Goal: Task Accomplishment & Management: Manage account settings

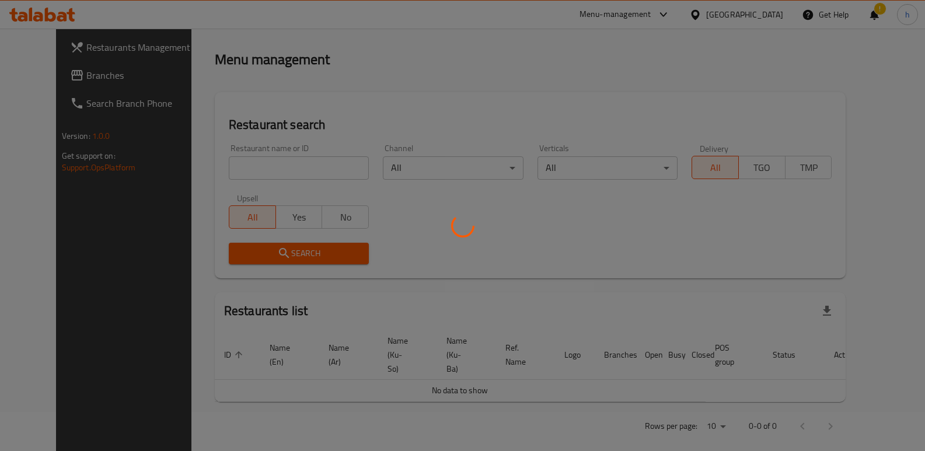
scroll to position [152, 0]
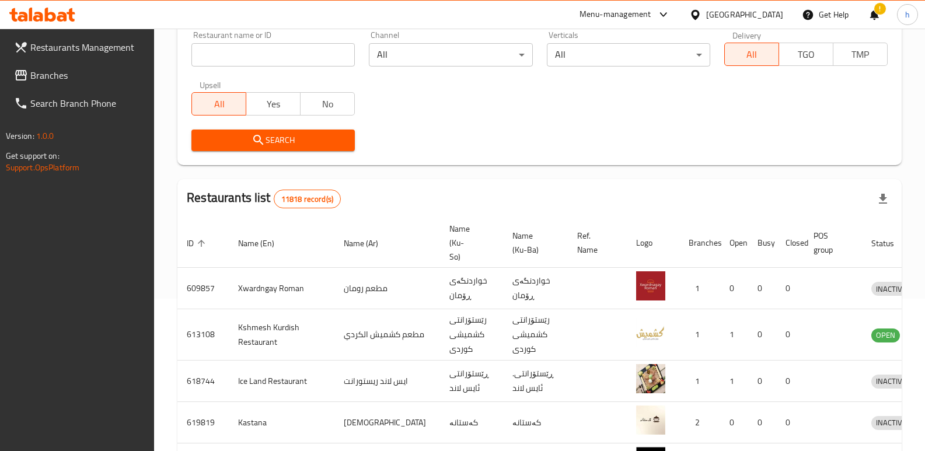
click at [64, 82] on span "Branches" at bounding box center [87, 75] width 115 height 14
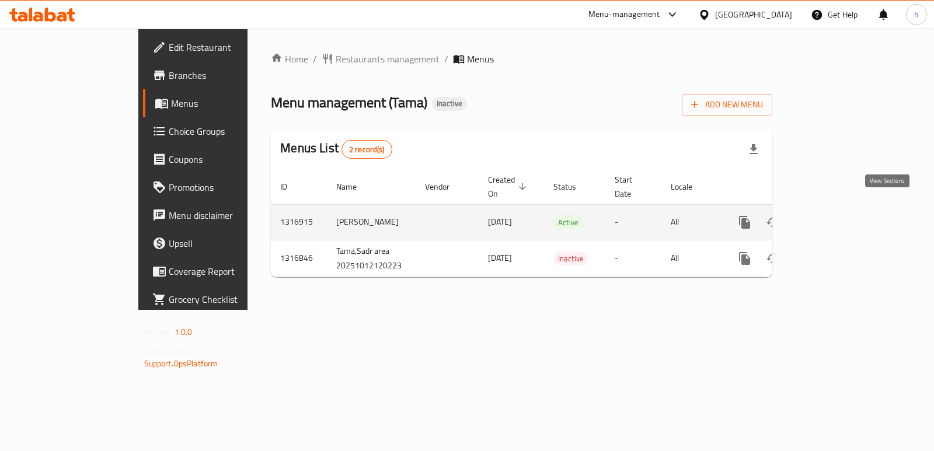
click at [834, 217] on icon "enhanced table" at bounding box center [829, 222] width 11 height 11
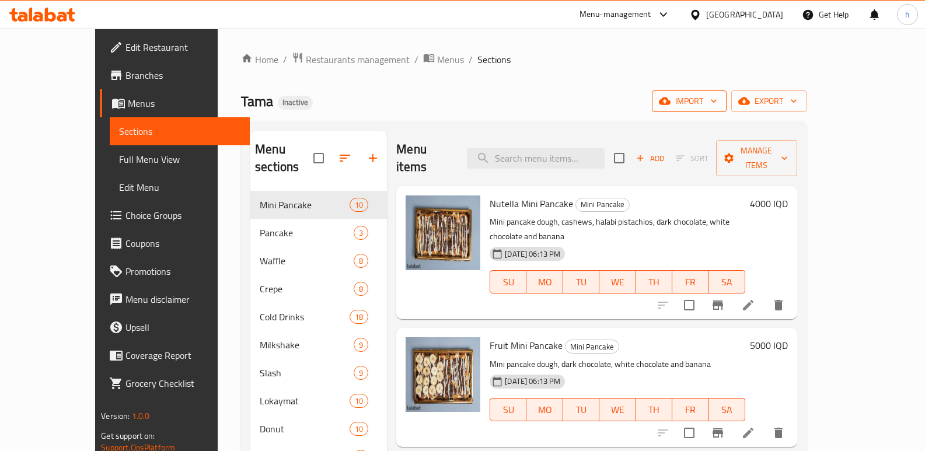
click at [720, 103] on icon "button" at bounding box center [714, 101] width 12 height 12
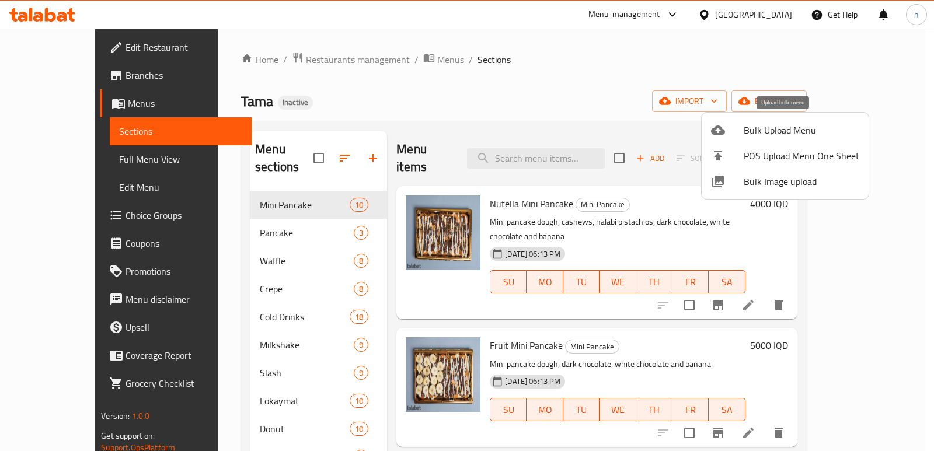
click at [725, 134] on div at bounding box center [727, 130] width 33 height 14
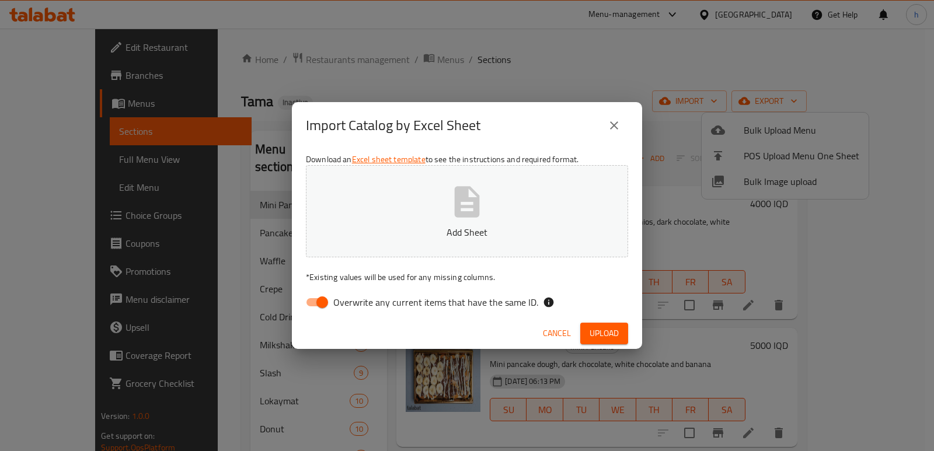
click at [325, 305] on input "Overwrite any current items that have the same ID." at bounding box center [322, 302] width 67 height 22
checkbox input "false"
click at [409, 241] on button "Add Sheet" at bounding box center [467, 211] width 322 height 92
click at [598, 340] on span "Upload" at bounding box center [604, 333] width 29 height 15
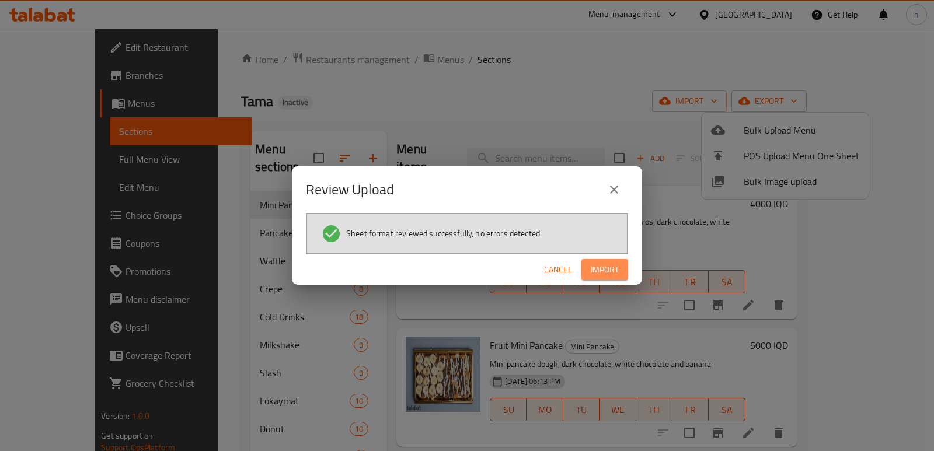
click at [606, 274] on span "Import" at bounding box center [605, 270] width 28 height 15
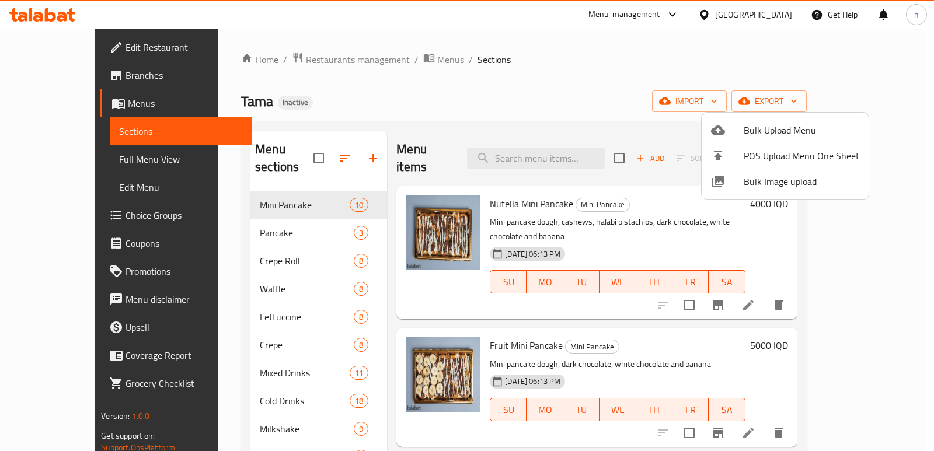
click at [646, 74] on div at bounding box center [467, 225] width 934 height 451
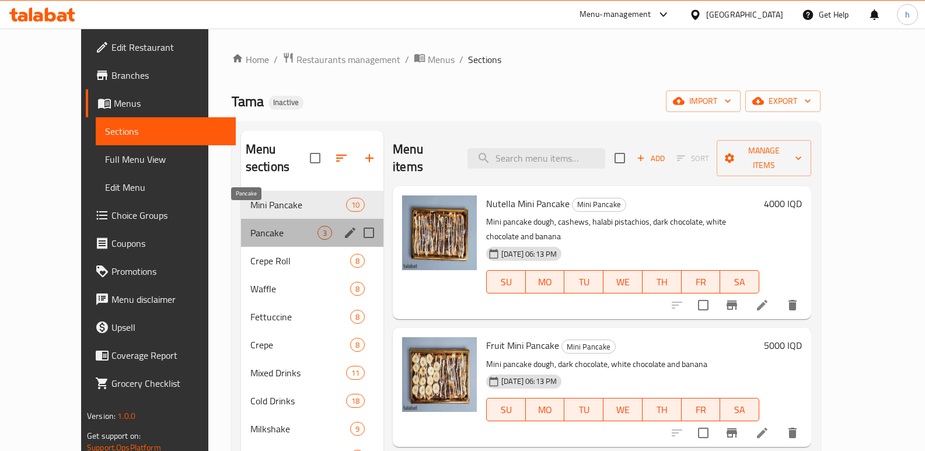
click at [250, 226] on span "Pancake" at bounding box center [283, 233] width 67 height 14
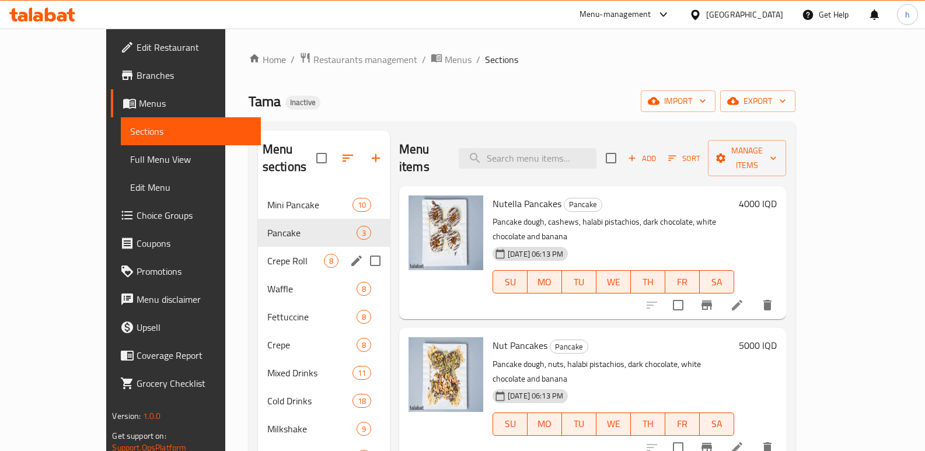
click at [267, 254] on span "Crepe Roll" at bounding box center [295, 261] width 57 height 14
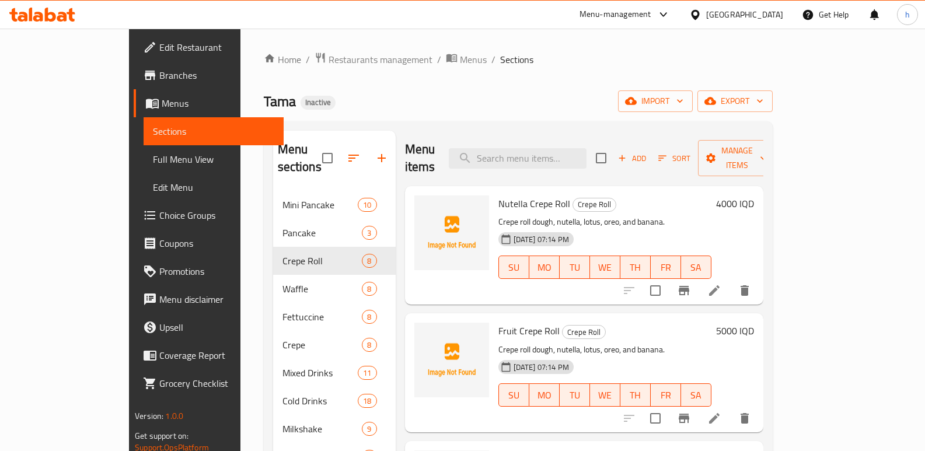
drag, startPoint x: 544, startPoint y: 89, endPoint x: 663, endPoint y: 190, distance: 156.2
click at [544, 88] on div "Home / Restaurants management / Menus / Sections Tama Inactive import export Me…" at bounding box center [518, 322] width 509 height 540
click at [722, 284] on icon at bounding box center [715, 291] width 14 height 14
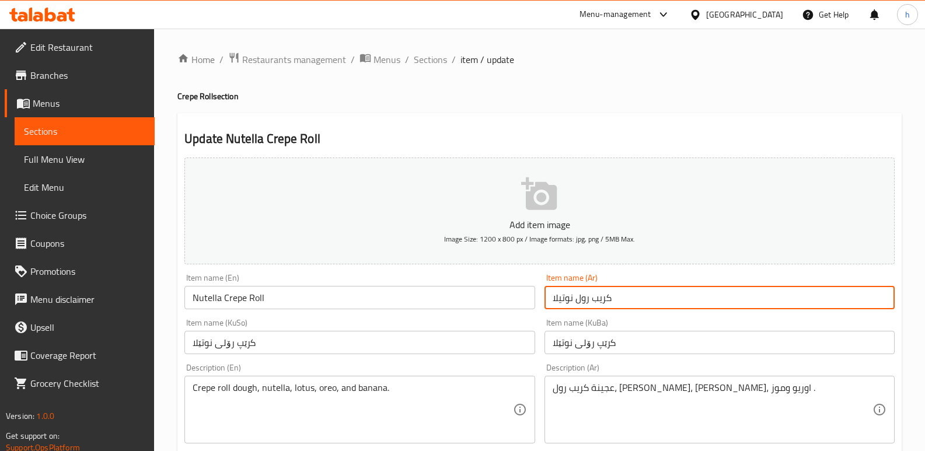
drag, startPoint x: 576, startPoint y: 300, endPoint x: 617, endPoint y: 303, distance: 41.0
click at [617, 303] on input "كريب رول نوتيلا" at bounding box center [720, 297] width 350 height 23
click at [142, 131] on span "Sections" at bounding box center [84, 131] width 121 height 14
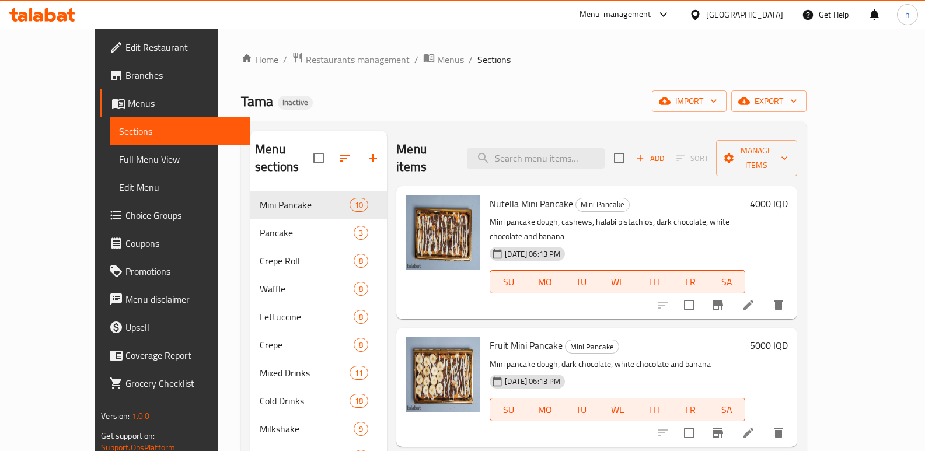
drag, startPoint x: 462, startPoint y: 72, endPoint x: 382, endPoint y: 131, distance: 99.4
click at [462, 72] on div "Home / Restaurants management / Menus / Sections Tama Inactive import export Me…" at bounding box center [524, 322] width 566 height 540
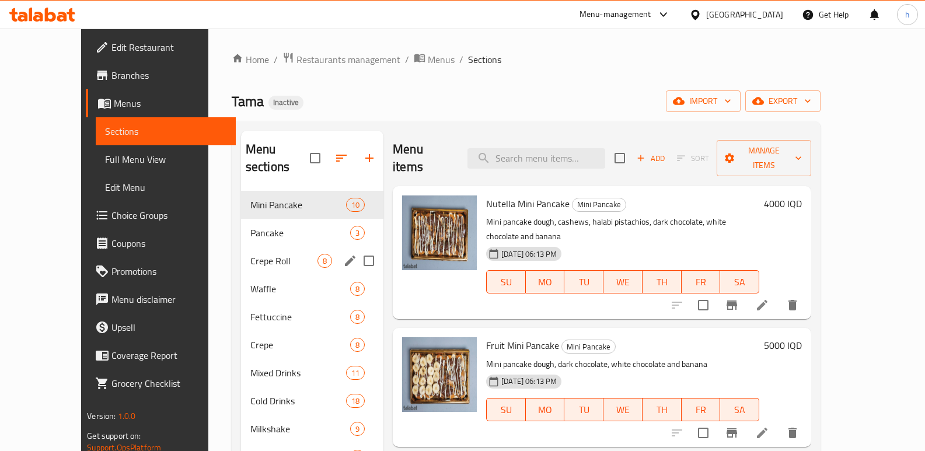
click at [241, 252] on div "Crepe Roll 8" at bounding box center [312, 261] width 142 height 28
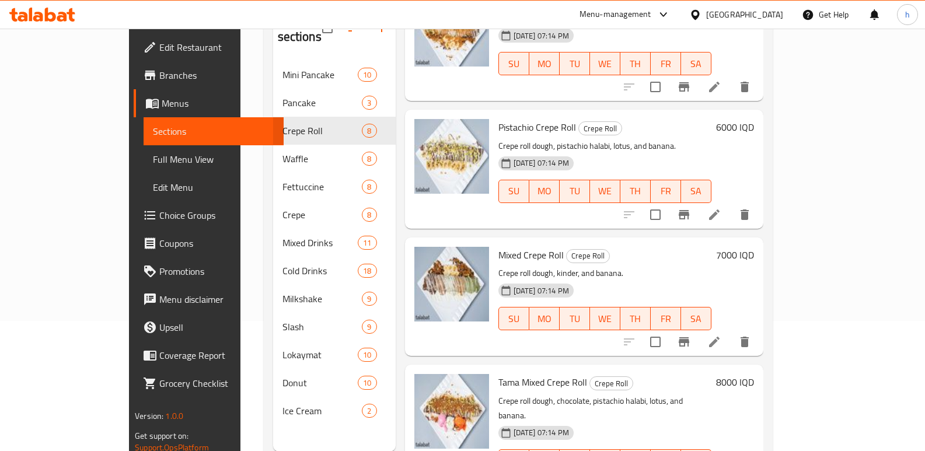
scroll to position [127, 0]
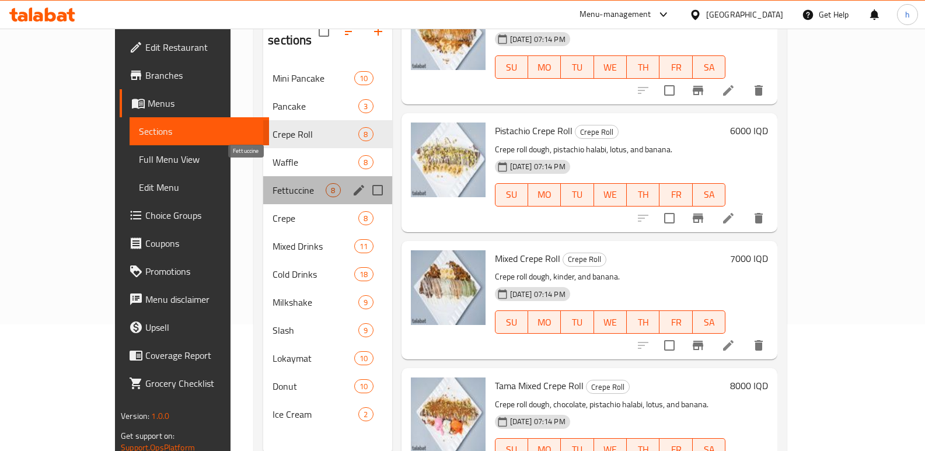
click at [273, 183] on span "Fettuccine" at bounding box center [299, 190] width 53 height 14
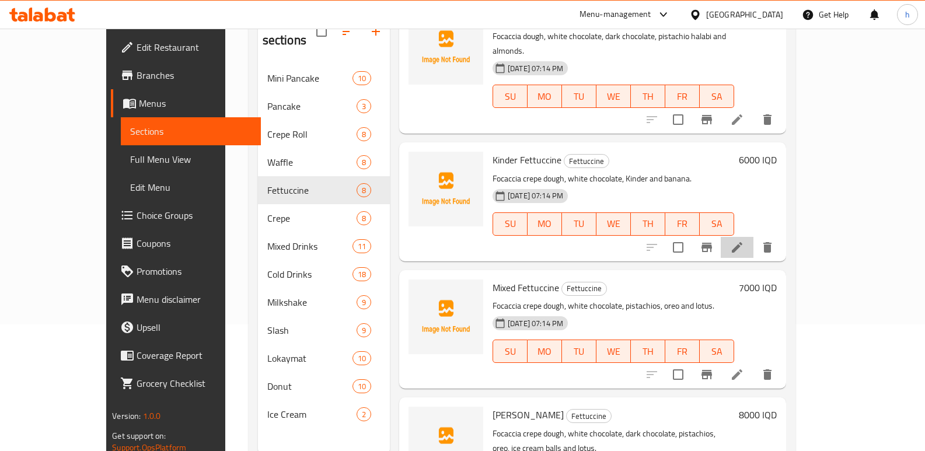
click at [754, 237] on li at bounding box center [737, 247] width 33 height 21
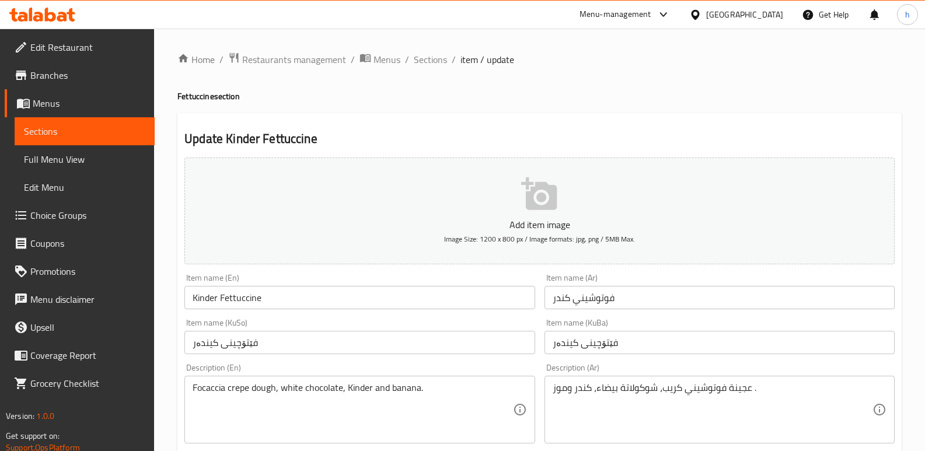
click at [601, 300] on input "فوتوشيني كندر" at bounding box center [720, 297] width 350 height 23
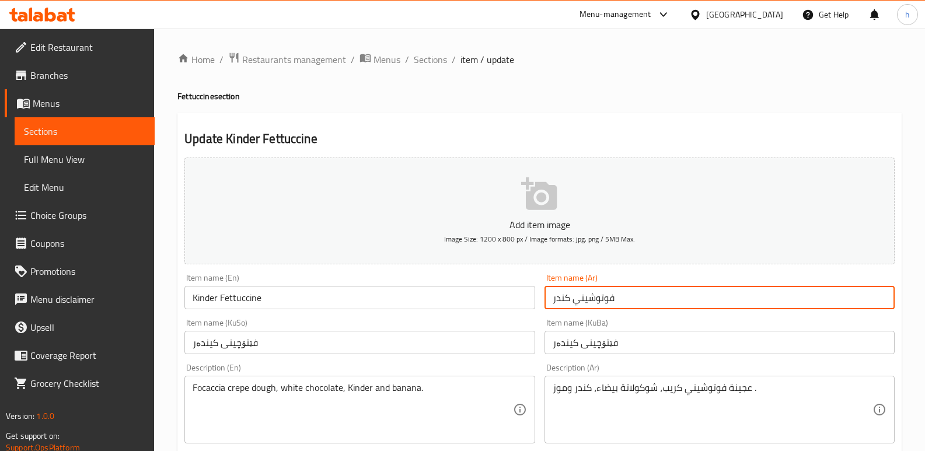
click at [601, 300] on input "فوتوشيني كندر" at bounding box center [720, 297] width 350 height 23
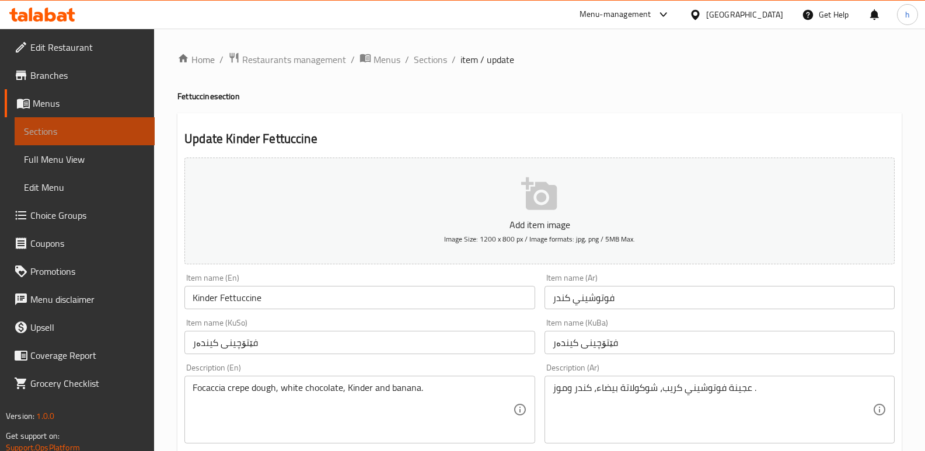
click at [137, 121] on link "Sections" at bounding box center [85, 131] width 140 height 28
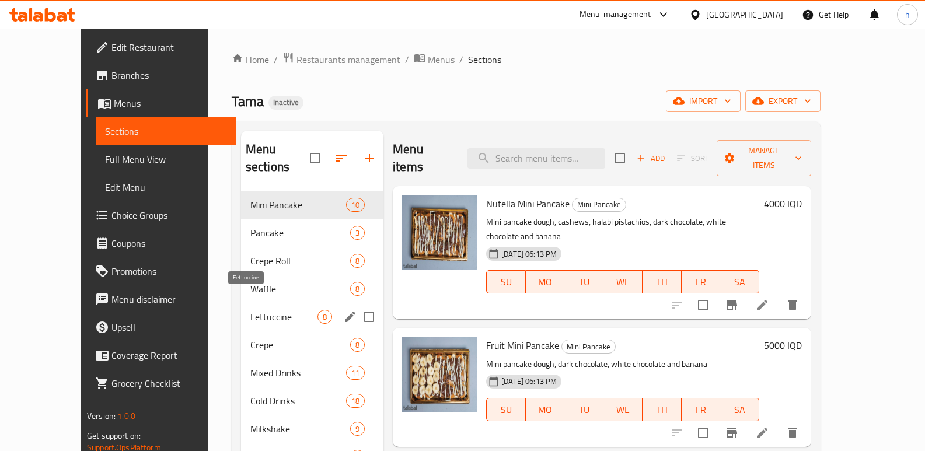
click at [250, 310] on span "Fettuccine" at bounding box center [283, 317] width 67 height 14
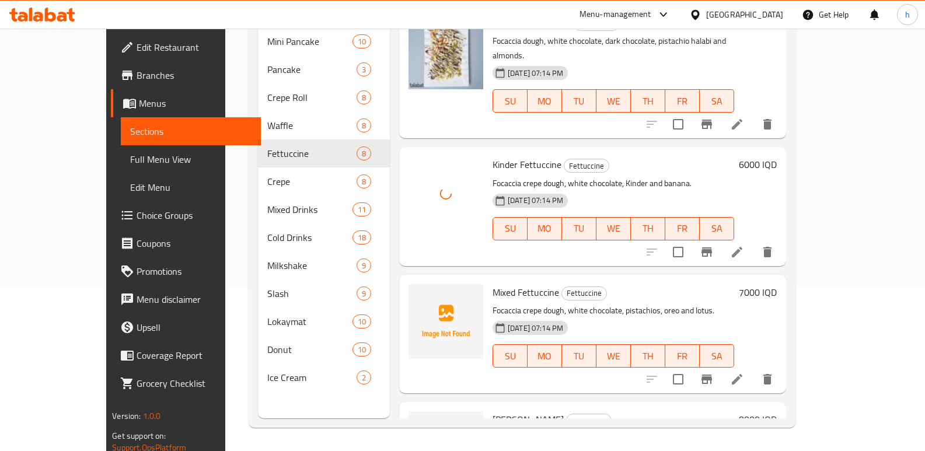
scroll to position [598, 0]
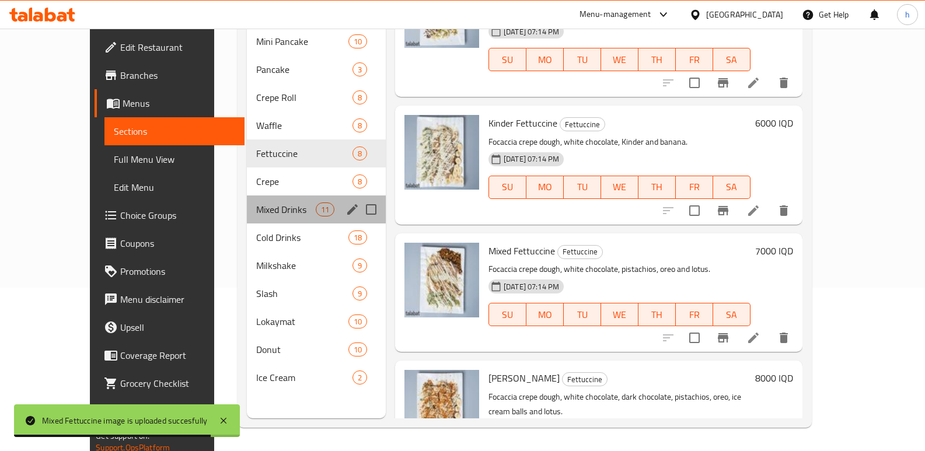
click at [247, 196] on div "Mixed Drinks 11" at bounding box center [316, 210] width 139 height 28
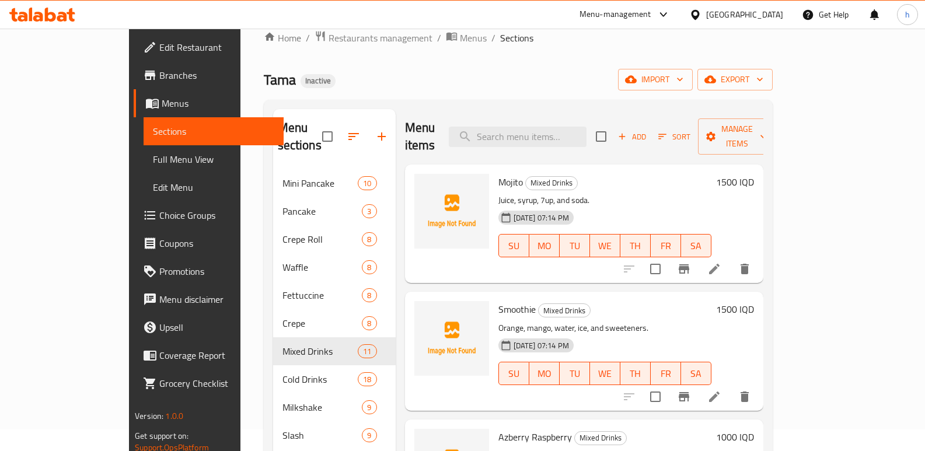
click at [720, 264] on icon at bounding box center [714, 269] width 11 height 11
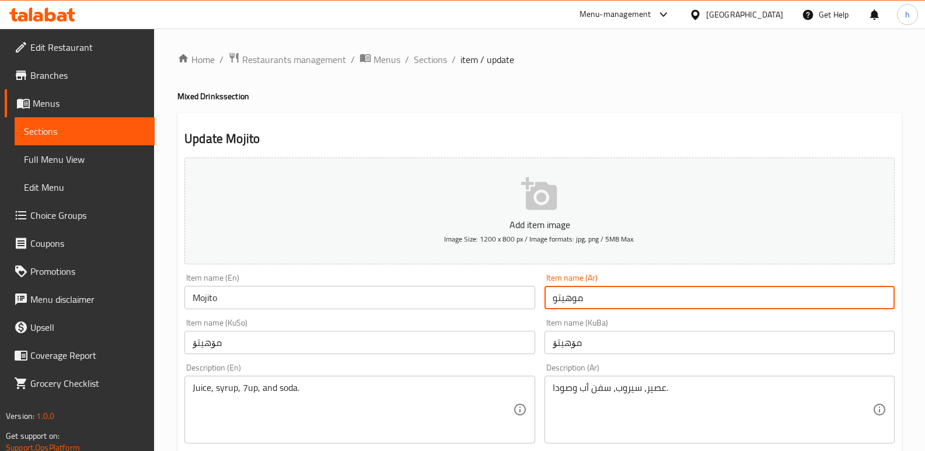
drag, startPoint x: 591, startPoint y: 295, endPoint x: 514, endPoint y: 295, distance: 76.5
drag, startPoint x: 71, startPoint y: 128, endPoint x: 94, endPoint y: 169, distance: 46.8
click at [71, 128] on span "Sections" at bounding box center [84, 131] width 121 height 14
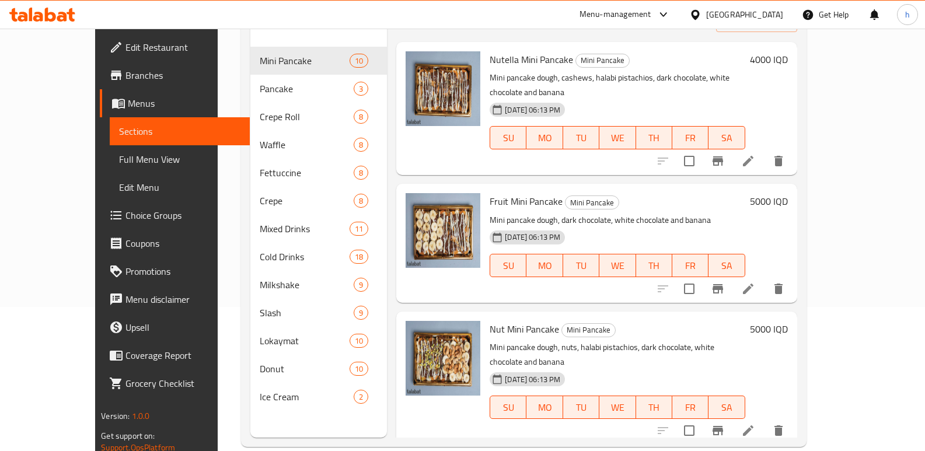
scroll to position [145, 0]
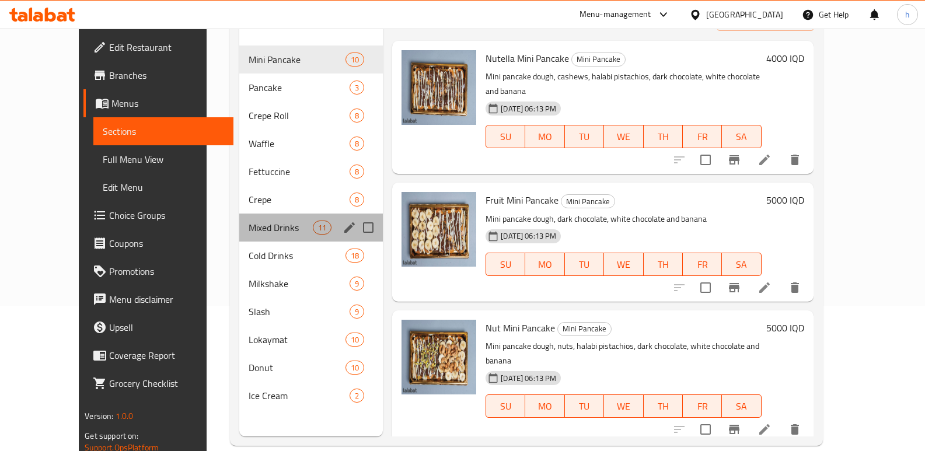
click at [363, 214] on div "Mixed Drinks 11" at bounding box center [311, 228] width 144 height 28
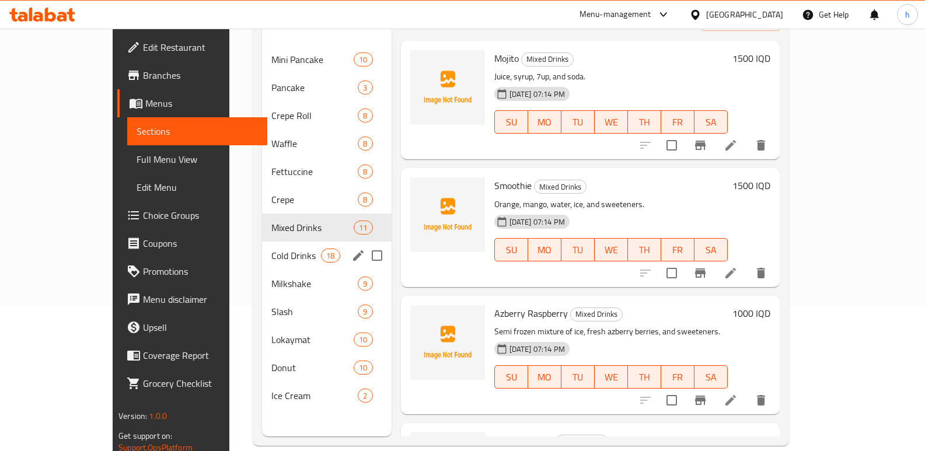
click at [272, 249] on span "Cold Drinks" at bounding box center [297, 256] width 50 height 14
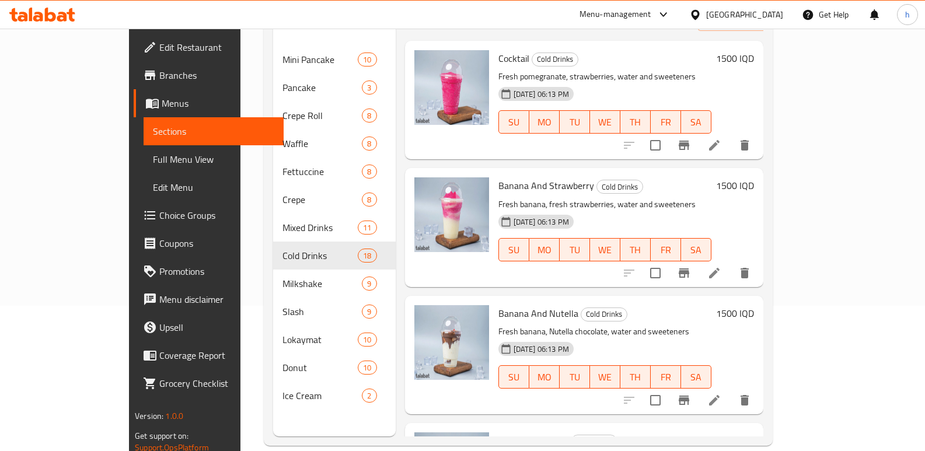
scroll to position [134, 0]
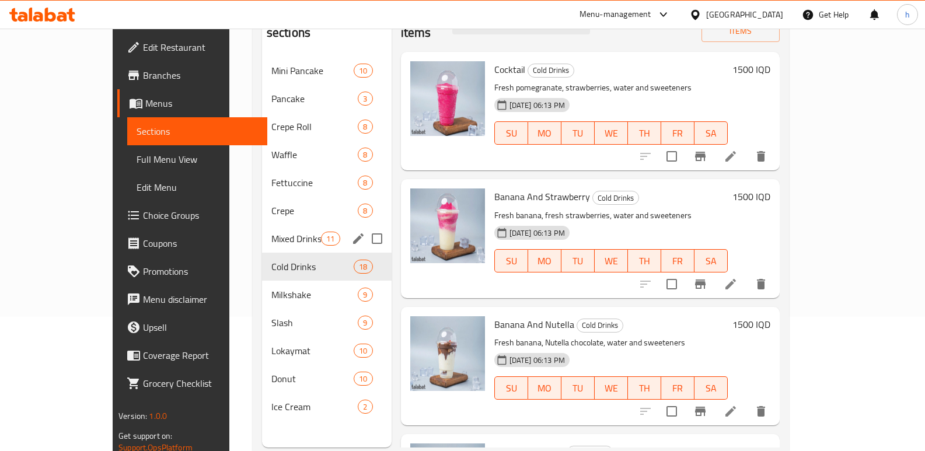
click at [272, 232] on span "Mixed Drinks" at bounding box center [297, 239] width 50 height 14
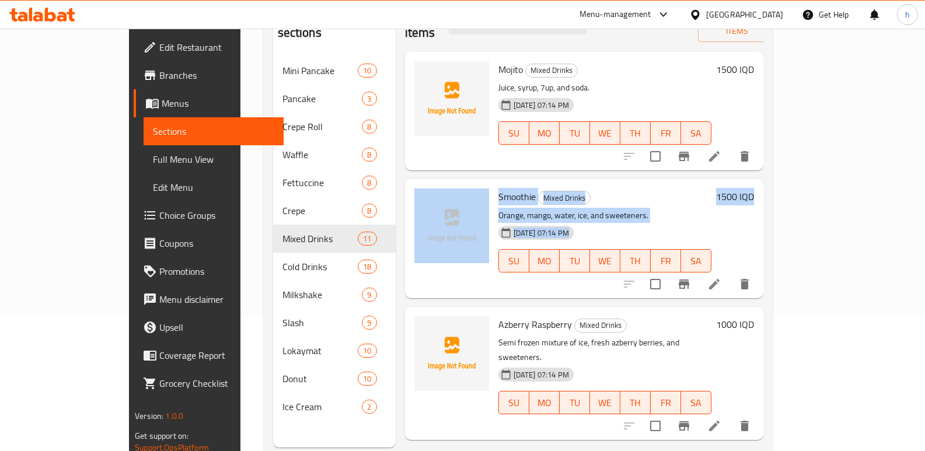
drag, startPoint x: 926, startPoint y: 167, endPoint x: 928, endPoint y: 152, distance: 15.4
click at [925, 152] on html "​ Menu-management [GEOGRAPHIC_DATA] Get Help h Edit Restaurant Branches Menus S…" at bounding box center [462, 91] width 925 height 451
click at [773, 161] on div "Menu sections Mini Pancake 10 Pancake 3 Crepe Roll 8 Waffle 8 Fettuccine 8 Crep…" at bounding box center [518, 222] width 509 height 470
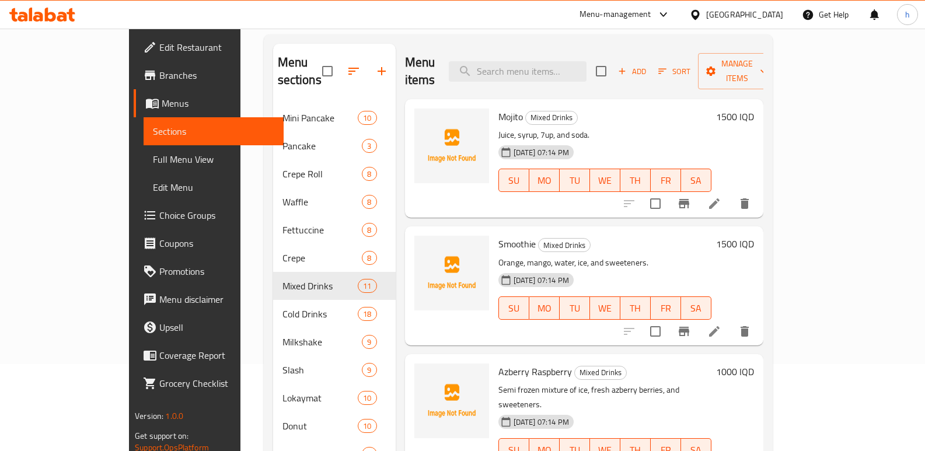
scroll to position [57, 0]
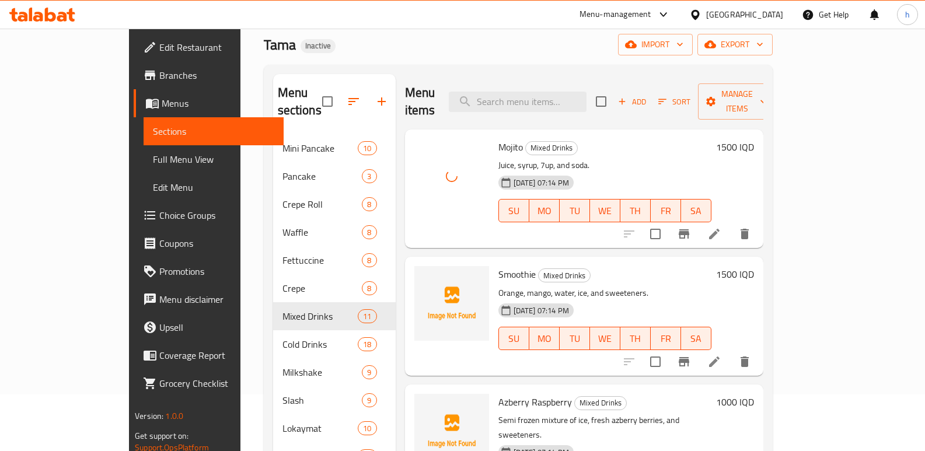
click at [720, 357] on icon at bounding box center [714, 362] width 11 height 11
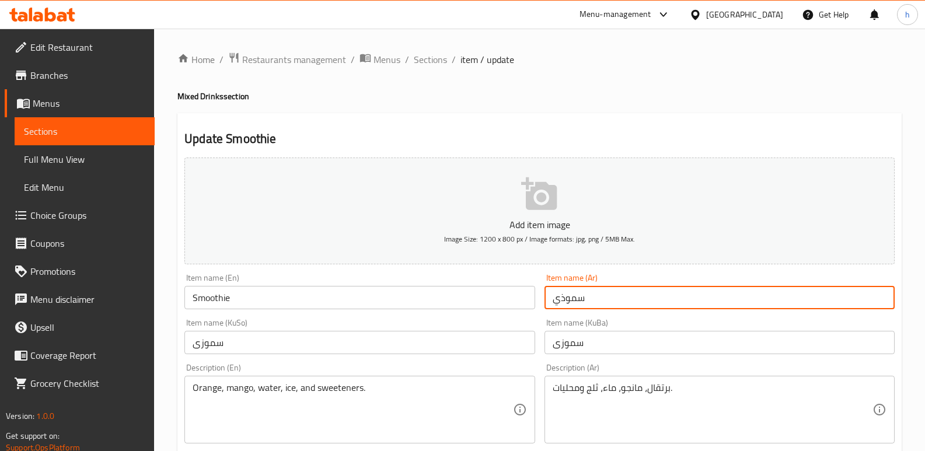
drag, startPoint x: 590, startPoint y: 302, endPoint x: 503, endPoint y: 285, distance: 88.1
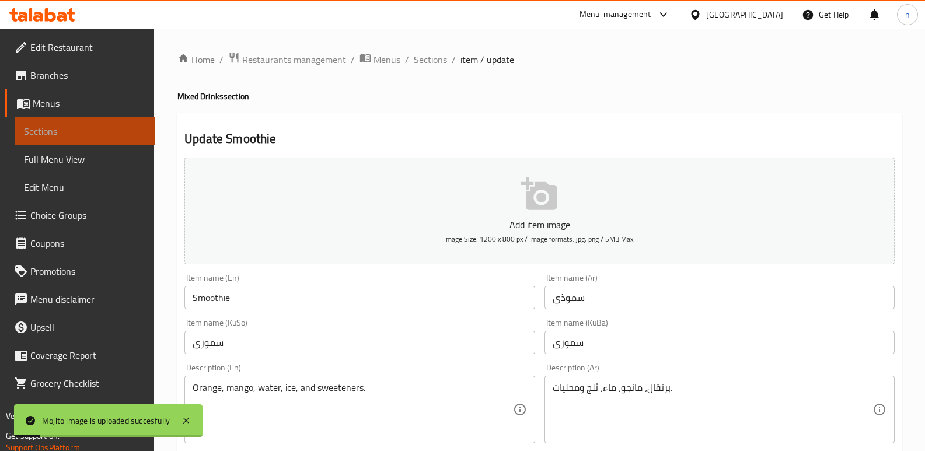
click at [134, 134] on span "Sections" at bounding box center [84, 131] width 121 height 14
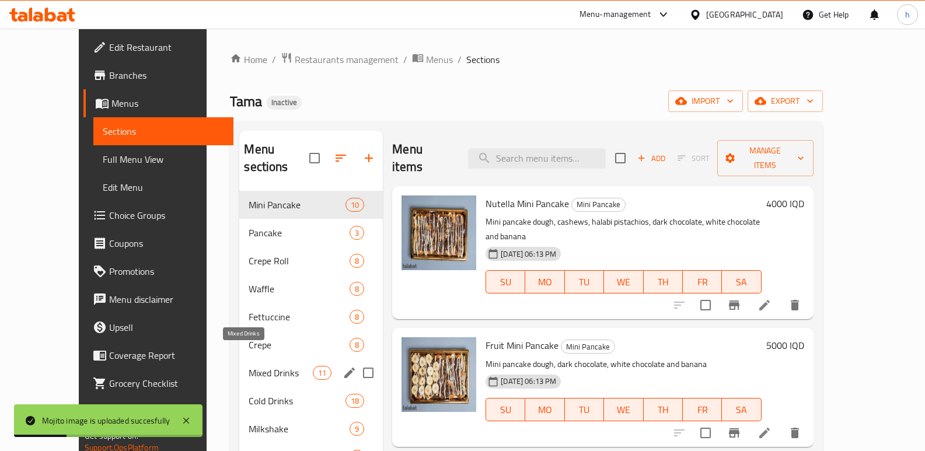
click at [249, 366] on span "Mixed Drinks" at bounding box center [281, 373] width 64 height 14
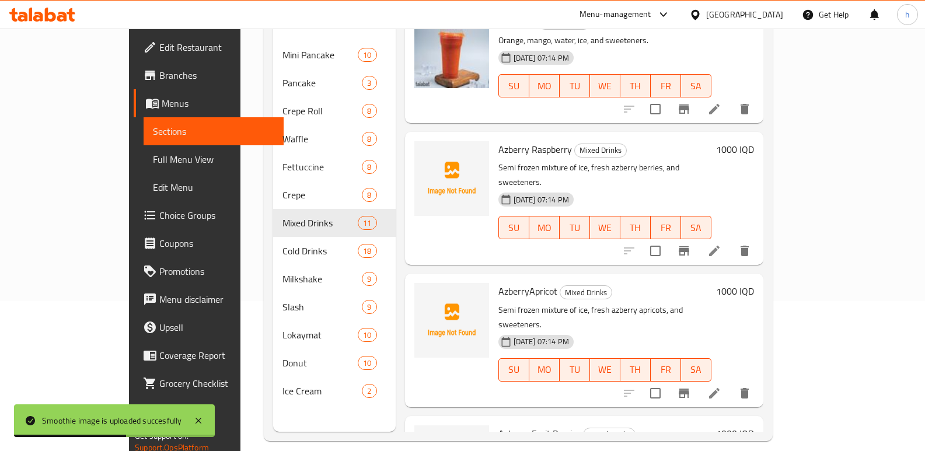
scroll to position [196, 0]
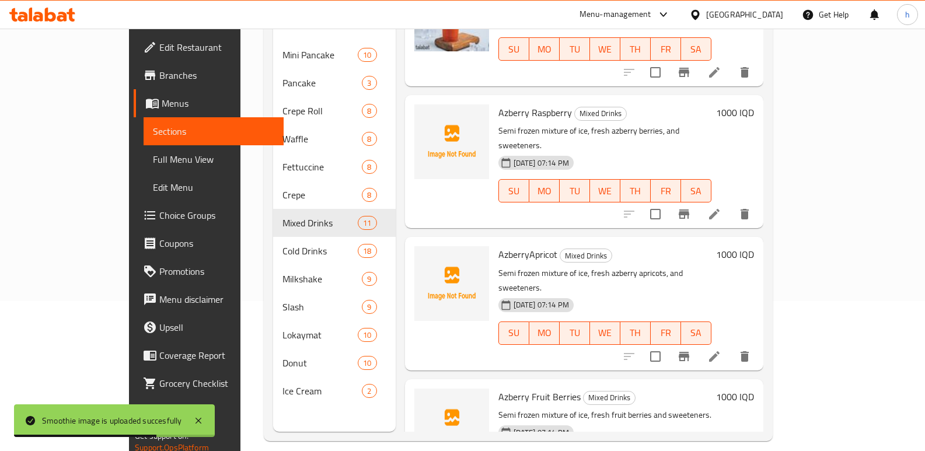
click at [731, 346] on li at bounding box center [714, 356] width 33 height 21
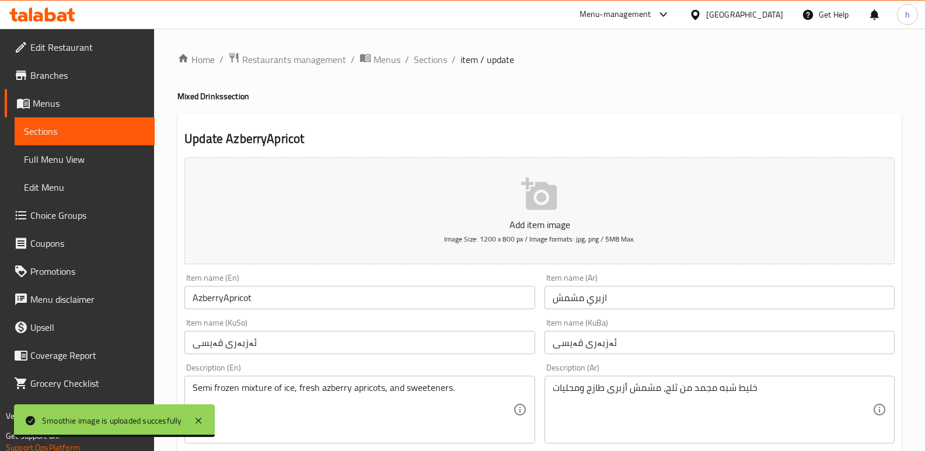
click at [225, 295] on input "AzberryApricot" at bounding box center [360, 297] width 350 height 23
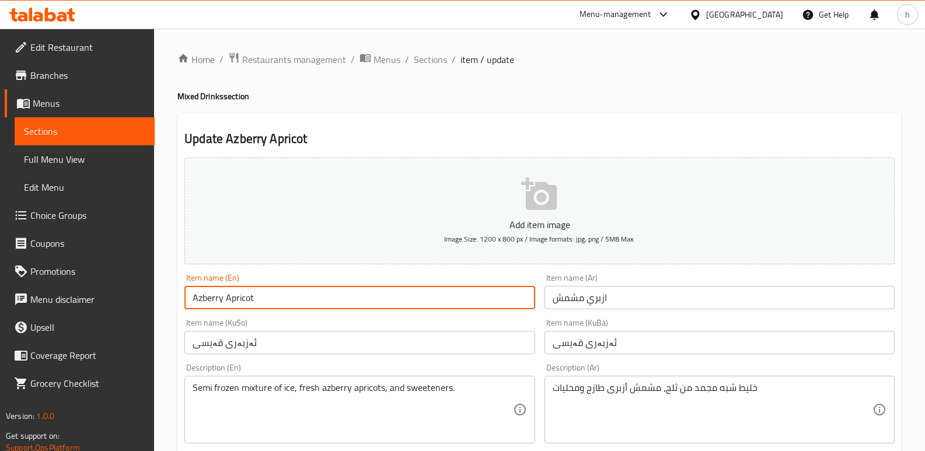
type input "Azberry Apricot"
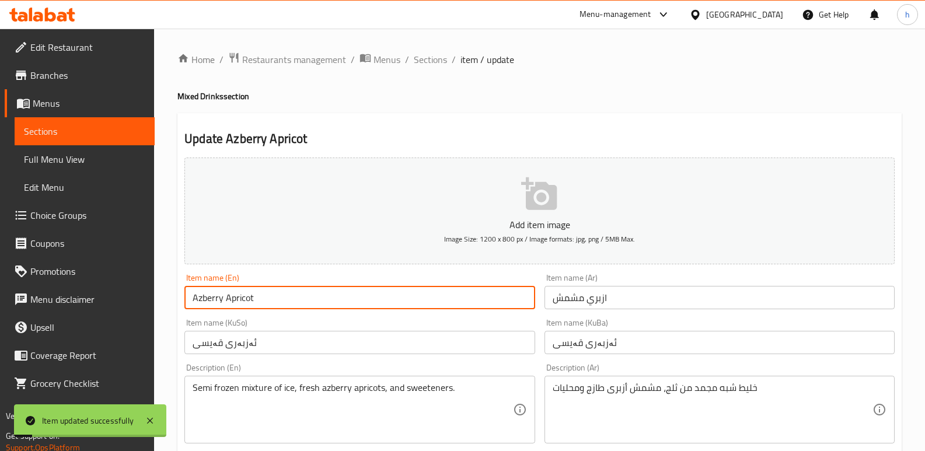
click at [127, 138] on span "Sections" at bounding box center [84, 131] width 121 height 14
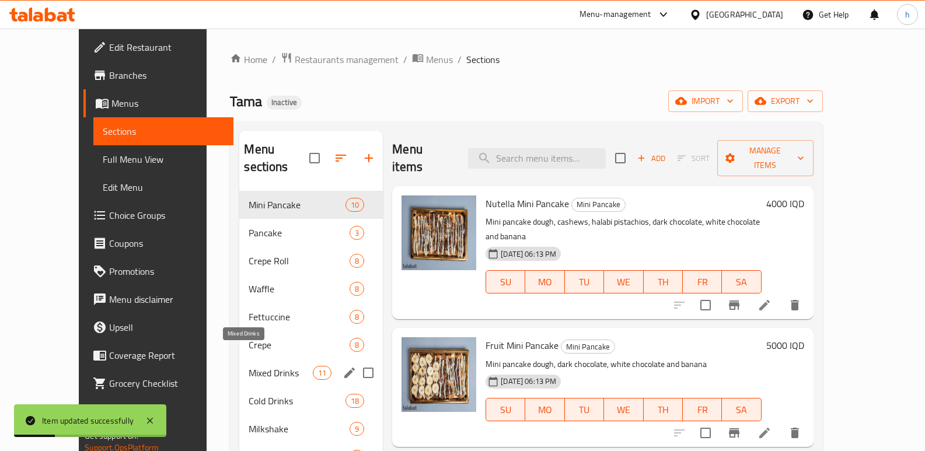
click at [249, 366] on span "Mixed Drinks" at bounding box center [281, 373] width 64 height 14
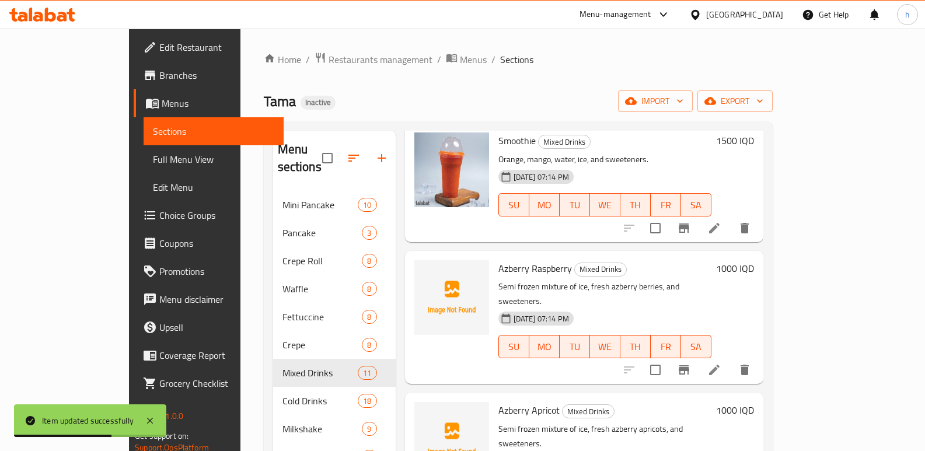
scroll to position [192, 0]
click at [731, 358] on li at bounding box center [714, 368] width 33 height 21
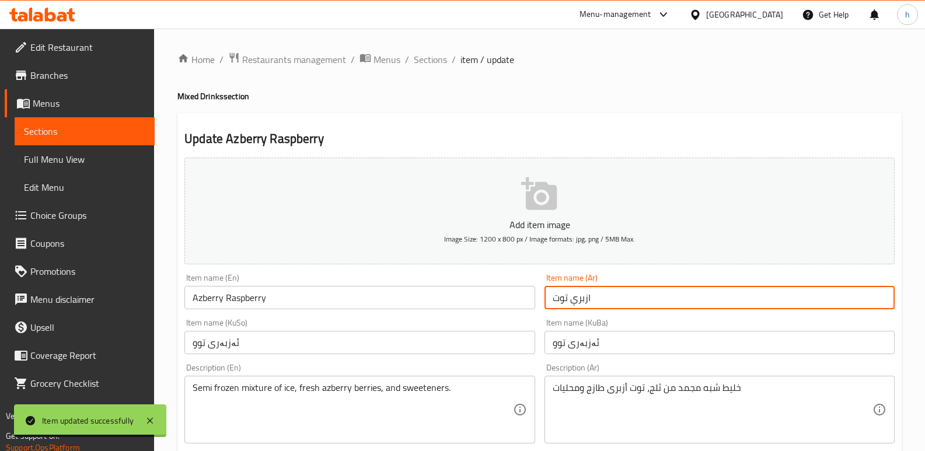
click at [581, 304] on input "ازبري توت" at bounding box center [720, 297] width 350 height 23
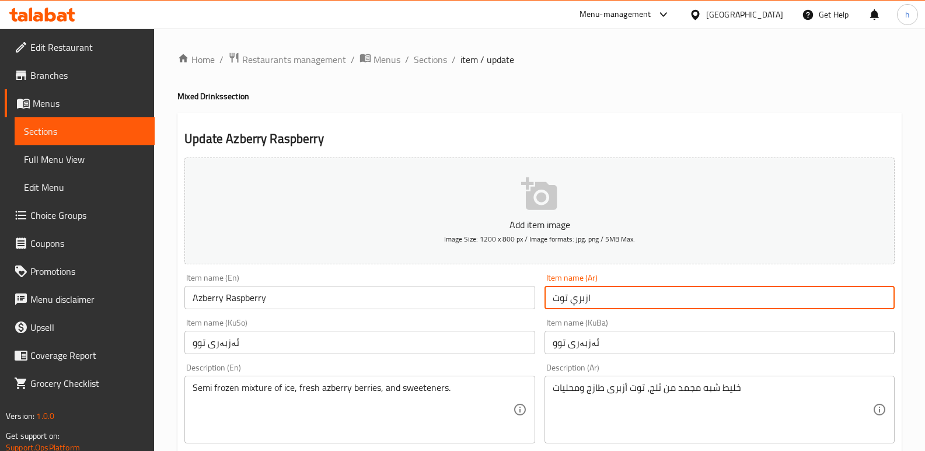
click at [587, 296] on input "ازبري توت" at bounding box center [720, 297] width 350 height 23
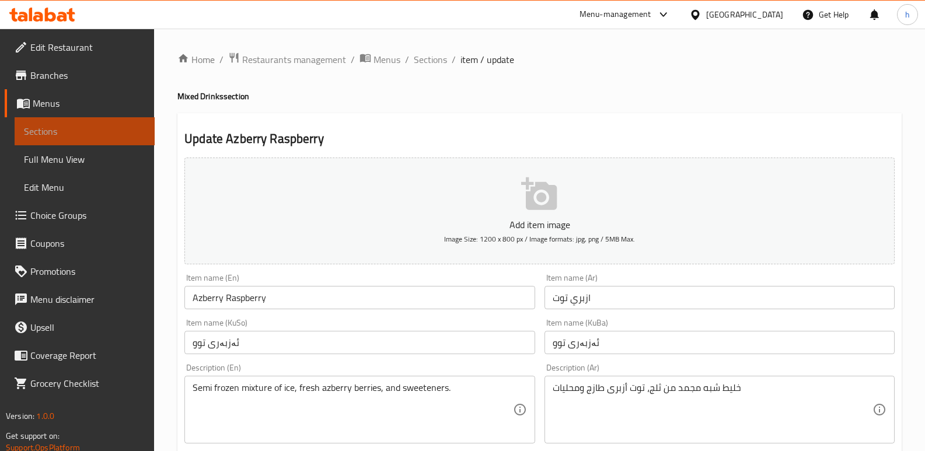
click at [153, 141] on link "Sections" at bounding box center [85, 131] width 140 height 28
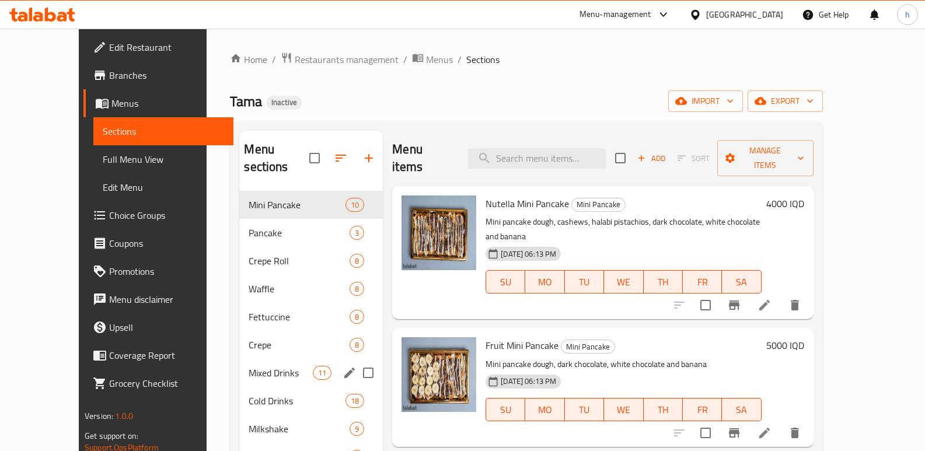
click at [249, 366] on span "Mixed Drinks" at bounding box center [281, 373] width 64 height 14
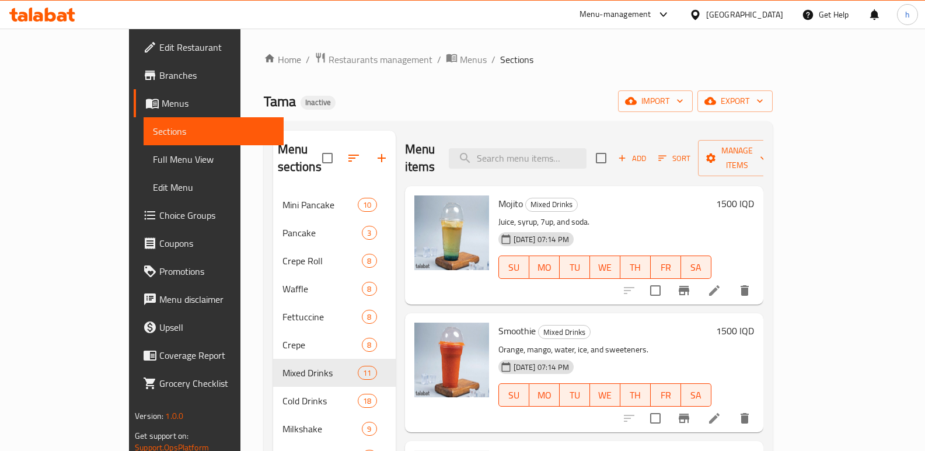
click at [361, 103] on div "Tama Inactive import export" at bounding box center [518, 102] width 509 height 22
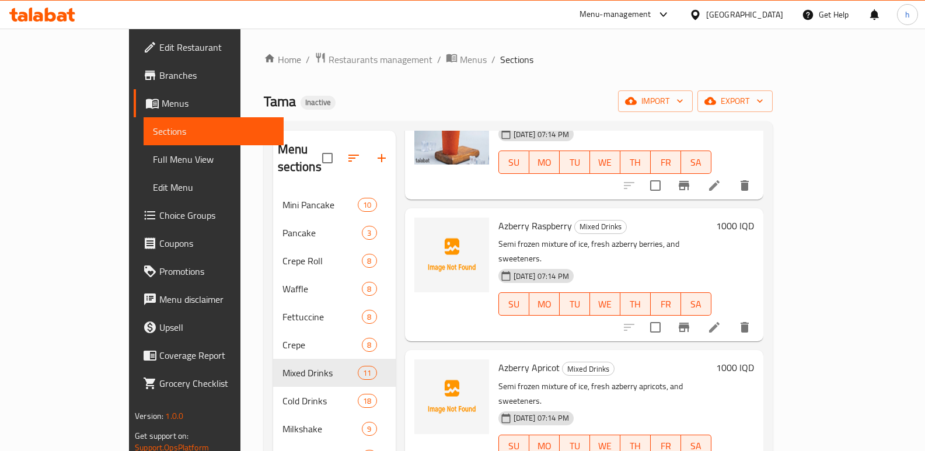
scroll to position [272, 0]
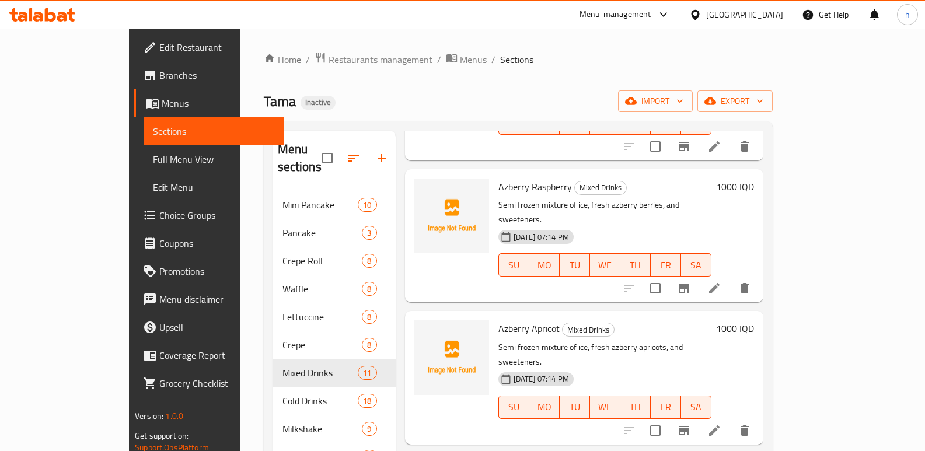
click at [759, 274] on div at bounding box center [687, 288] width 144 height 28
click at [722, 281] on icon at bounding box center [715, 288] width 14 height 14
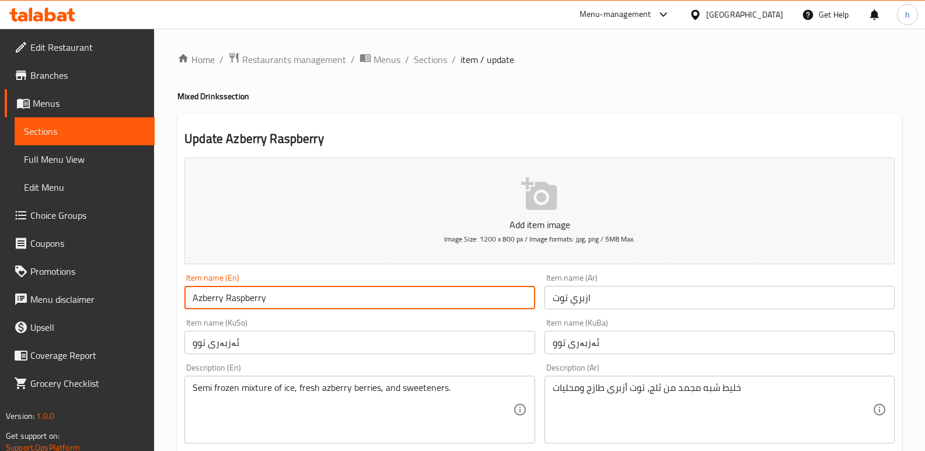
click at [244, 302] on input "Azberry Raspberry" at bounding box center [360, 297] width 350 height 23
drag, startPoint x: 249, startPoint y: 301, endPoint x: 224, endPoint y: 295, distance: 25.1
click at [224, 295] on input "Azberry Raspberry" at bounding box center [360, 297] width 350 height 23
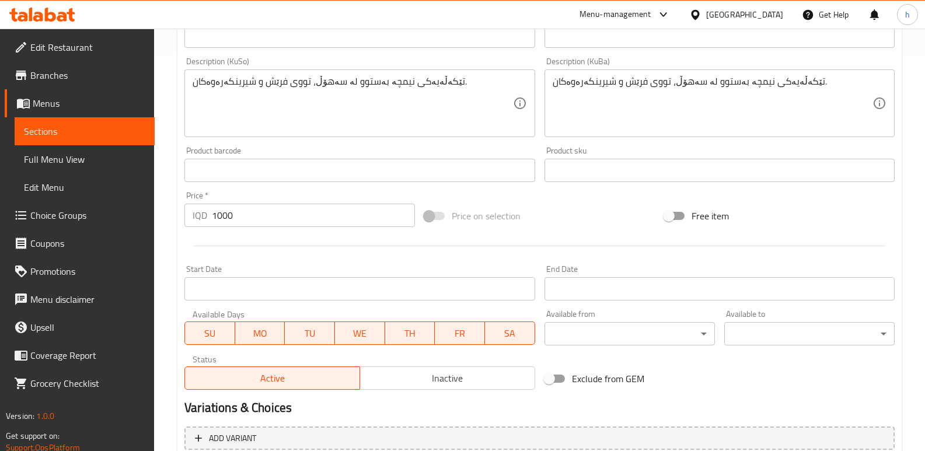
scroll to position [508, 0]
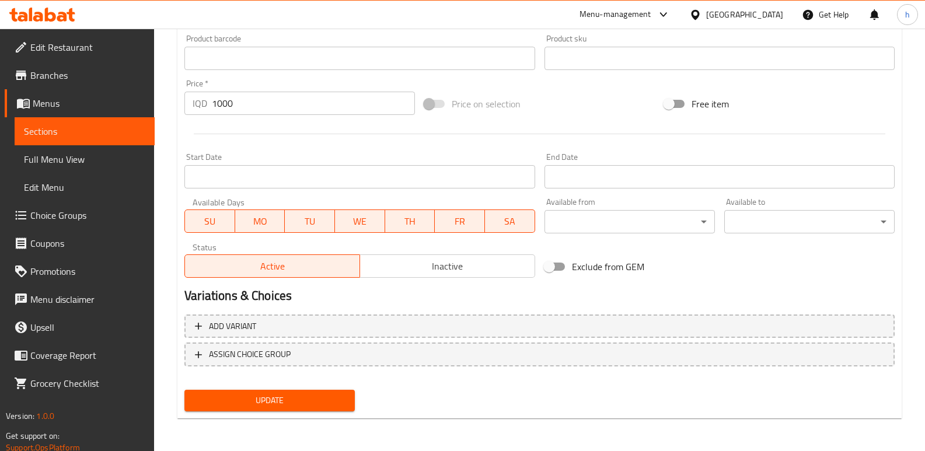
type input "Azberry Berry"
click at [339, 398] on span "Update" at bounding box center [270, 401] width 152 height 15
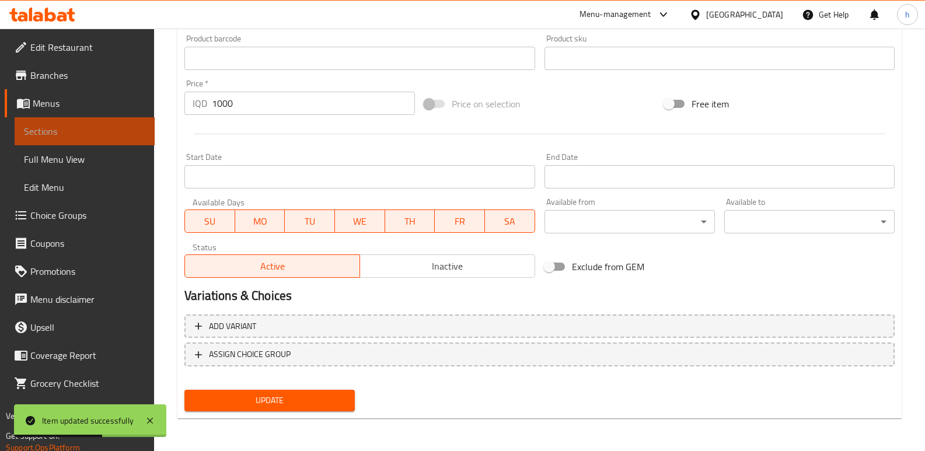
click at [120, 119] on link "Sections" at bounding box center [85, 131] width 140 height 28
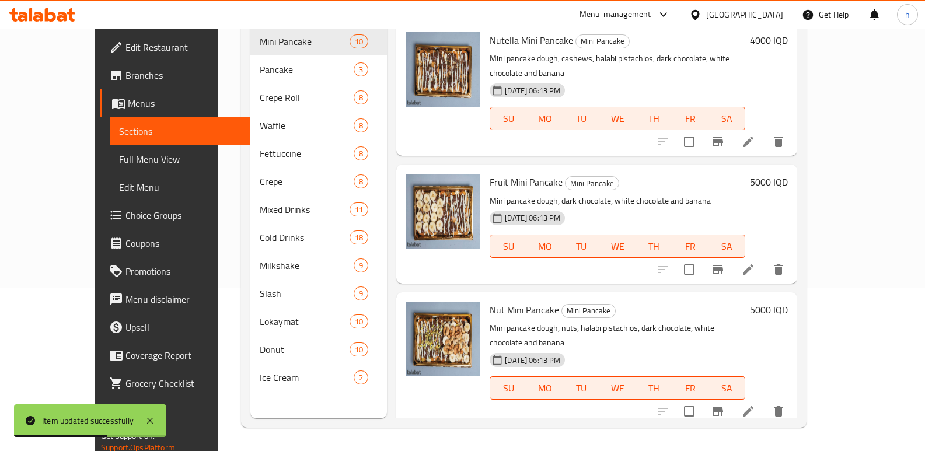
scroll to position [163, 0]
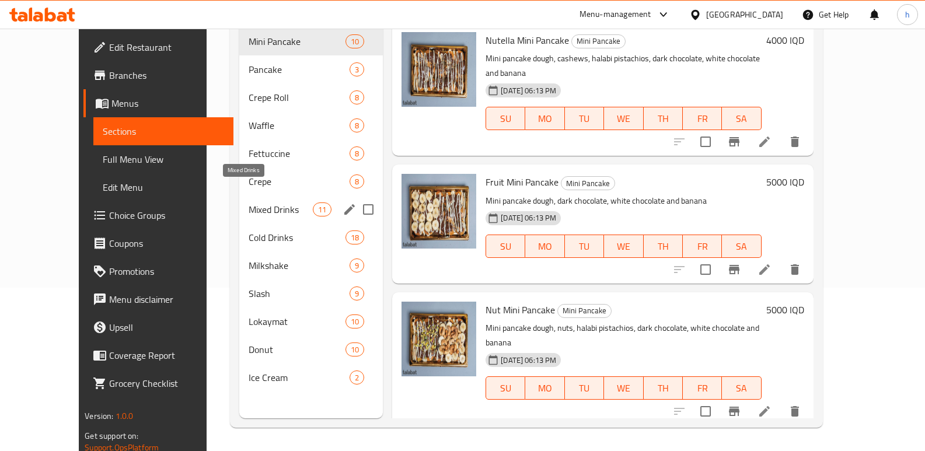
click at [249, 203] on span "Mixed Drinks" at bounding box center [281, 210] width 64 height 14
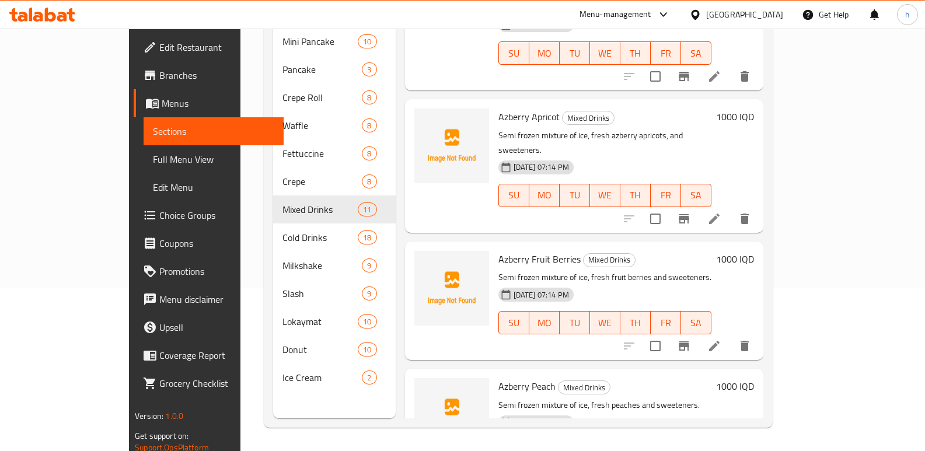
scroll to position [344, 0]
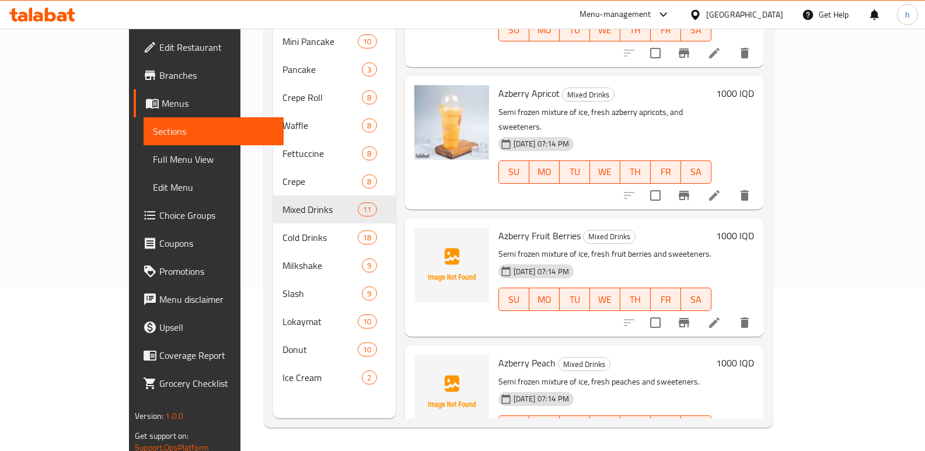
click at [712, 85] on h6 "Azberry Apricot Mixed Drinks" at bounding box center [605, 93] width 213 height 16
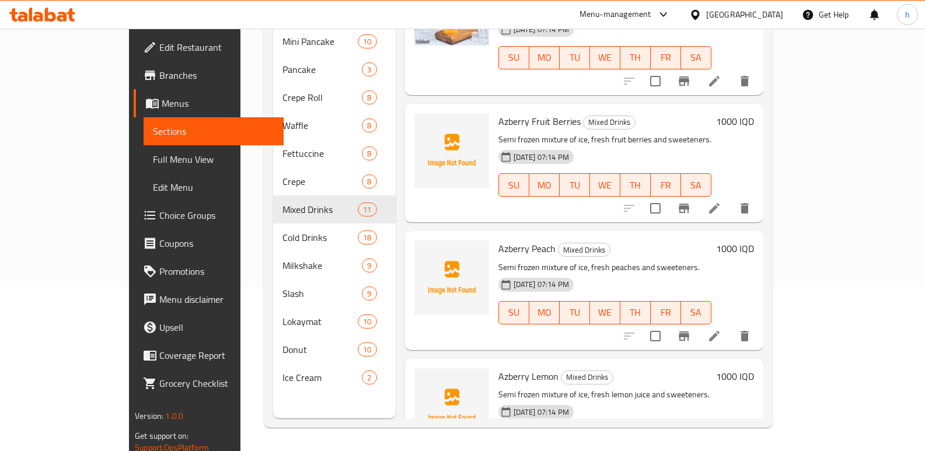
scroll to position [466, 0]
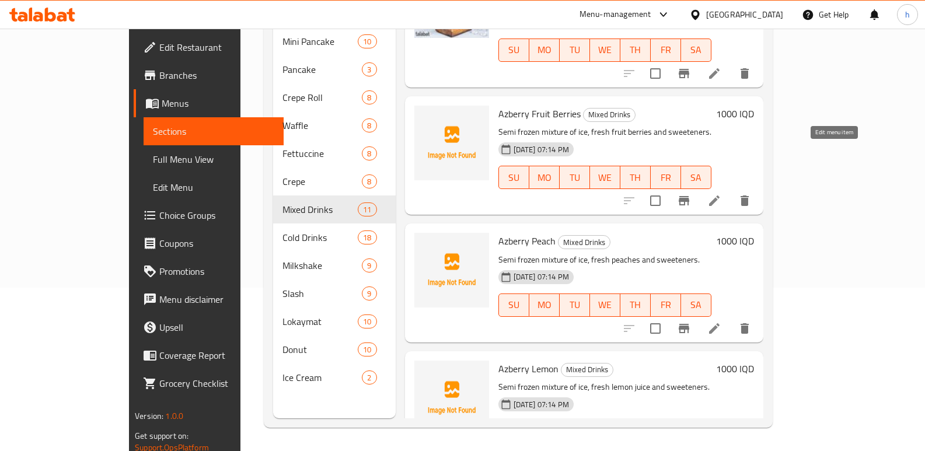
click at [722, 194] on icon at bounding box center [715, 201] width 14 height 14
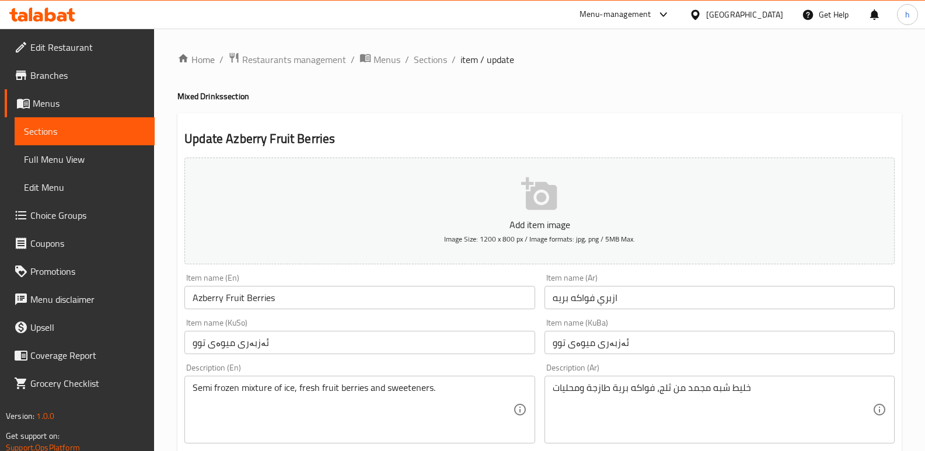
click at [143, 137] on span "Sections" at bounding box center [84, 131] width 121 height 14
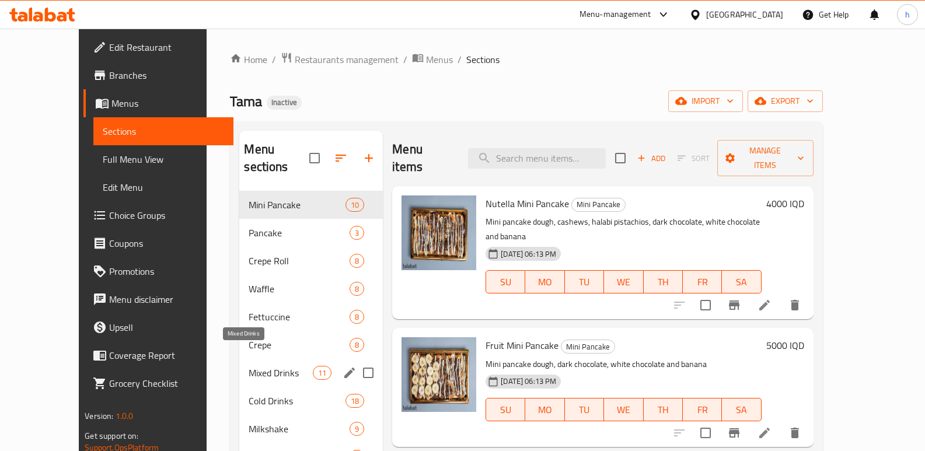
click at [249, 366] on span "Mixed Drinks" at bounding box center [281, 373] width 64 height 14
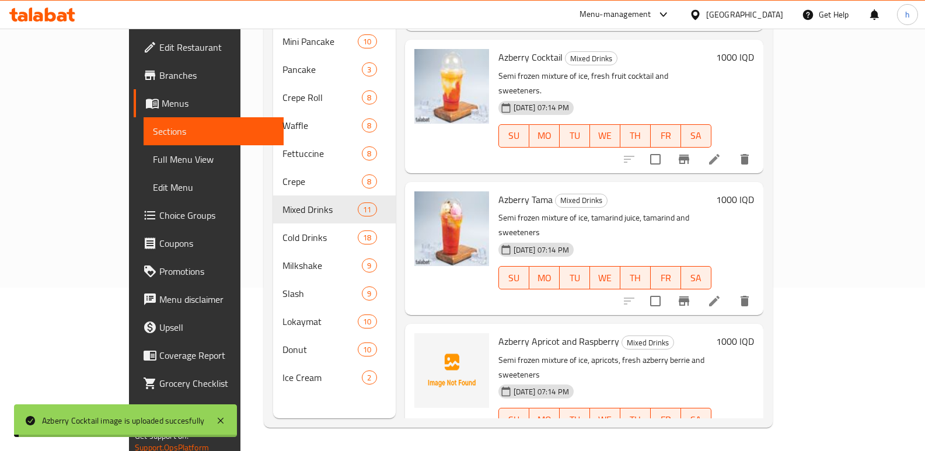
scroll to position [981, 0]
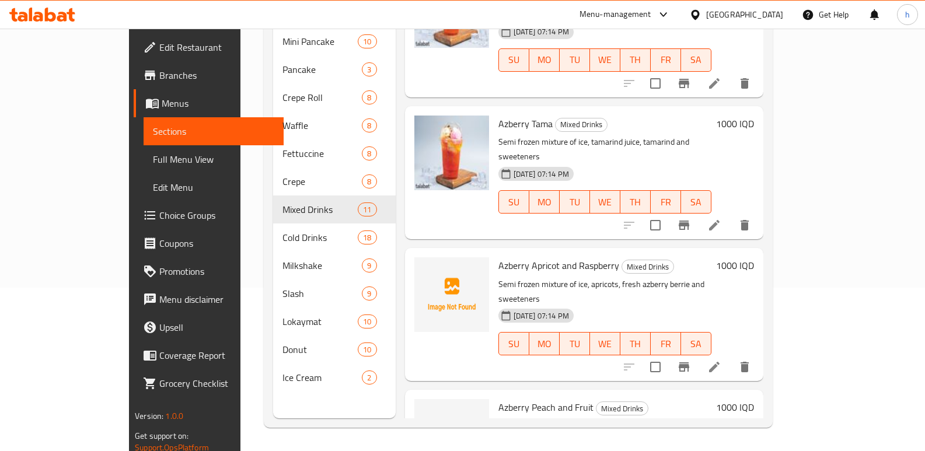
click at [720, 362] on icon at bounding box center [714, 367] width 11 height 11
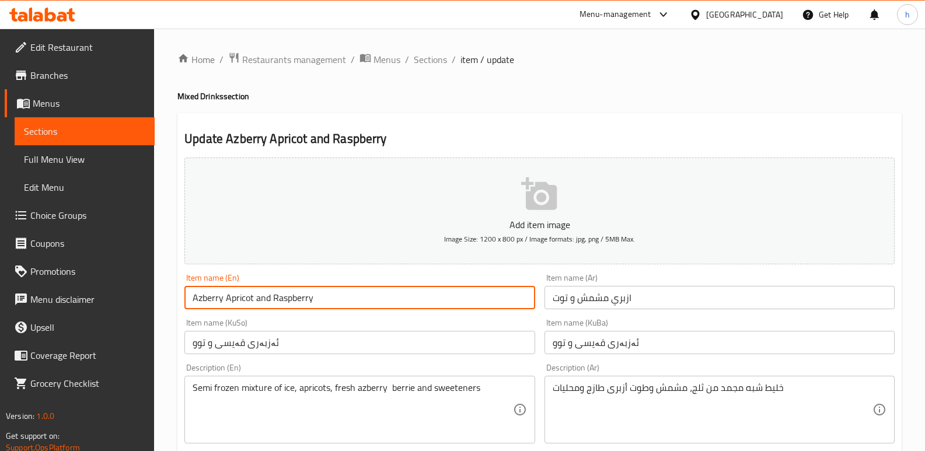
drag, startPoint x: 297, startPoint y: 297, endPoint x: 273, endPoint y: 297, distance: 23.4
click at [273, 297] on input "Azberry Apricot and Raspberry" at bounding box center [360, 297] width 350 height 23
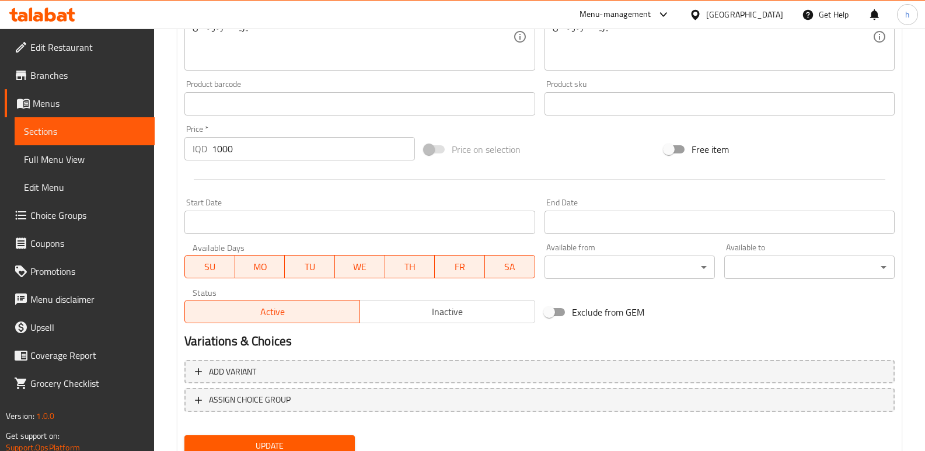
scroll to position [507, 0]
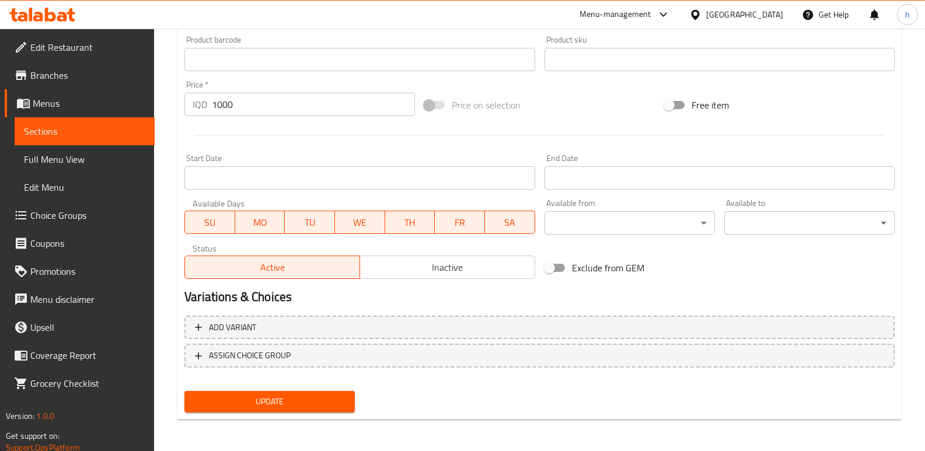
type input "Azberry Apricot and Berry"
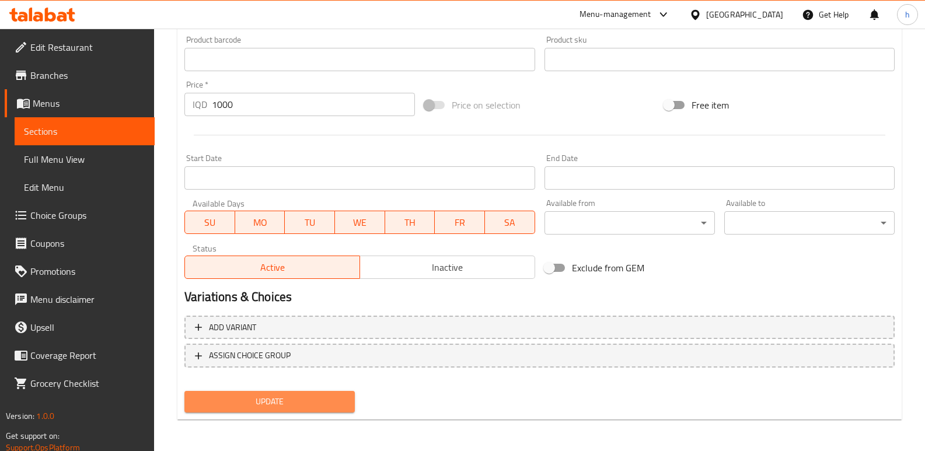
click at [334, 399] on span "Update" at bounding box center [270, 402] width 152 height 15
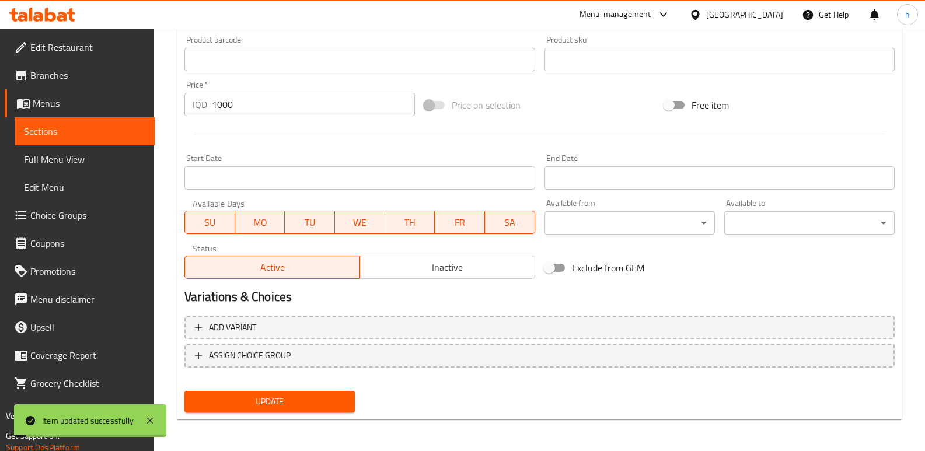
click at [138, 133] on span "Sections" at bounding box center [84, 131] width 121 height 14
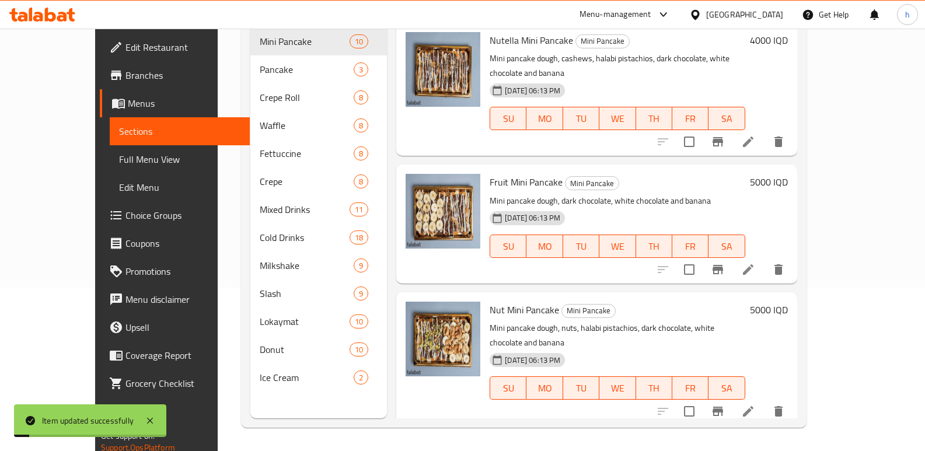
scroll to position [163, 0]
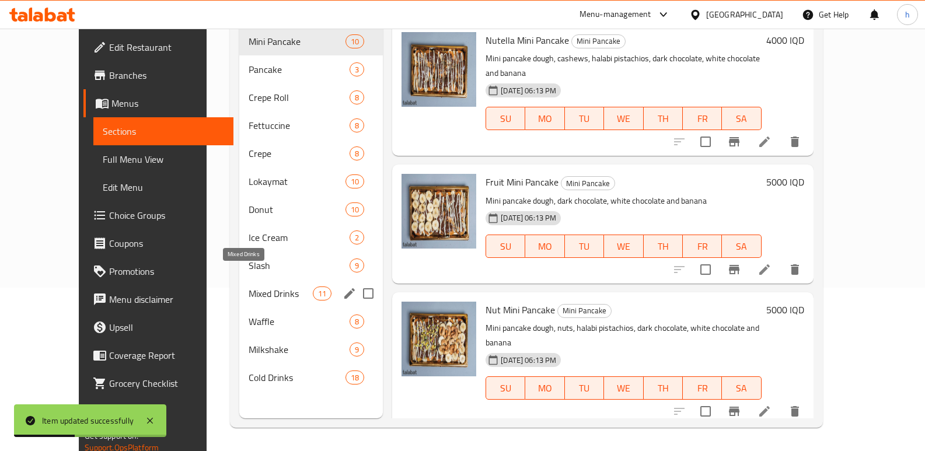
click at [249, 287] on span "Mixed Drinks" at bounding box center [281, 294] width 64 height 14
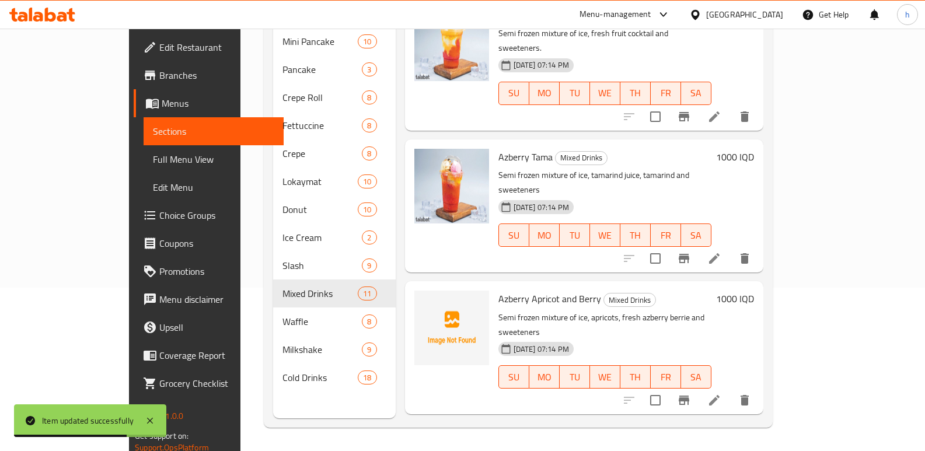
scroll to position [981, 0]
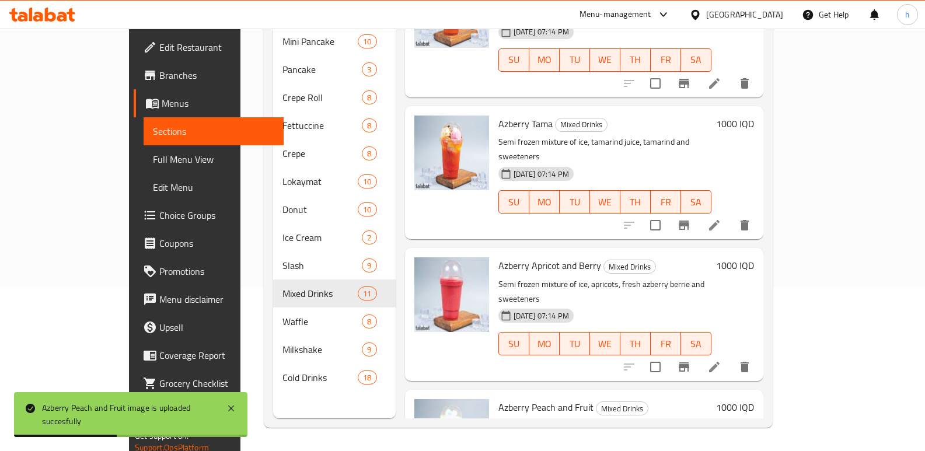
click at [153, 161] on span "Full Menu View" at bounding box center [213, 159] width 121 height 14
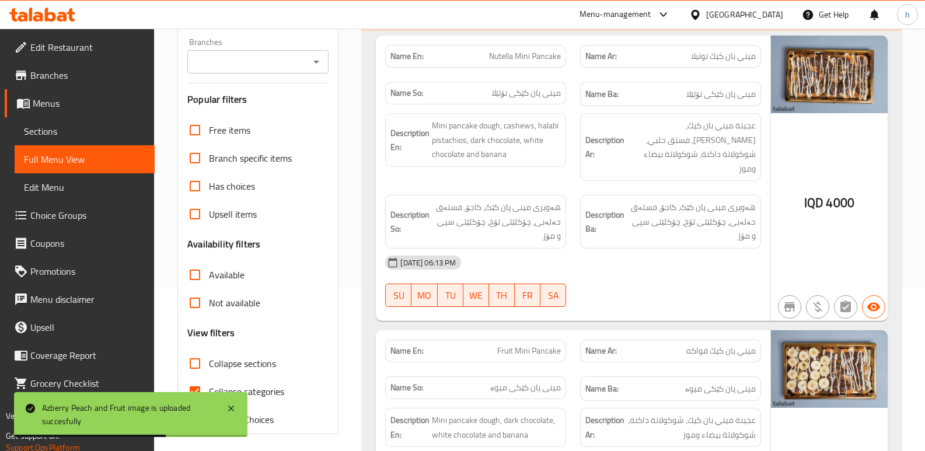
click at [242, 63] on input "Branches" at bounding box center [248, 62] width 115 height 16
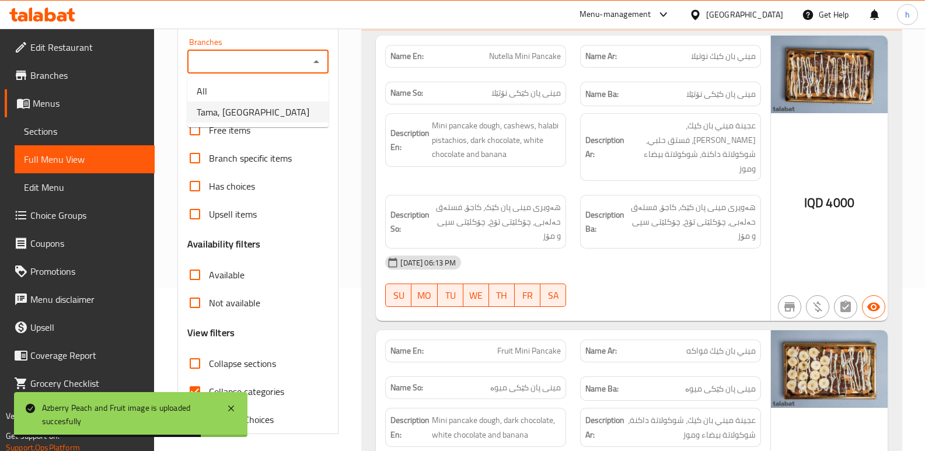
click at [250, 119] on span "Tama, [GEOGRAPHIC_DATA]" at bounding box center [253, 112] width 113 height 14
type input "Tama, [GEOGRAPHIC_DATA]"
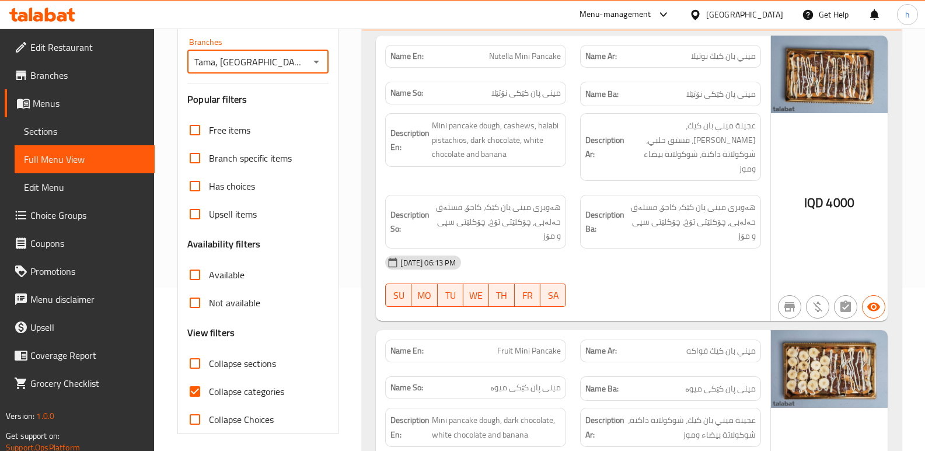
click at [197, 390] on input "Collapse categories" at bounding box center [195, 392] width 28 height 28
checkbox input "false"
click at [190, 368] on input "Collapse sections" at bounding box center [195, 364] width 28 height 28
checkbox input "true"
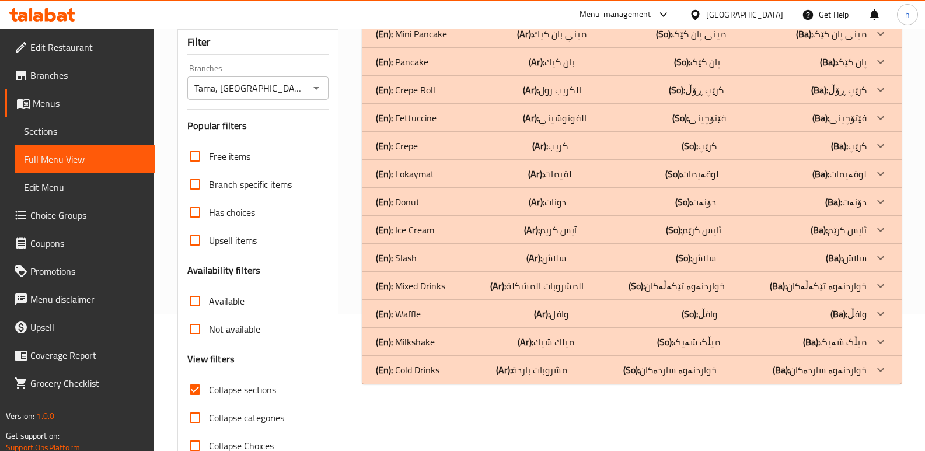
scroll to position [132, 0]
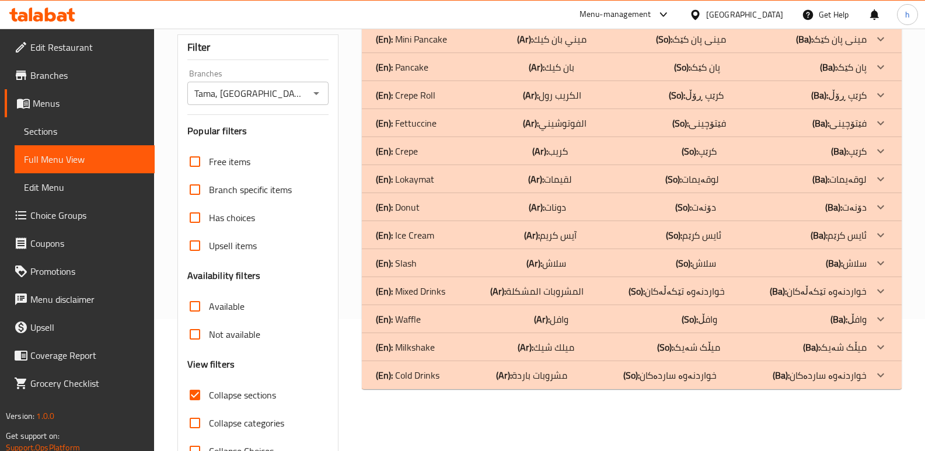
click at [441, 291] on p "(En): Mixed Drinks" at bounding box center [410, 291] width 69 height 14
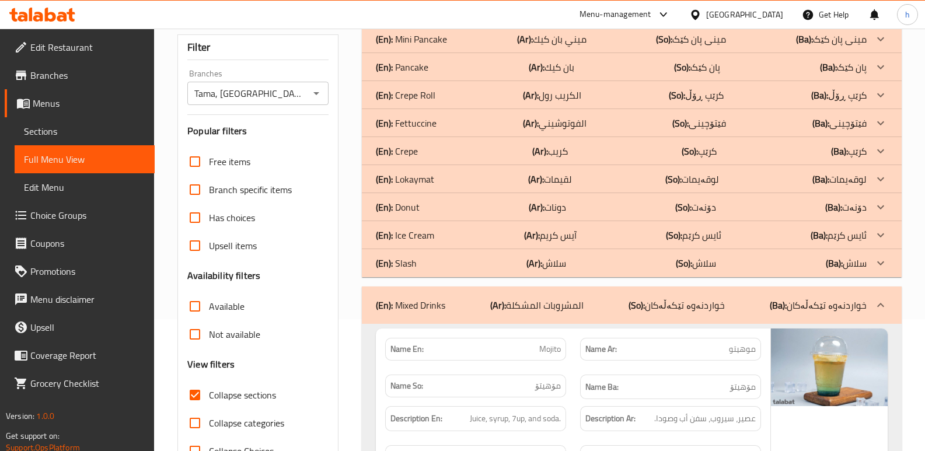
click at [446, 124] on div "(En): Fettuccine (Ar): الفوتوشيني (So): فێتۆچینی (Ba): فێتۆچینی" at bounding box center [621, 123] width 491 height 14
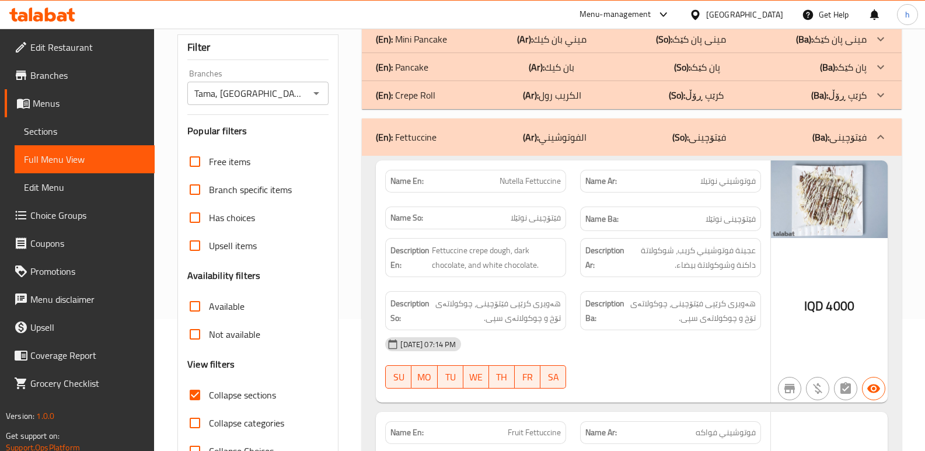
click at [458, 89] on div "(En): Crepe Roll (Ar): الكريب رول (So): کرێپ ڕۆڵ (Ba): کرێپ ڕۆڵ" at bounding box center [621, 95] width 491 height 14
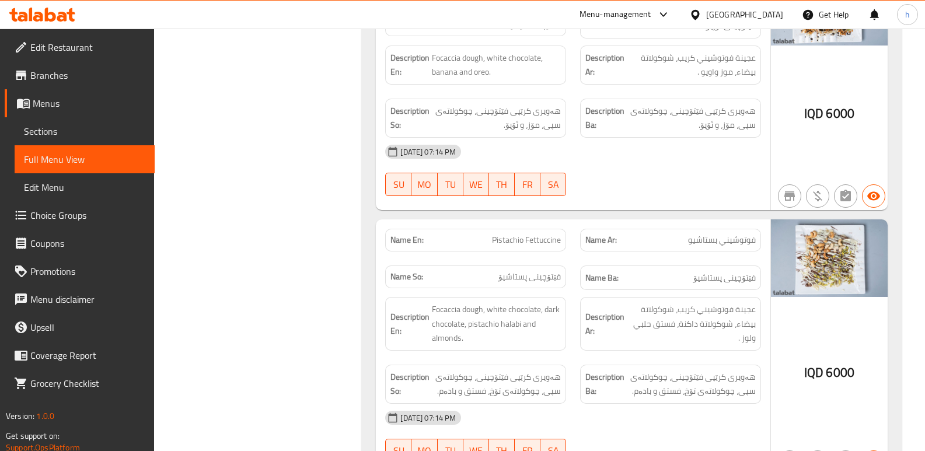
scroll to position [3251, 0]
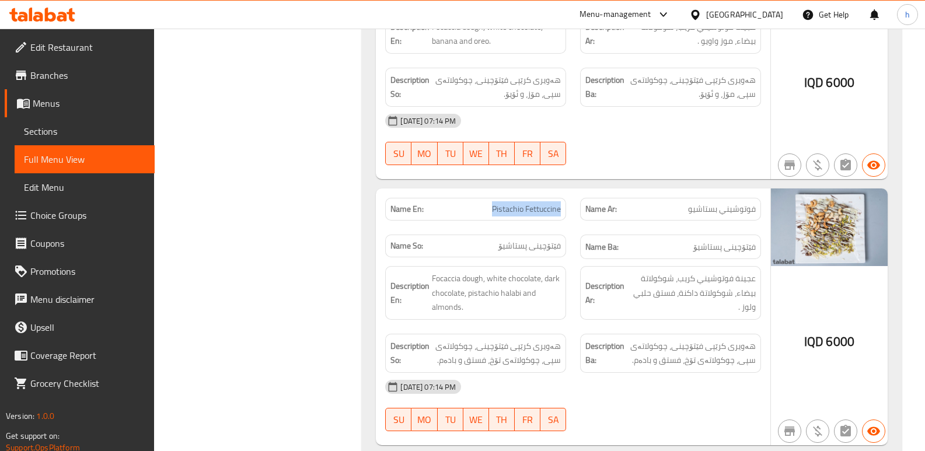
drag, startPoint x: 514, startPoint y: 182, endPoint x: 567, endPoint y: 180, distance: 52.6
click at [567, 191] on div "Name En: [PERSON_NAME]" at bounding box center [475, 209] width 195 height 37
copy span "Pistachio Fettuccine"
drag, startPoint x: 72, startPoint y: 136, endPoint x: 123, endPoint y: 154, distance: 53.9
click at [73, 135] on span "Sections" at bounding box center [84, 131] width 121 height 14
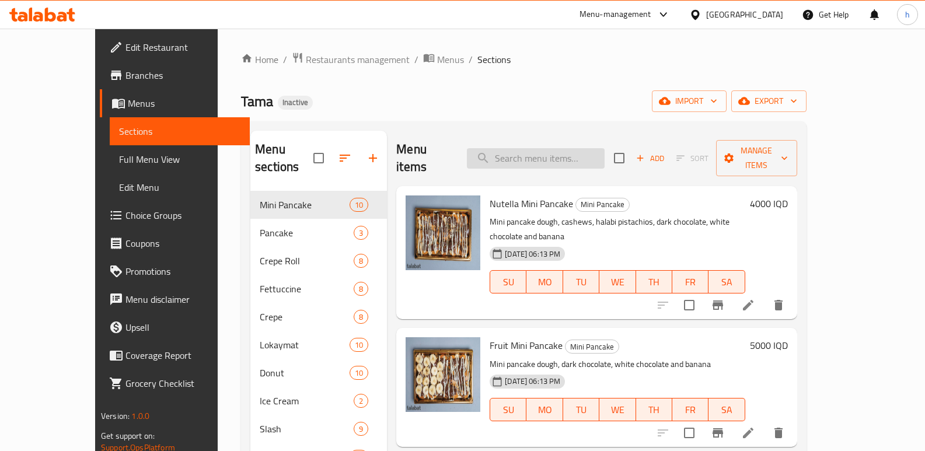
click at [585, 152] on input "search" at bounding box center [536, 158] width 138 height 20
paste input "Pistachio Fettuccine"
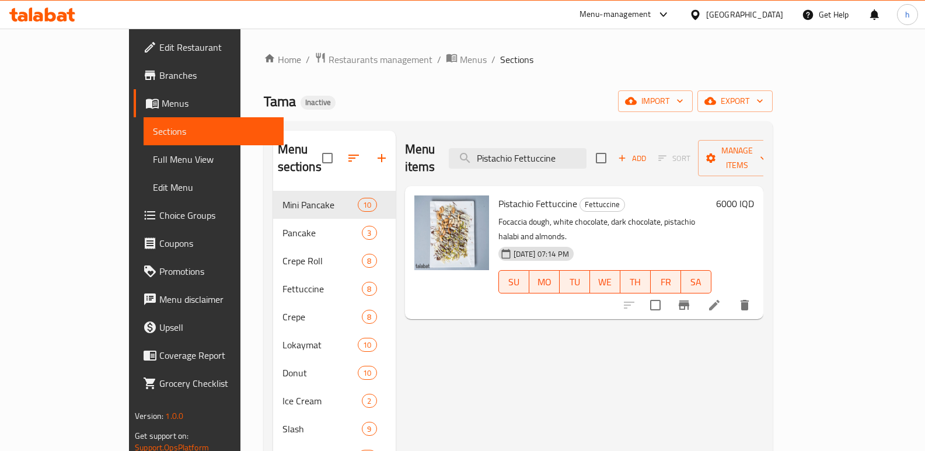
type input "Pistachio Fettuccine"
click at [720, 300] on icon at bounding box center [714, 305] width 11 height 11
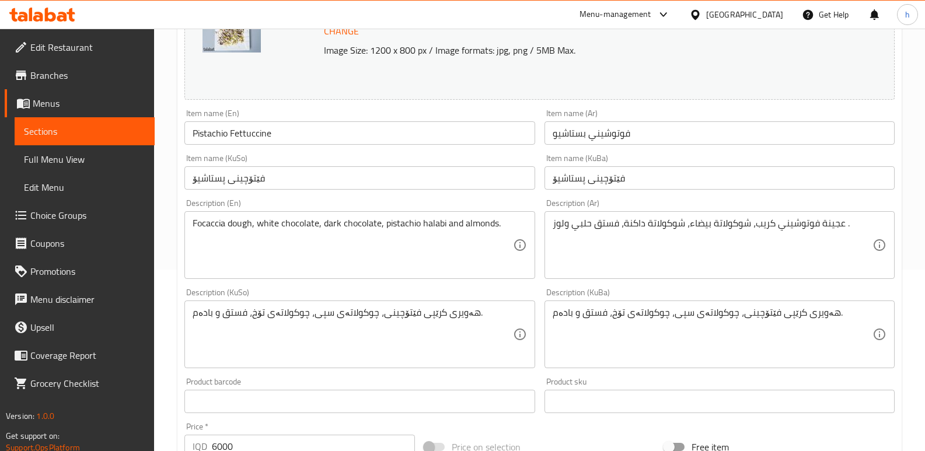
scroll to position [228, 0]
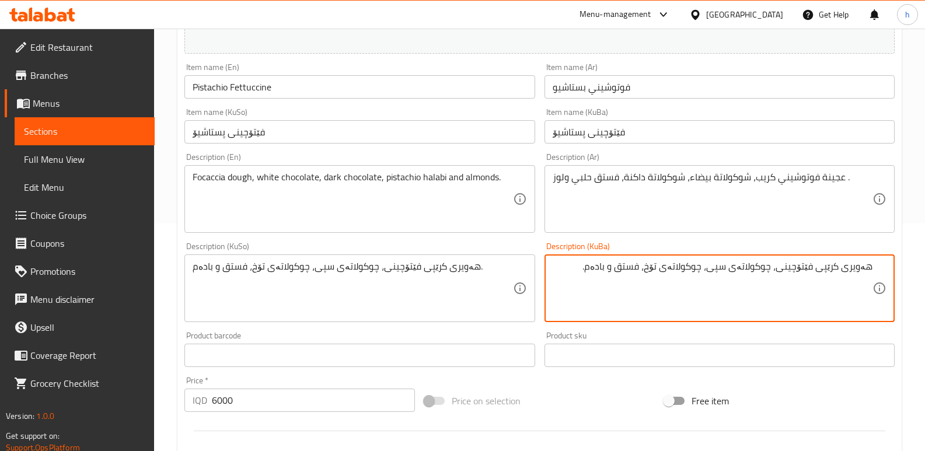
click at [625, 270] on textarea "هەویری کرێپی فێتۆچینی، چوکولاتەی سپی، چوکولاتەی تۆخ، فستق و بادەم." at bounding box center [713, 288] width 320 height 55
type textarea "هەویری کرێپی فێتۆچینی، چوکولاتەی سپی، چوکولاتەی تۆخ، فستقی حەلەبی و بادەم."
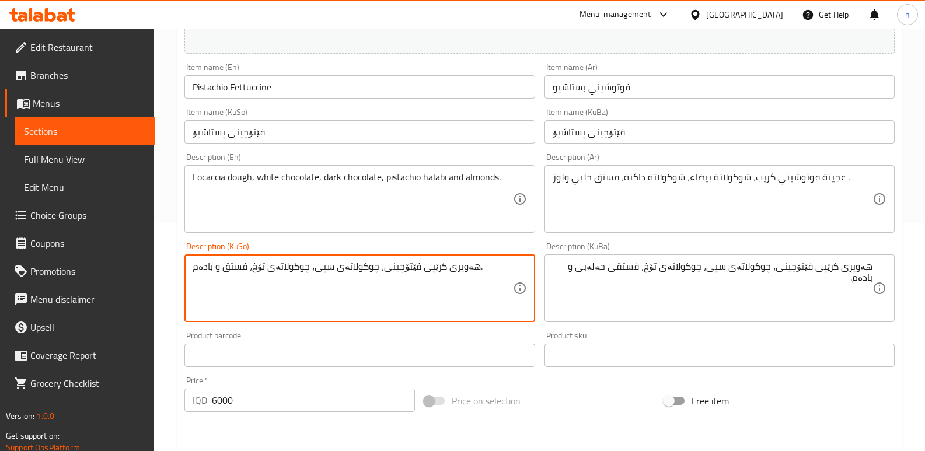
paste textarea "ی حەلەبی"
type textarea "هەویری کرێپی فێتۆچینی، چوکولاتەی سپی، چوکولاتەی تۆخ، فستقی حەلەبی و بادەم."
click at [531, 333] on div "Product barcode Product barcode" at bounding box center [360, 350] width 350 height 36
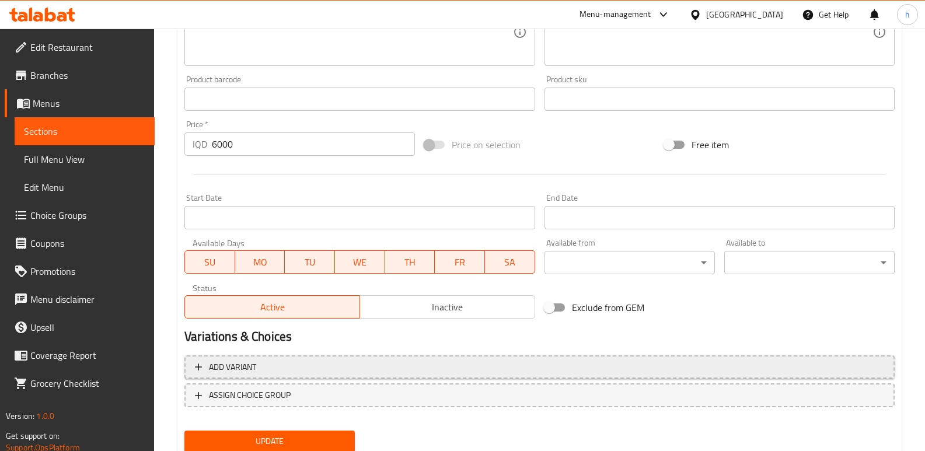
scroll to position [490, 0]
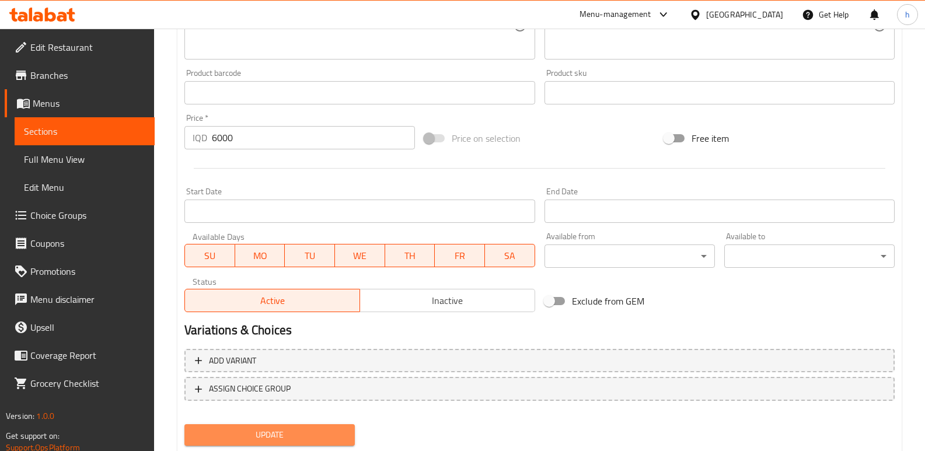
click at [319, 430] on span "Update" at bounding box center [270, 435] width 152 height 15
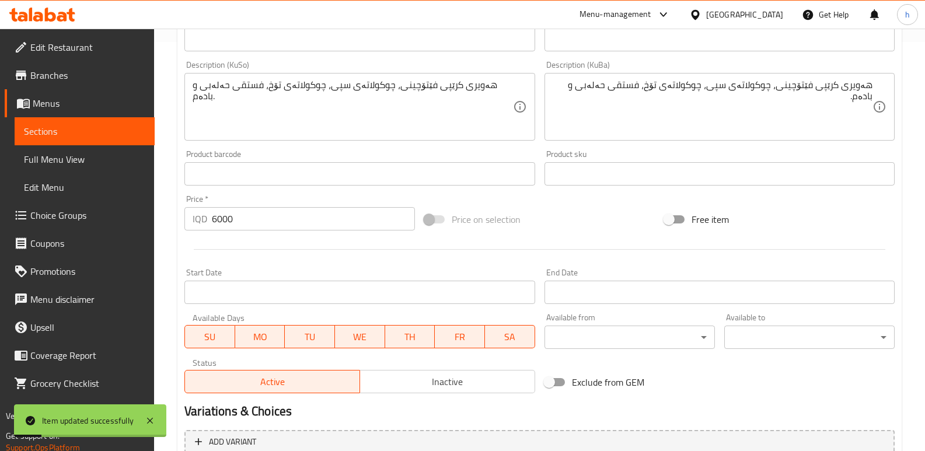
scroll to position [406, 0]
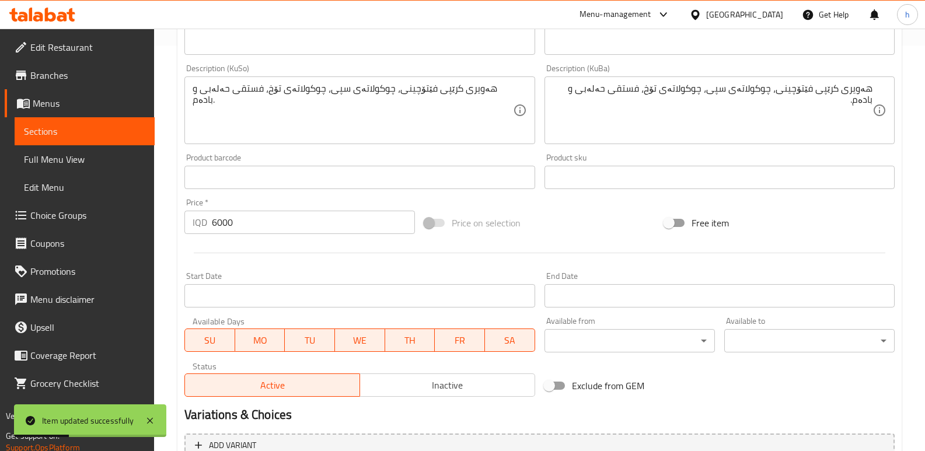
click at [78, 155] on span "Full Menu View" at bounding box center [84, 159] width 121 height 14
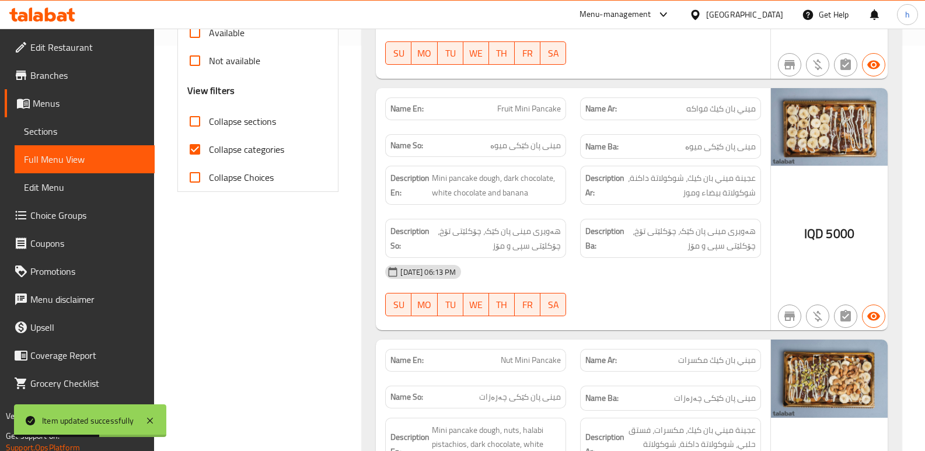
click at [193, 119] on input "Collapse sections" at bounding box center [195, 121] width 28 height 28
checkbox input "true"
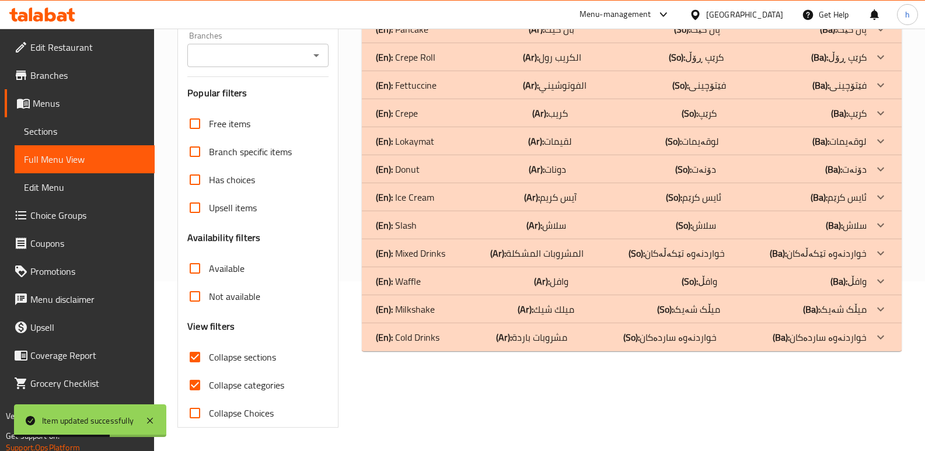
scroll to position [170, 0]
click at [194, 384] on input "Collapse categories" at bounding box center [195, 385] width 28 height 28
checkbox input "false"
click at [281, 55] on input "Branches" at bounding box center [248, 55] width 115 height 16
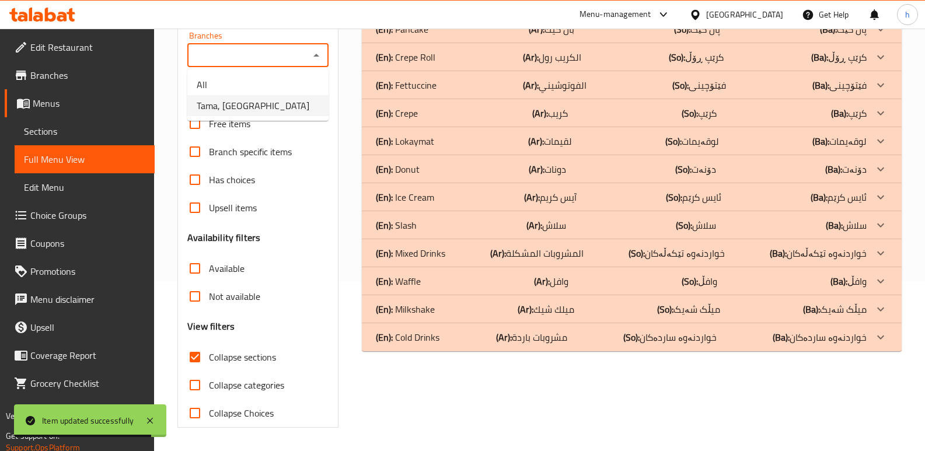
click at [281, 100] on li "Tama, [GEOGRAPHIC_DATA]" at bounding box center [257, 105] width 141 height 21
type input "Tama, [GEOGRAPHIC_DATA]"
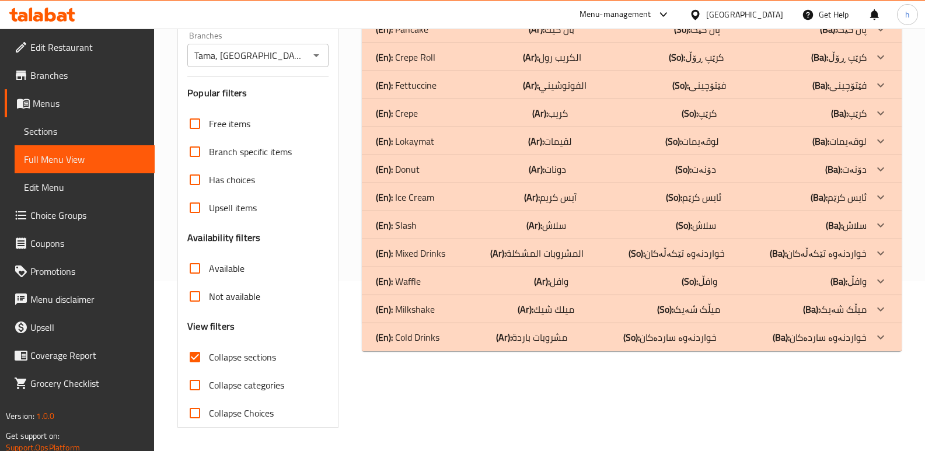
click at [448, 256] on div "(En): Mixed Drinks (Ar): المشروبات المشكلة (So): خواردنەوە تێکەڵەکان (Ba): خوار…" at bounding box center [621, 253] width 491 height 14
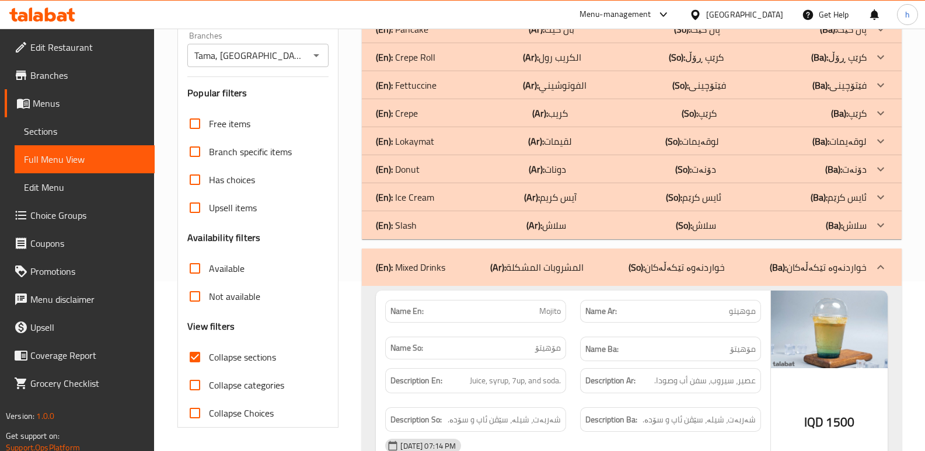
click at [432, 78] on p "(En): Fettuccine" at bounding box center [406, 85] width 61 height 14
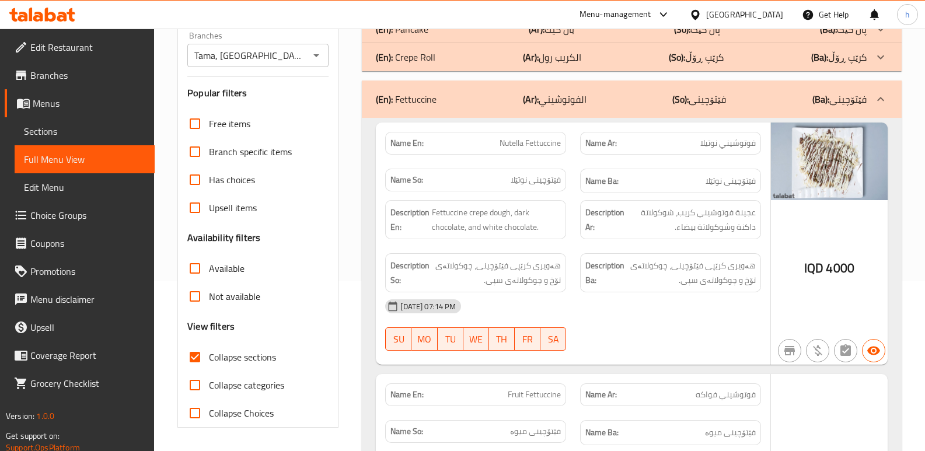
click at [444, 56] on div "(En): Crepe Roll (Ar): الكريب رول (So): کرێپ ڕۆڵ (Ba): کرێپ ڕۆڵ" at bounding box center [621, 57] width 491 height 14
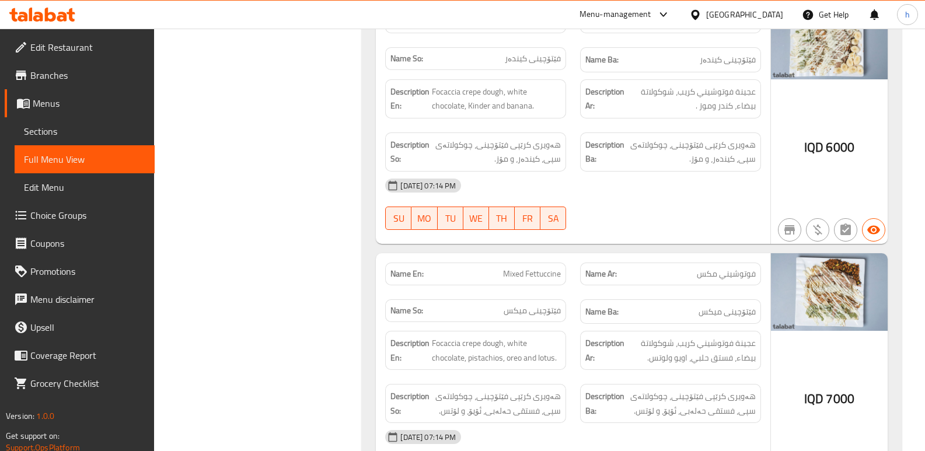
scroll to position [3739, 0]
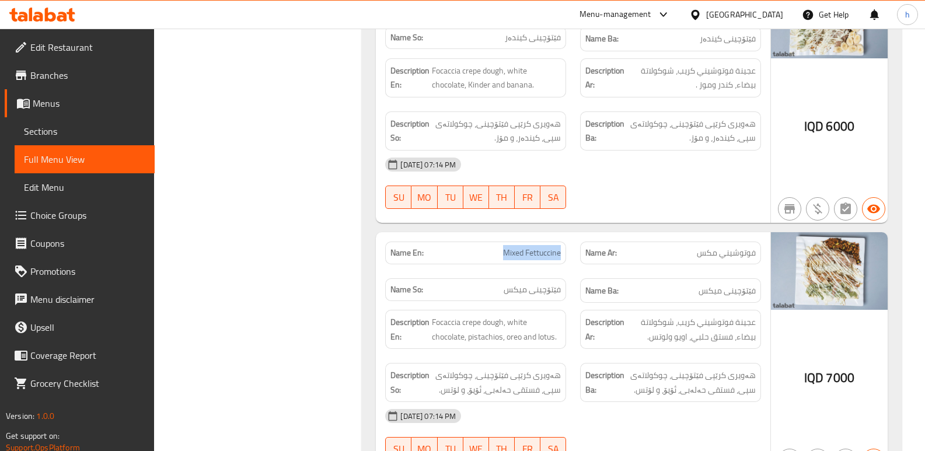
drag, startPoint x: 503, startPoint y: 222, endPoint x: 572, endPoint y: 226, distance: 69.0
click at [572, 235] on div "Name En: Mixed Fettuccine" at bounding box center [475, 253] width 195 height 37
copy span "Mixed Fettuccine"
click at [112, 135] on span "Sections" at bounding box center [84, 131] width 121 height 14
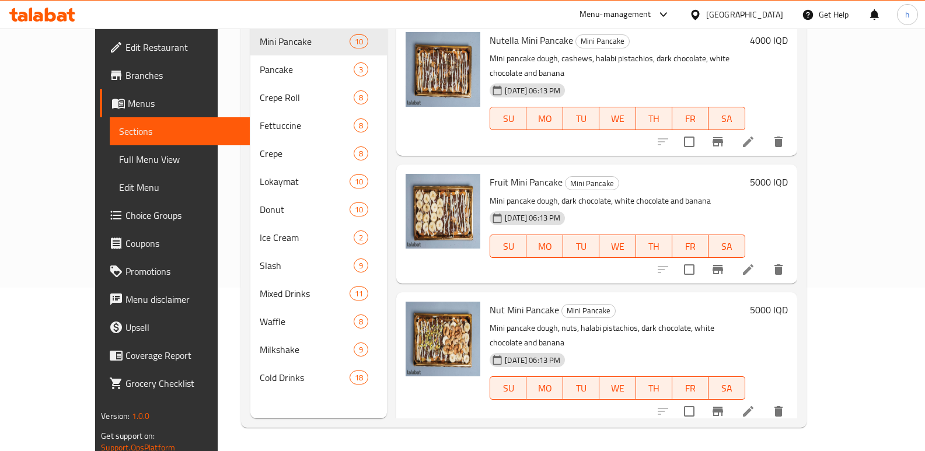
scroll to position [22, 0]
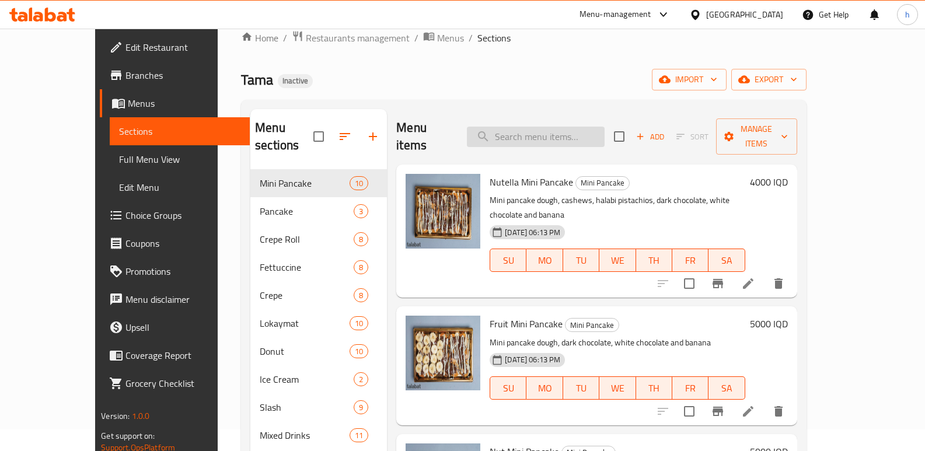
click at [596, 131] on input "search" at bounding box center [536, 137] width 138 height 20
paste input "Mixed Fettuccine"
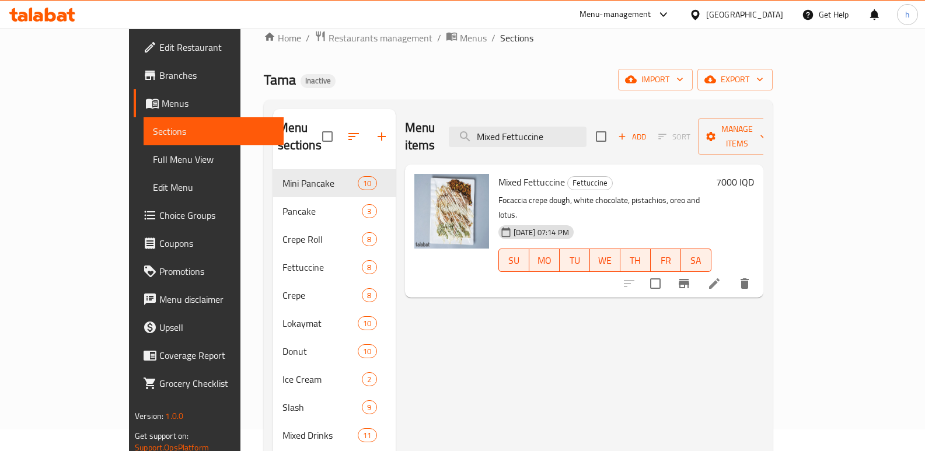
type input "Mixed Fettuccine"
click at [720, 279] on icon at bounding box center [714, 284] width 11 height 11
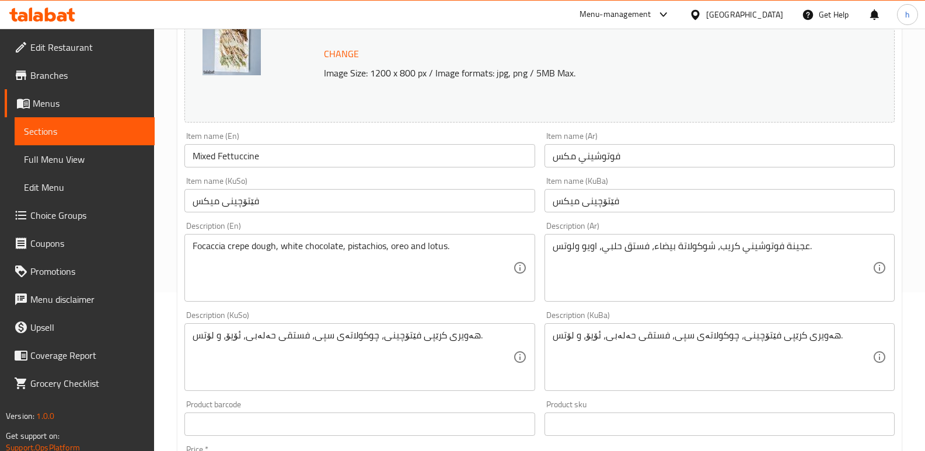
scroll to position [170, 0]
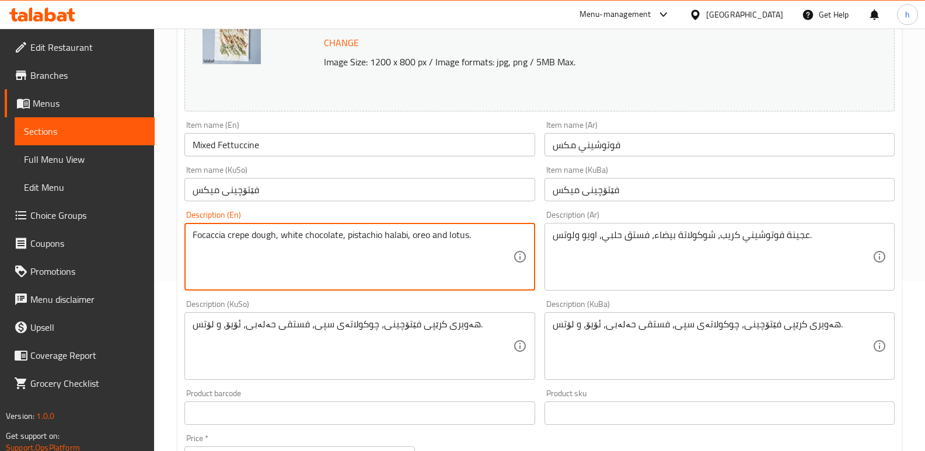
type textarea "Focaccia crepe dough, white chocolate, pistachio halabi, oreo and lotus."
click at [410, 307] on div "Description (KuSo) هەویری کرێپی فێتۆچینی، چوکولاتەی سپی، فستقی حەلەبی، ئۆیۆ، و …" at bounding box center [360, 340] width 350 height 80
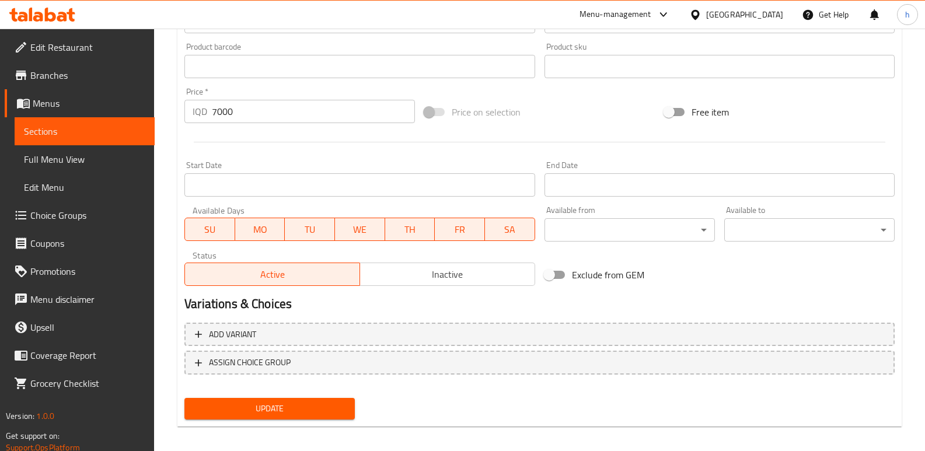
scroll to position [518, 0]
click at [261, 405] on span "Update" at bounding box center [270, 407] width 152 height 15
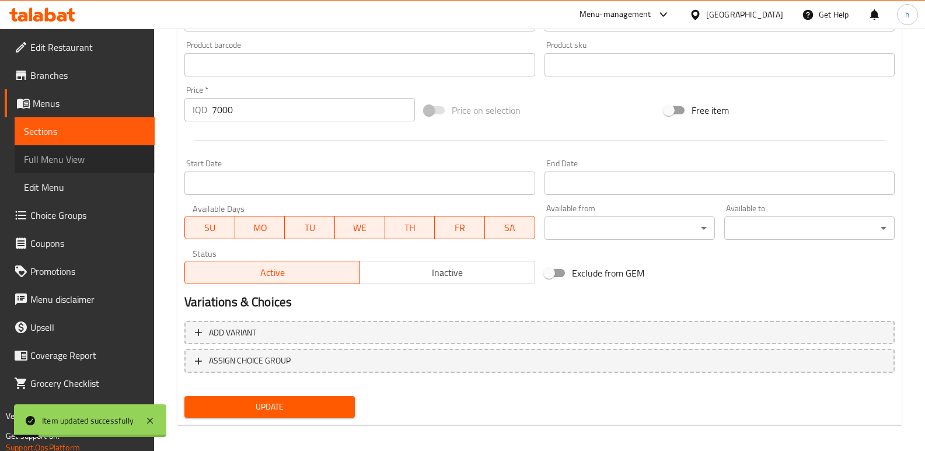
click at [80, 159] on span "Full Menu View" at bounding box center [84, 159] width 121 height 14
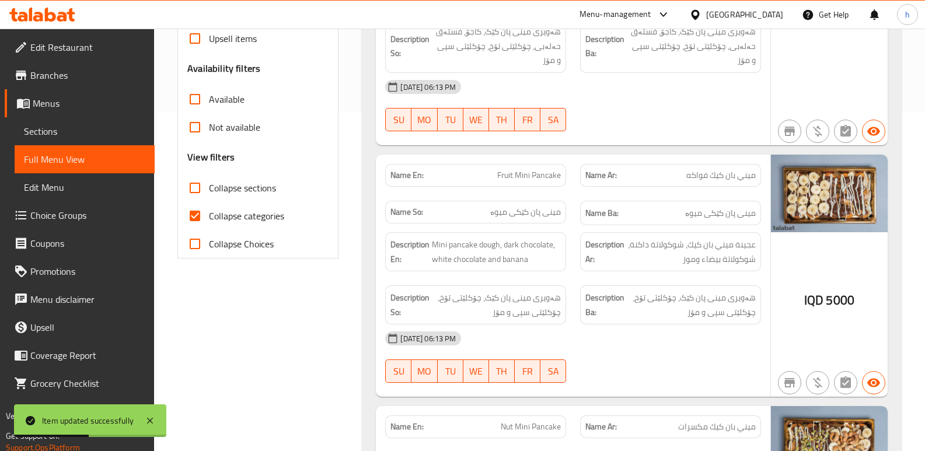
scroll to position [300, 0]
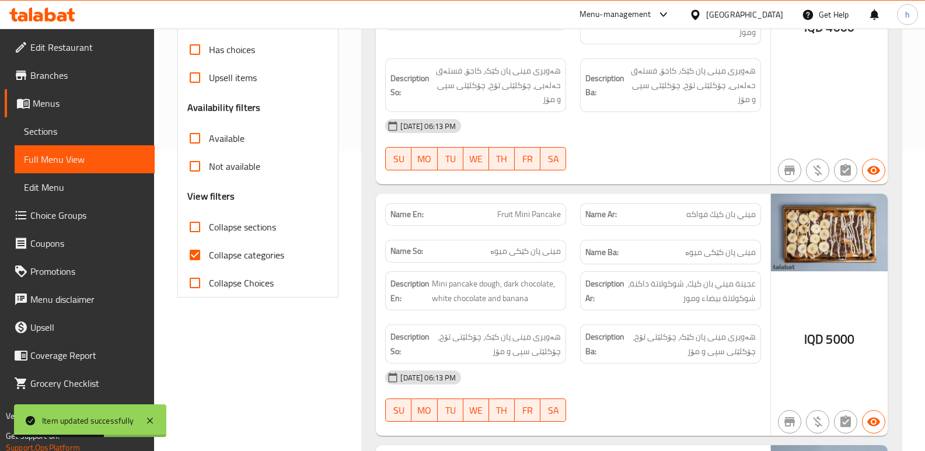
drag, startPoint x: 204, startPoint y: 222, endPoint x: 196, endPoint y: 252, distance: 30.9
click at [203, 222] on input "Collapse sections" at bounding box center [195, 227] width 28 height 28
checkbox input "true"
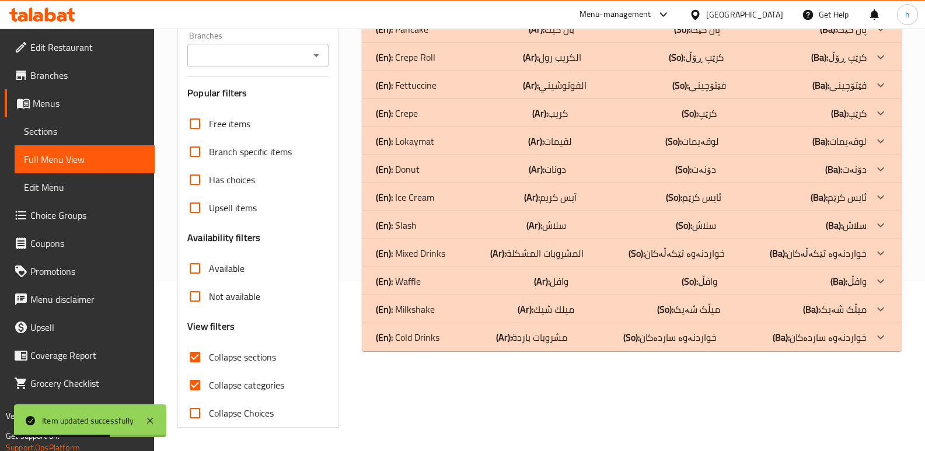
click at [194, 371] on input "Collapse categories" at bounding box center [195, 385] width 28 height 28
checkbox input "false"
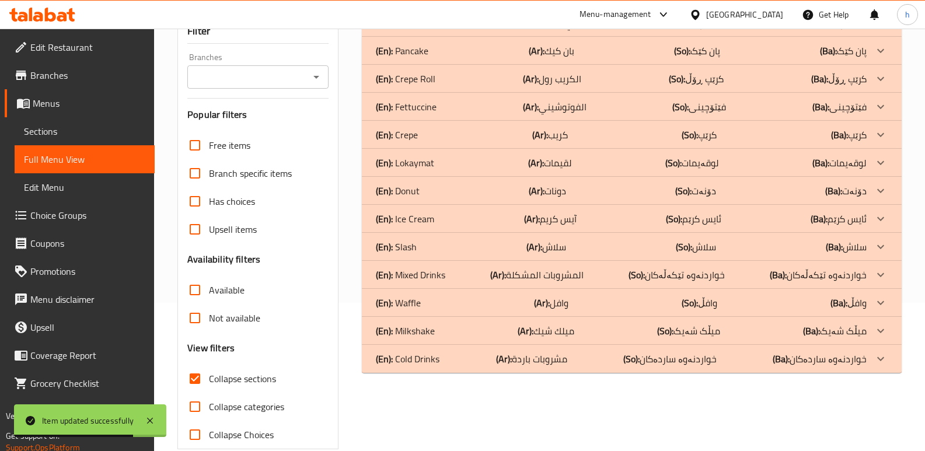
scroll to position [147, 0]
click at [445, 272] on p "(En): Mixed Drinks" at bounding box center [410, 276] width 69 height 14
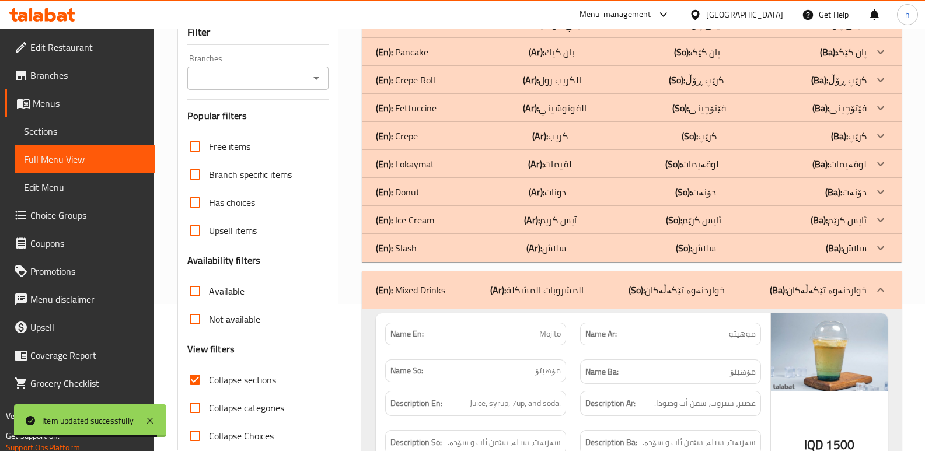
drag, startPoint x: 424, startPoint y: 106, endPoint x: 424, endPoint y: 95, distance: 10.5
click at [424, 101] on p "(En): Fettuccine" at bounding box center [406, 108] width 61 height 14
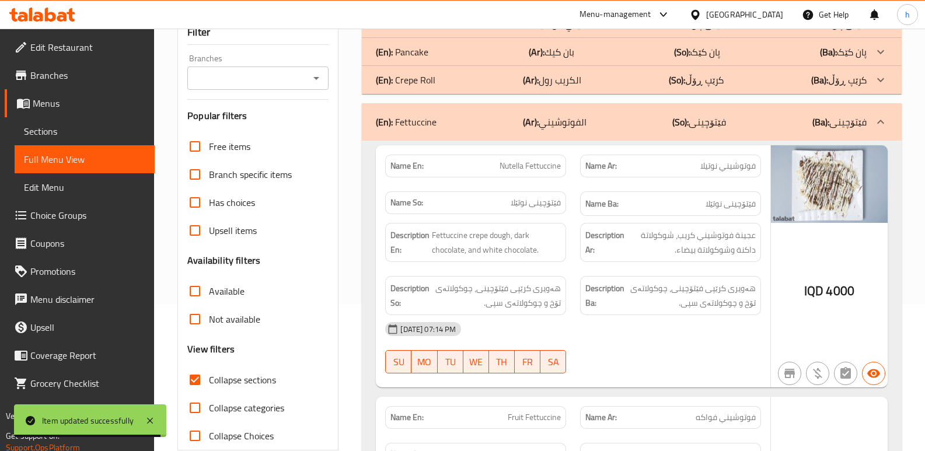
click at [431, 79] on p "(En): Crepe Roll" at bounding box center [406, 80] width 60 height 14
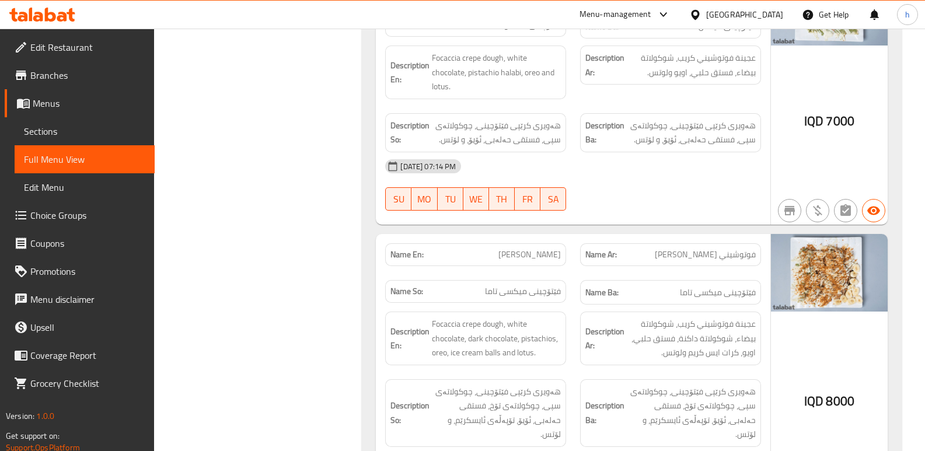
scroll to position [4139, 0]
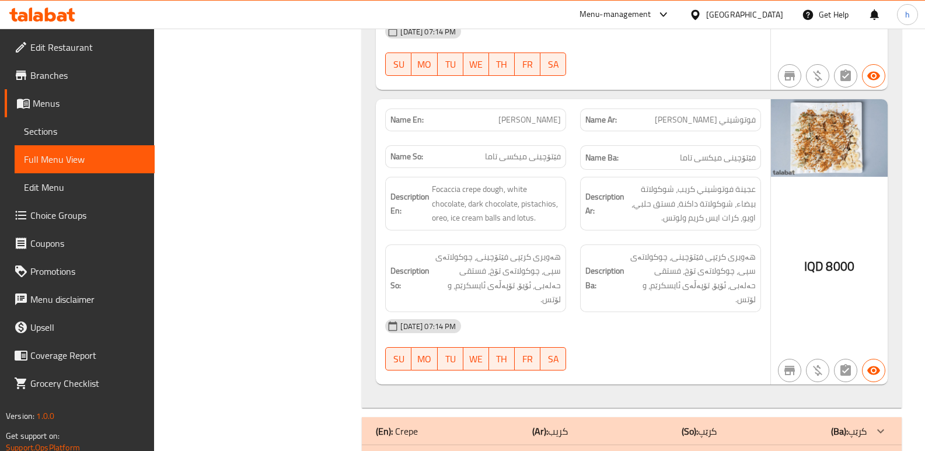
drag, startPoint x: 503, startPoint y: 90, endPoint x: 568, endPoint y: 92, distance: 64.3
click at [568, 102] on div "Name En: [PERSON_NAME]" at bounding box center [475, 120] width 195 height 37
copy span "[PERSON_NAME]"
click at [91, 123] on link "Sections" at bounding box center [85, 131] width 140 height 28
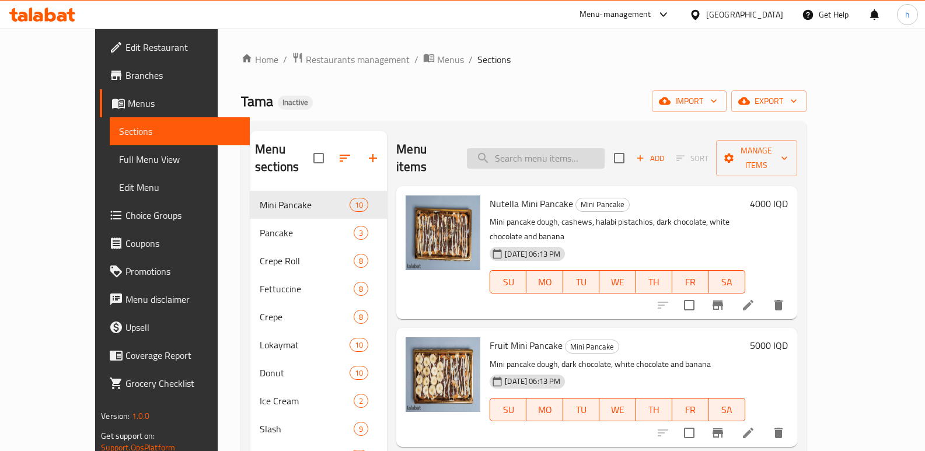
click at [598, 148] on input "search" at bounding box center [536, 158] width 138 height 20
paste input "[PERSON_NAME]"
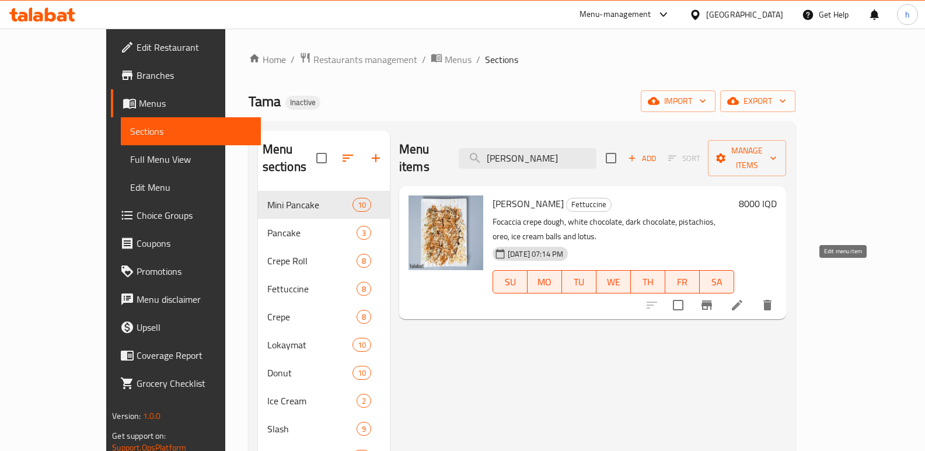
type input "[PERSON_NAME]"
click at [744, 298] on icon at bounding box center [737, 305] width 14 height 14
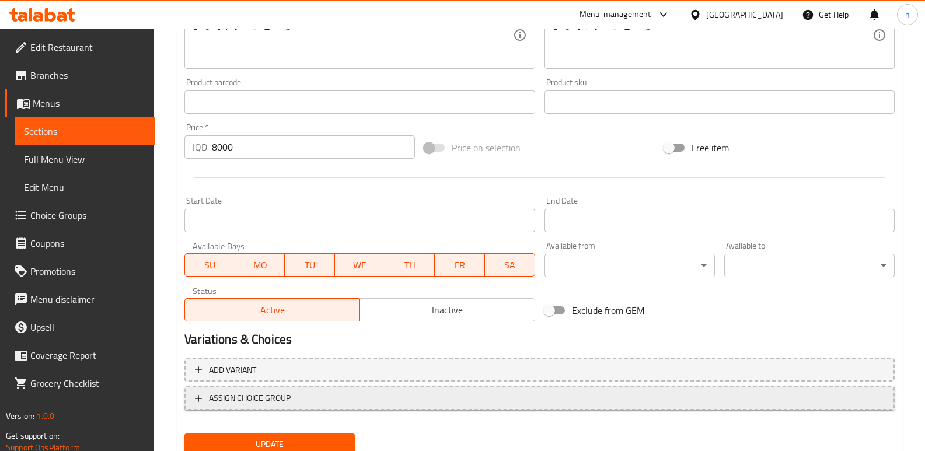
scroll to position [501, 0]
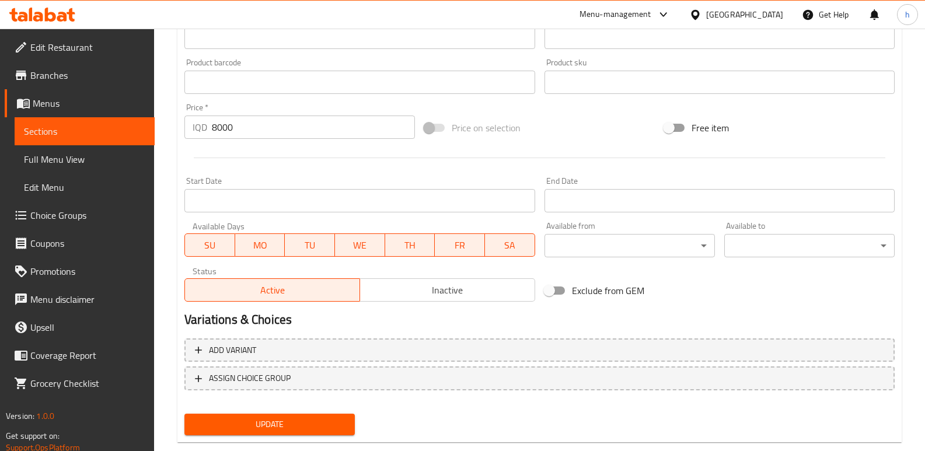
type textarea "Focaccia crepe dough, white chocolate, dark chocolate, pistachio halabi, oreo, …"
click at [319, 415] on button "Update" at bounding box center [270, 425] width 170 height 22
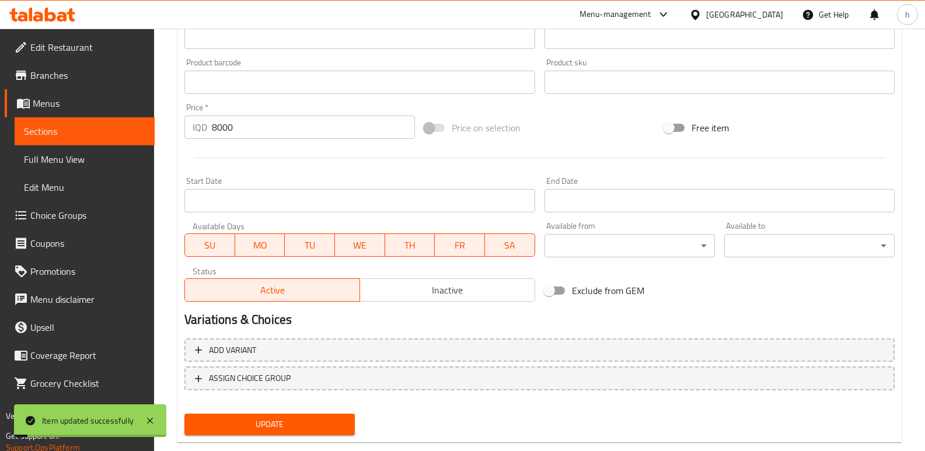
click at [107, 164] on span "Full Menu View" at bounding box center [84, 159] width 121 height 14
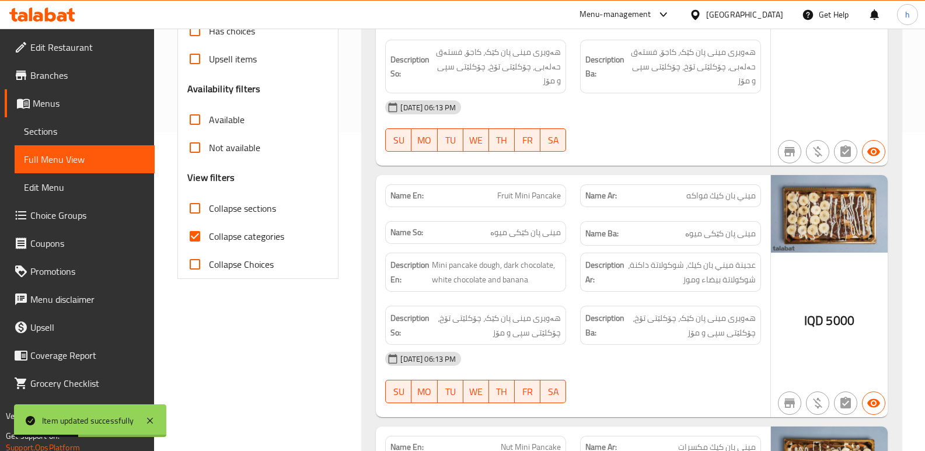
scroll to position [314, 0]
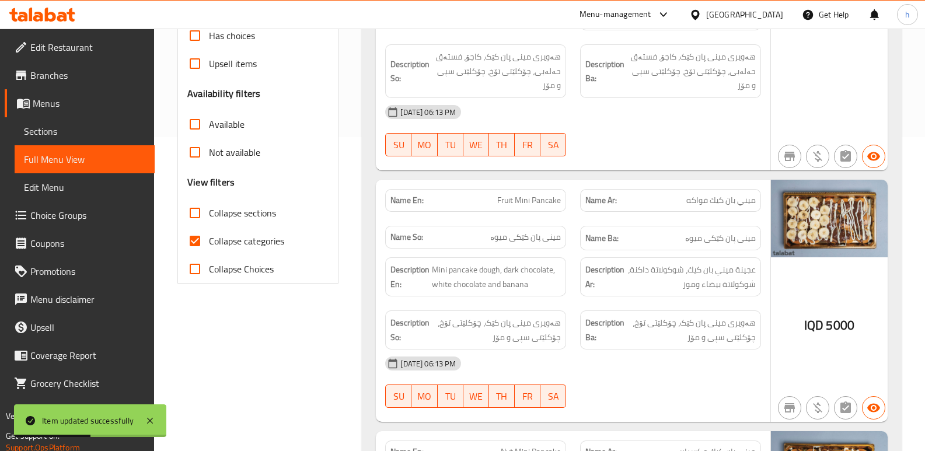
click at [196, 206] on input "Collapse sections" at bounding box center [195, 213] width 28 height 28
checkbox input "true"
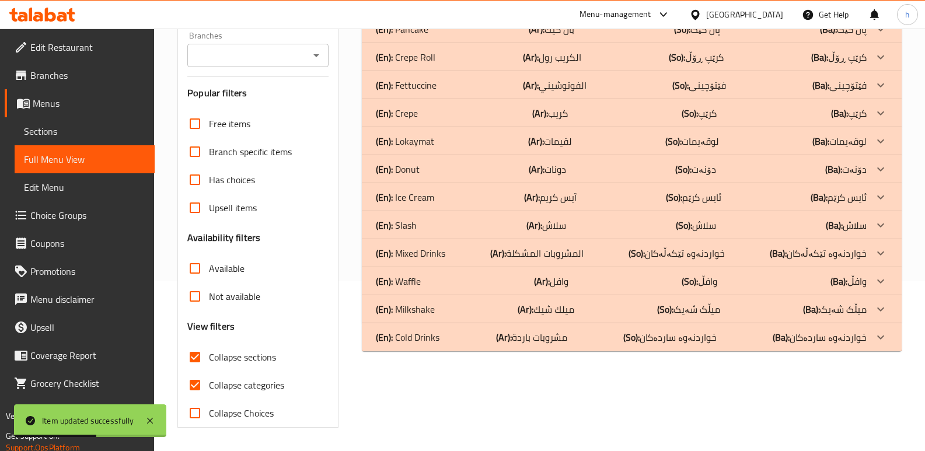
click at [197, 371] on input "Collapse categories" at bounding box center [195, 385] width 28 height 28
checkbox input "false"
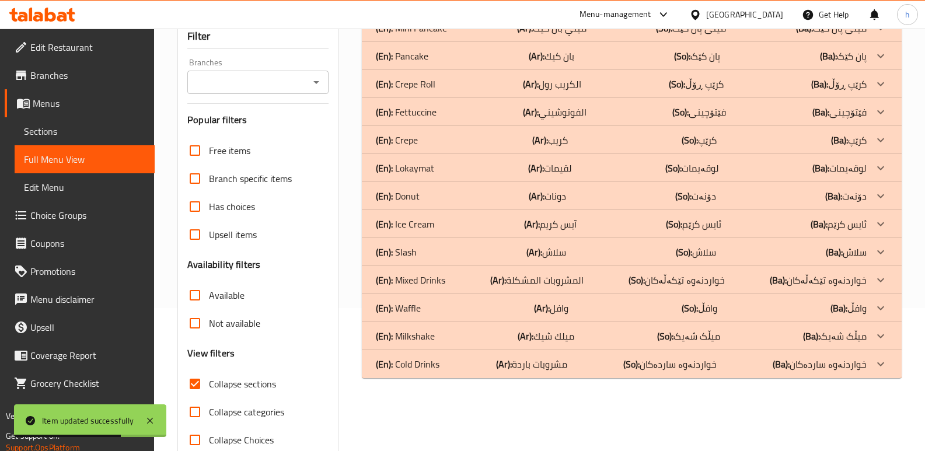
scroll to position [127, 0]
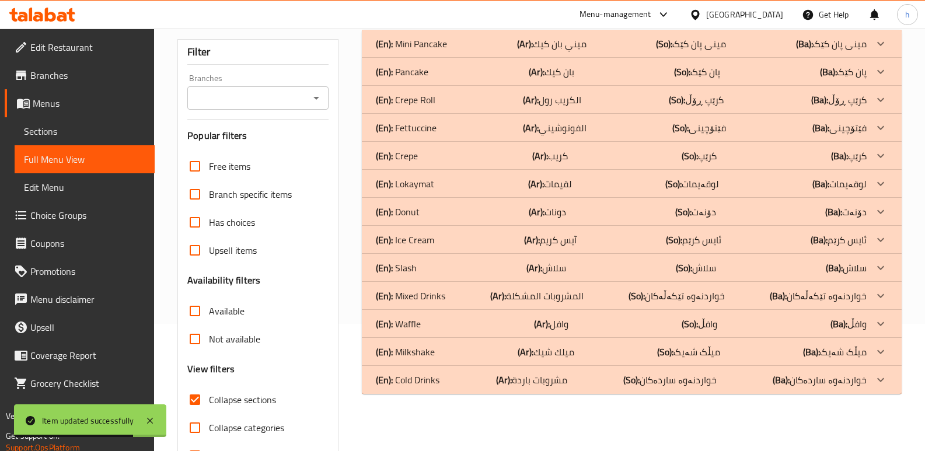
click at [439, 295] on p "(En): Mixed Drinks" at bounding box center [410, 296] width 69 height 14
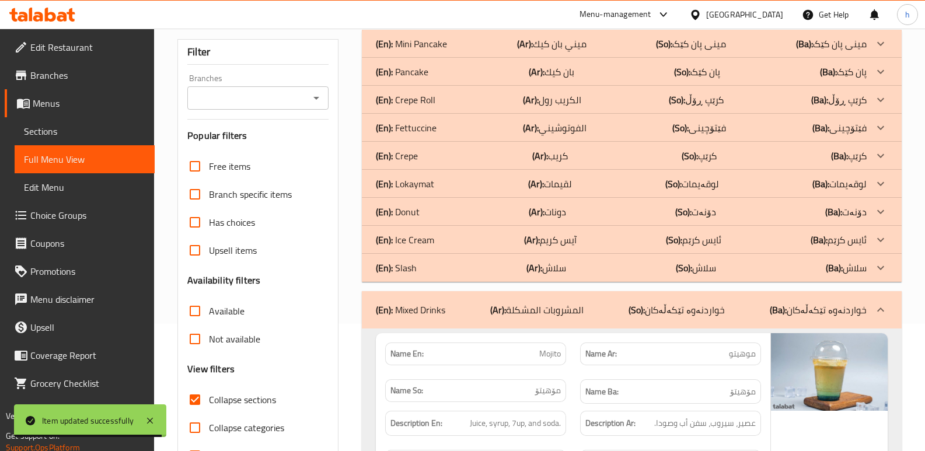
click at [443, 122] on div "(En): Fettuccine (Ar): الفوتوشيني (So): فێتۆچینی (Ba): فێتۆچینی" at bounding box center [621, 128] width 491 height 14
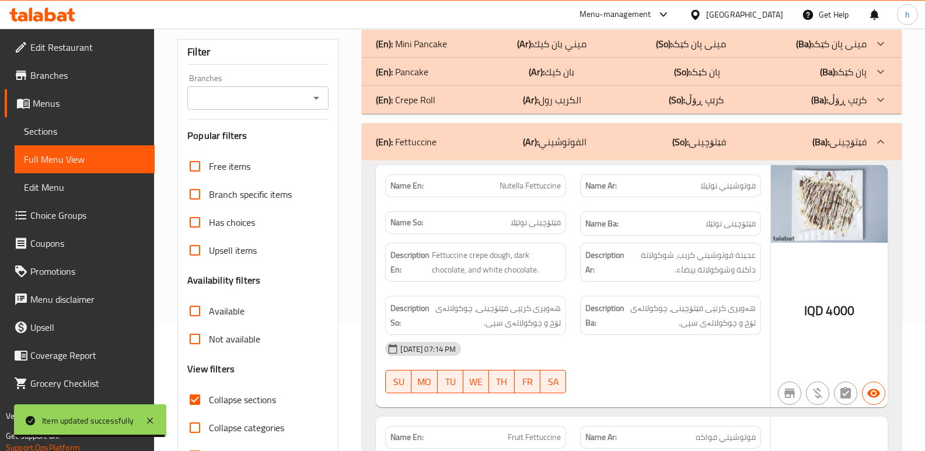
click at [451, 102] on div "(En): Crepe Roll (Ar): الكريب رول (So): کرێپ ڕۆڵ (Ba): کرێپ ڕۆڵ" at bounding box center [621, 100] width 491 height 14
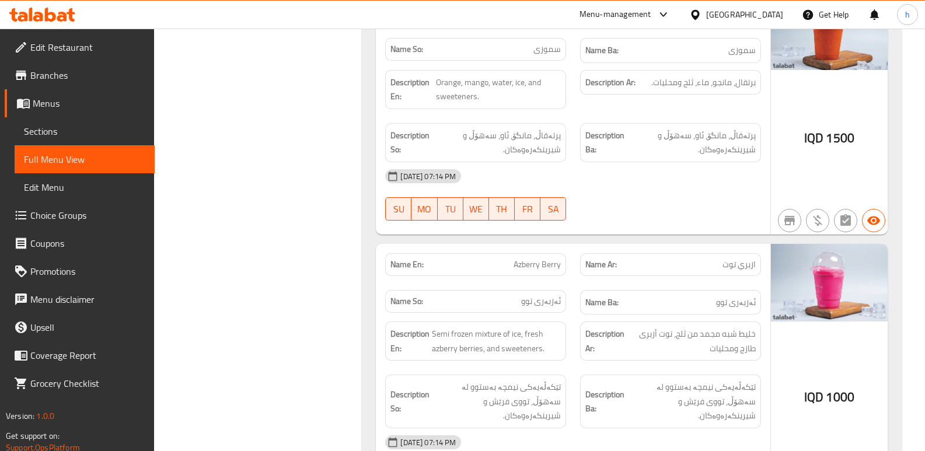
scroll to position [5010, 0]
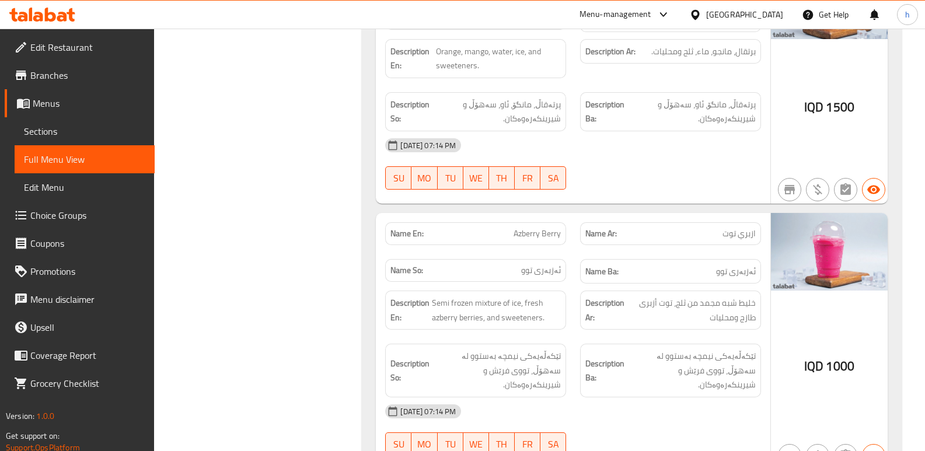
click at [100, 127] on span "Sections" at bounding box center [84, 131] width 121 height 14
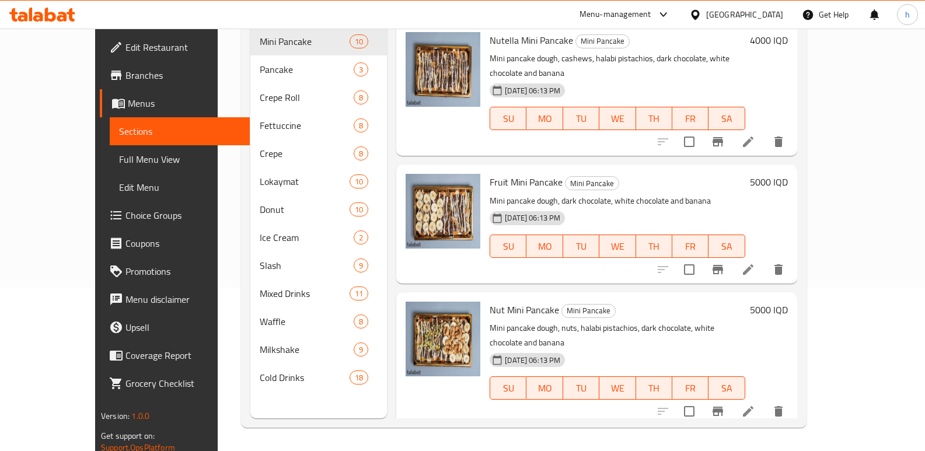
scroll to position [163, 0]
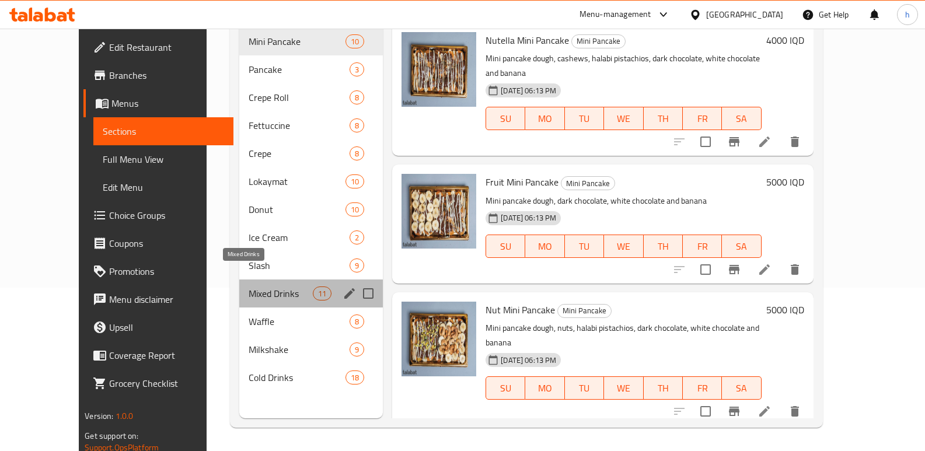
click at [249, 287] on span "Mixed Drinks" at bounding box center [281, 294] width 64 height 14
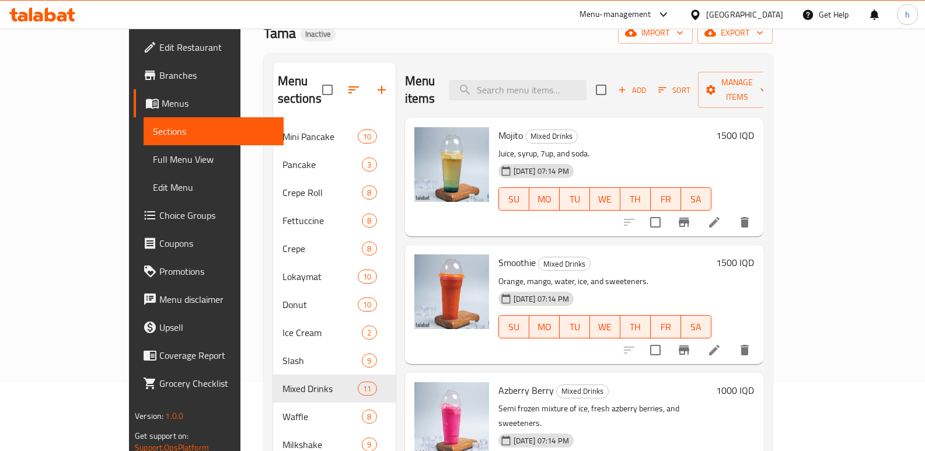
scroll to position [163, 0]
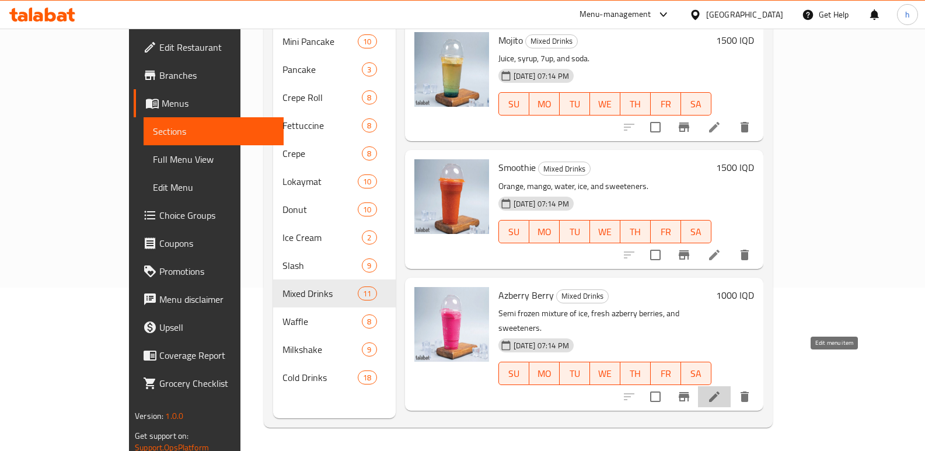
click at [722, 390] on icon at bounding box center [715, 397] width 14 height 14
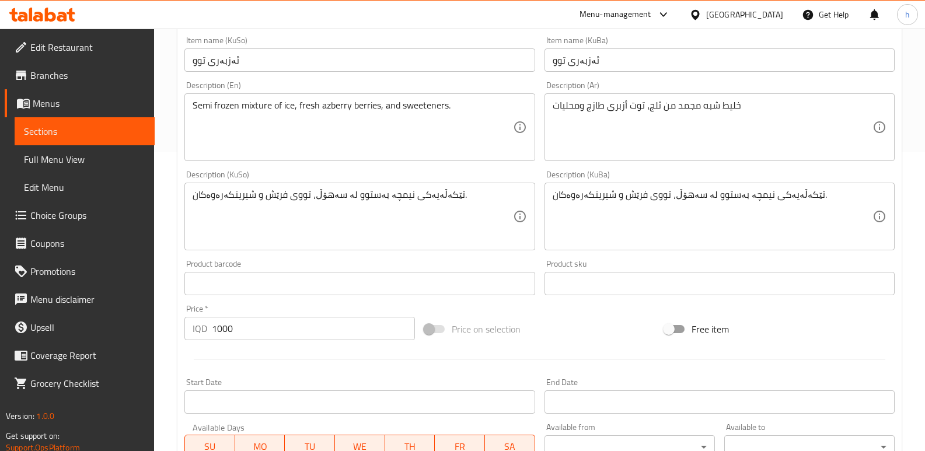
scroll to position [304, 0]
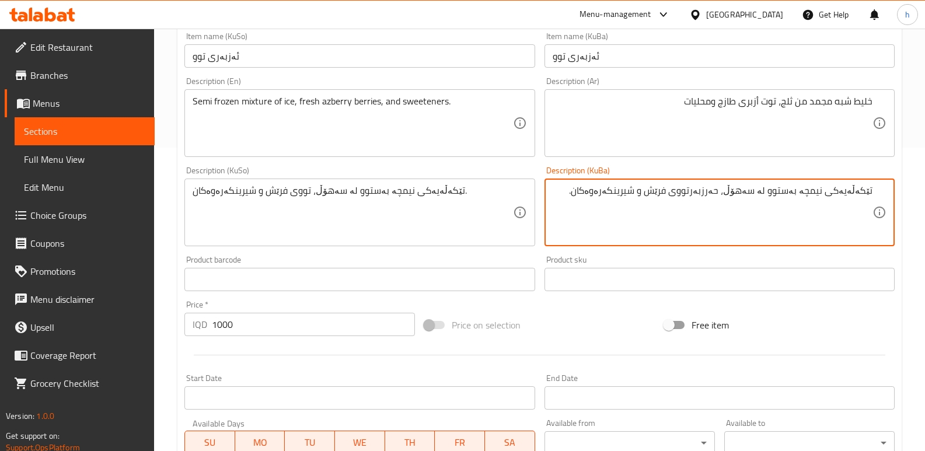
click at [731, 192] on textarea "تێکەڵەیەکی نیمچە بەستوو لە سەهۆڵ، حەرزبەرتووی فرێش و شیرینکەرەوەکان." at bounding box center [713, 212] width 320 height 55
type textarea "تێکەڵەیەکی نیمچە بەستوو لە سەهۆڵ، ئەزبەری فرێش و شیرینکەرەوەکان."
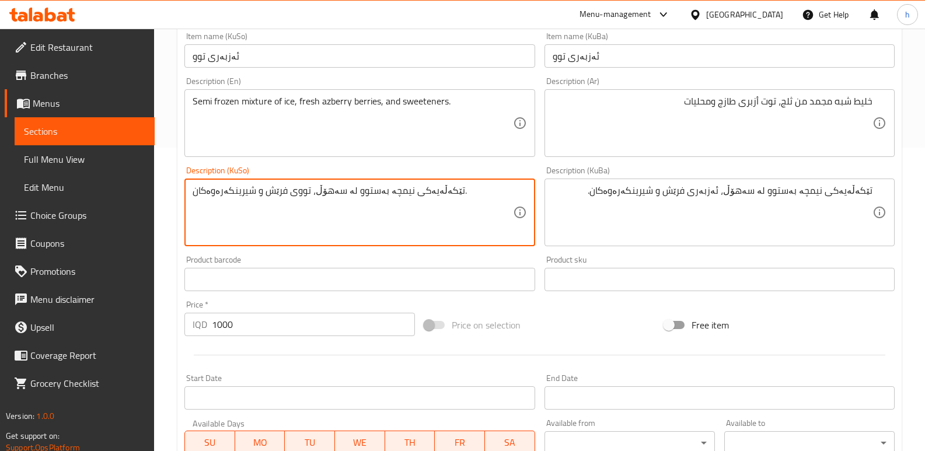
paste textarea "ەزبەر"
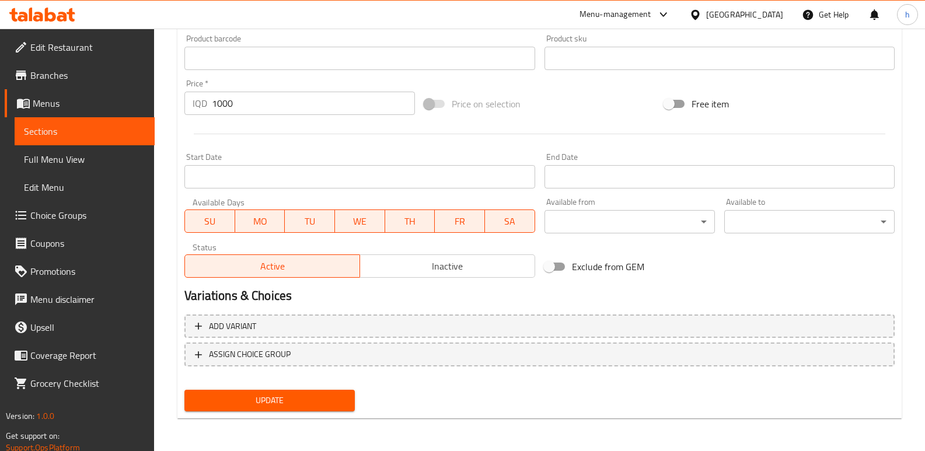
type textarea "تێکەڵەیەکی نیمچە بەستوو لە سەهۆڵ، ئەزبەری فرێش و شیرینکەرەوەکان."
click at [328, 397] on span "Update" at bounding box center [270, 401] width 152 height 15
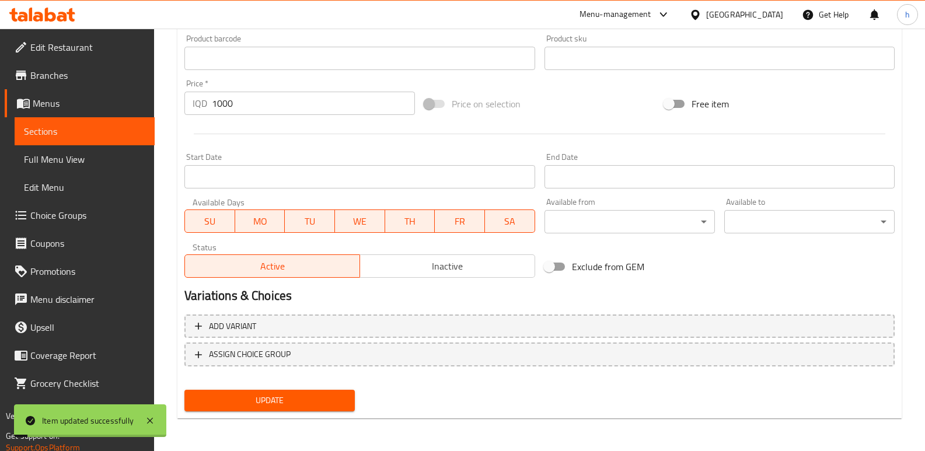
click at [83, 161] on span "Full Menu View" at bounding box center [84, 159] width 121 height 14
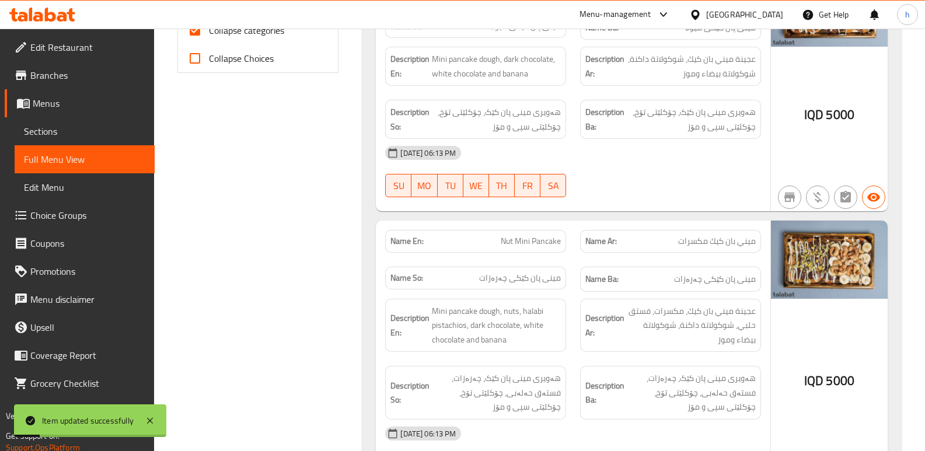
click at [100, 130] on span "Sections" at bounding box center [84, 131] width 121 height 14
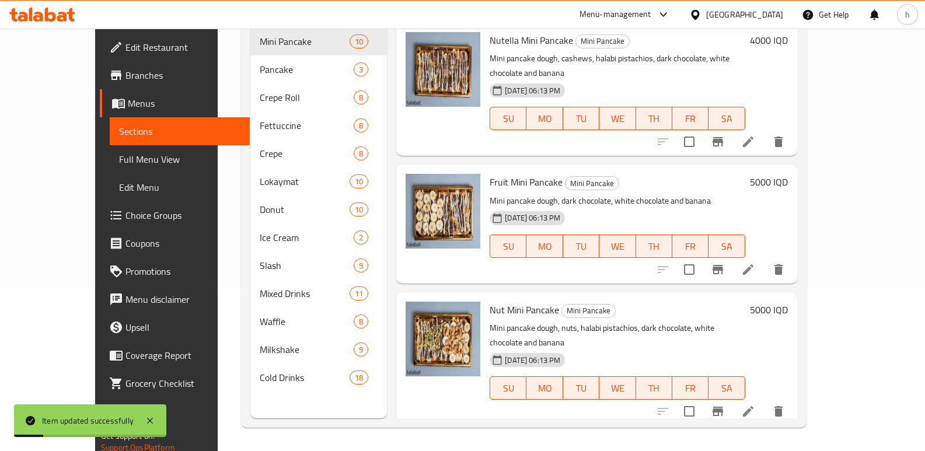
scroll to position [163, 0]
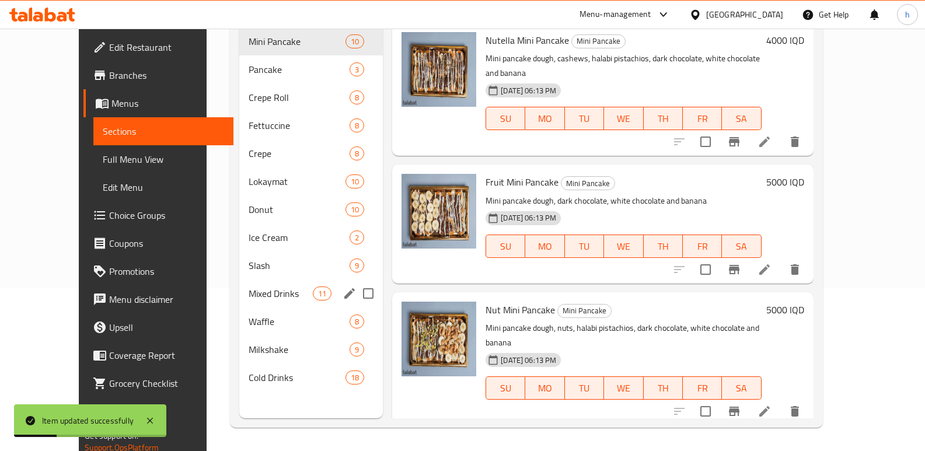
click at [249, 287] on span "Mixed Drinks" at bounding box center [281, 294] width 64 height 14
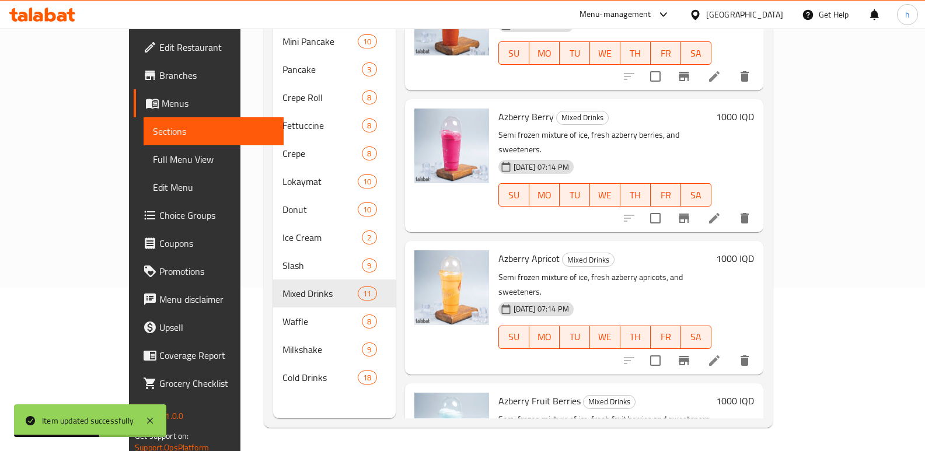
scroll to position [186, 0]
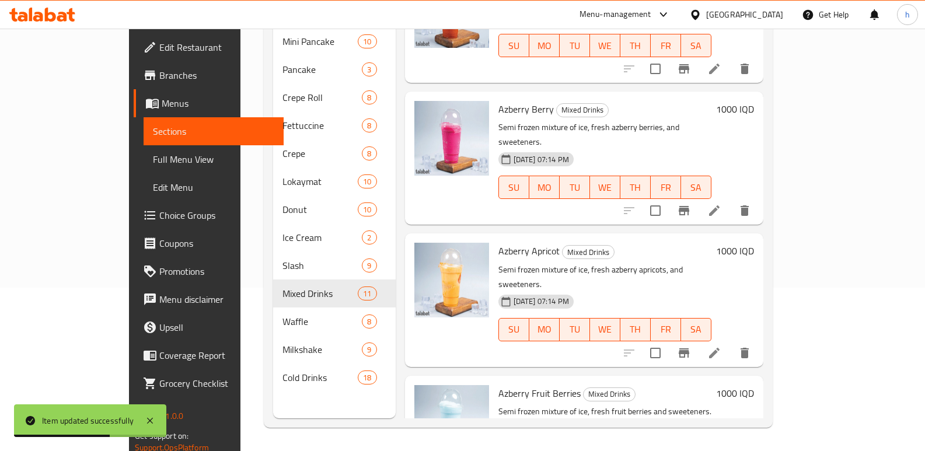
click at [722, 346] on icon at bounding box center [715, 353] width 14 height 14
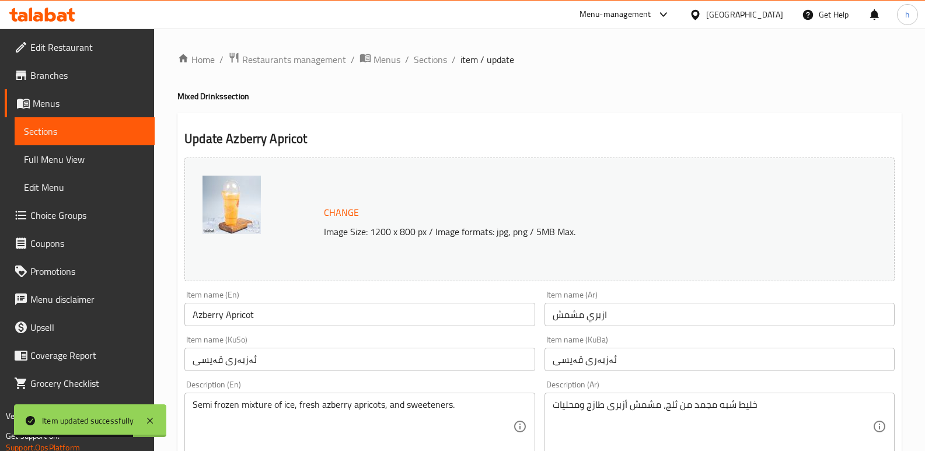
scroll to position [200, 0]
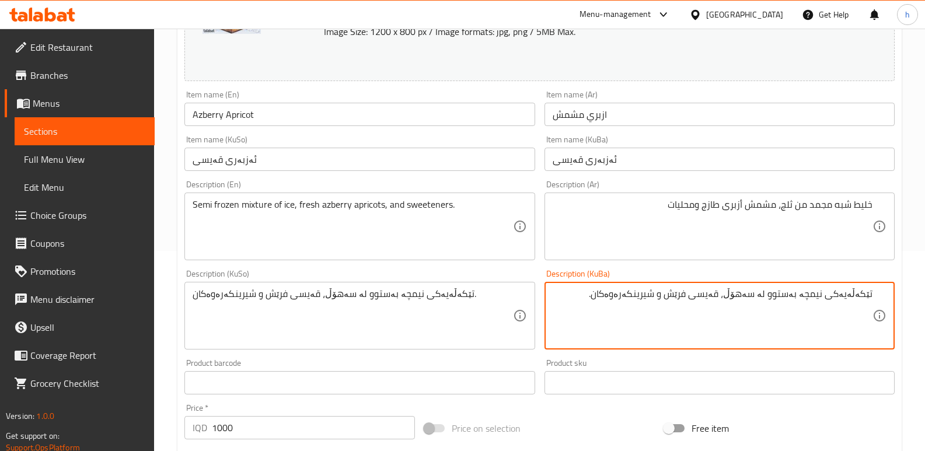
click at [736, 297] on textarea "تێکەڵەیەکی نیمچە بەستوو لە سەهۆڵ، قەیسی فرێش و شیرینکەرەوەکان." at bounding box center [713, 315] width 320 height 55
type textarea "تێکەڵەیەکی نیمچە بەستوو لە سەهۆڵ، ئەزبەری قەیسی فرێش و شیرینکەرەوەکان."
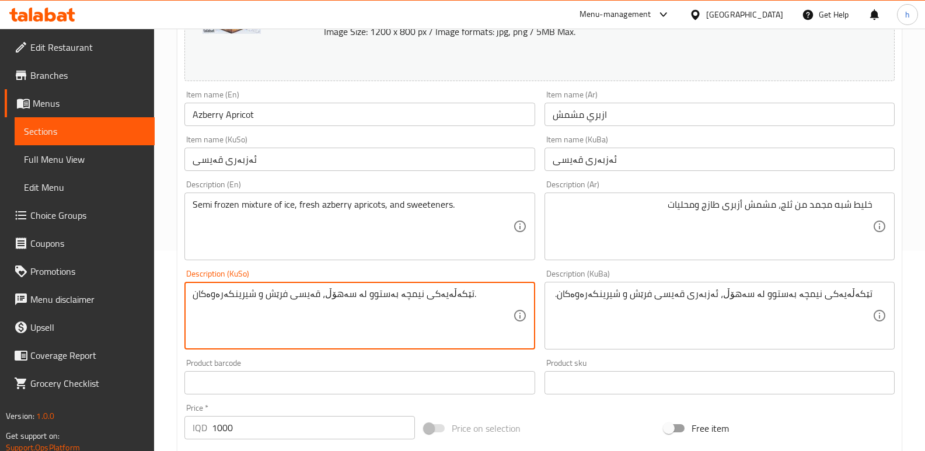
paste textarea "ئەزبەری"
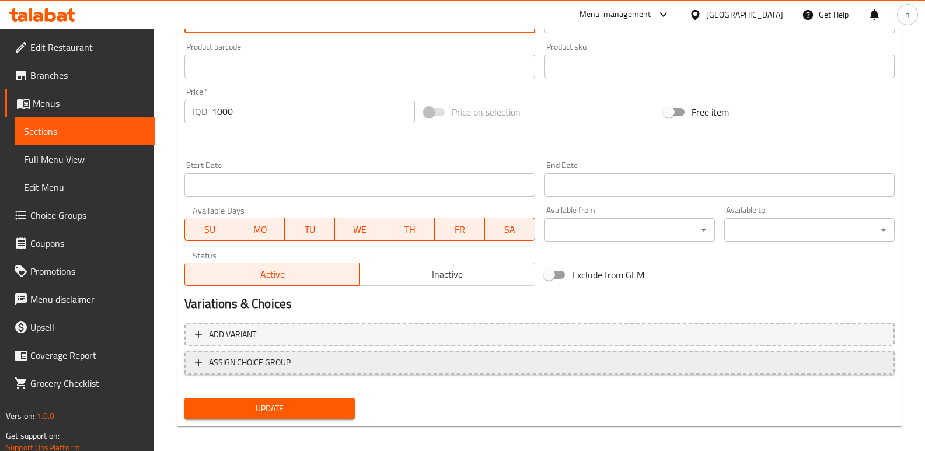
scroll to position [521, 0]
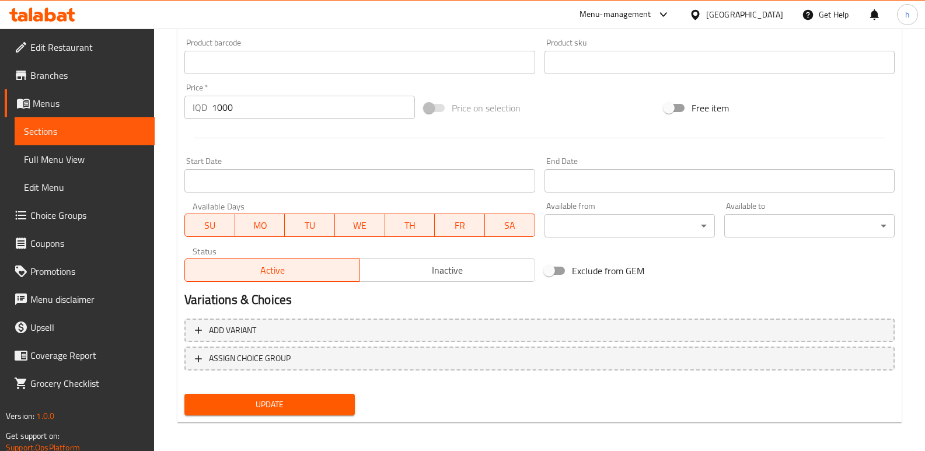
type textarea "تێکەڵەیەکی نیمچە بەستوو لە سەهۆڵ، ئەزبەری قەیسی فرێش و شیرینکەرەوەکان."
click at [329, 397] on button "Update" at bounding box center [270, 405] width 170 height 22
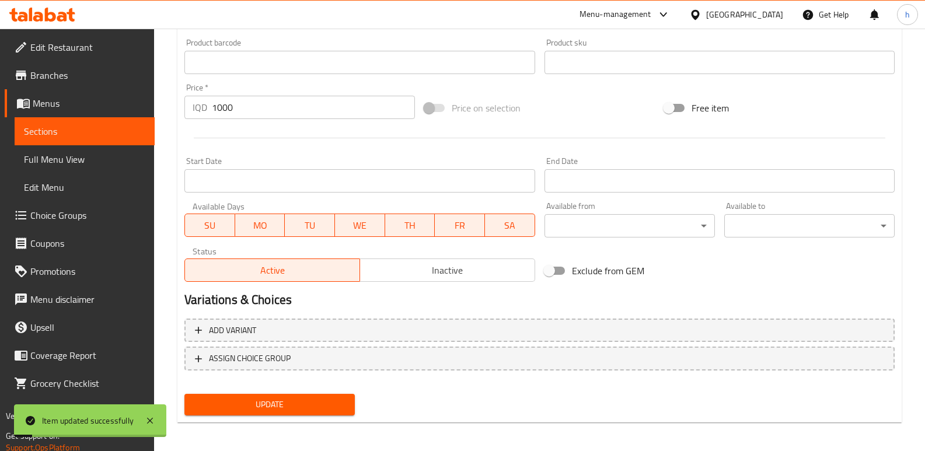
click at [99, 134] on span "Sections" at bounding box center [84, 131] width 121 height 14
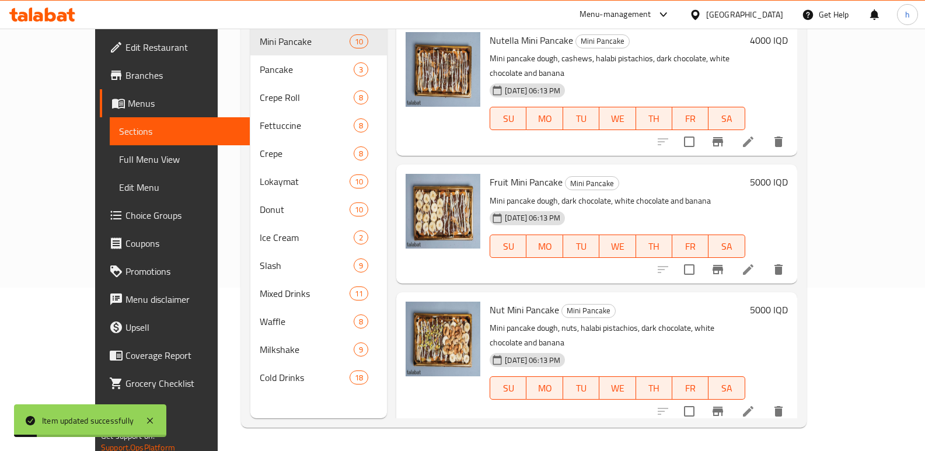
scroll to position [163, 0]
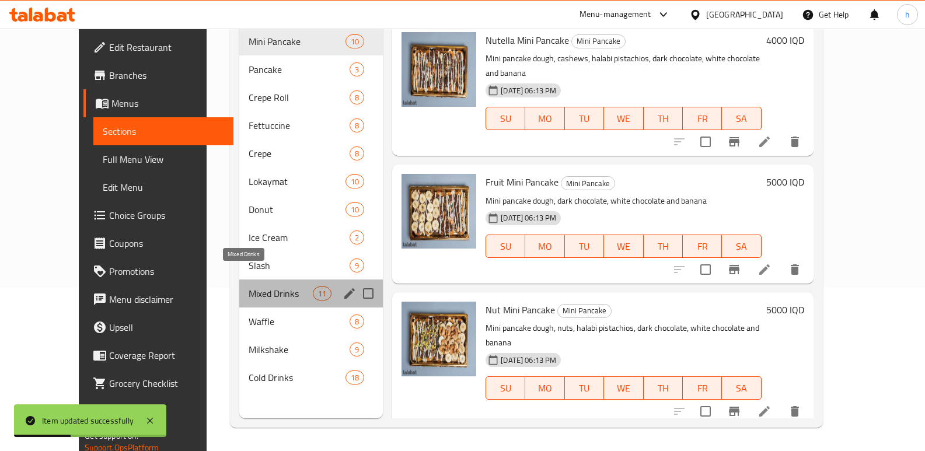
click at [249, 287] on span "Mixed Drinks" at bounding box center [281, 294] width 64 height 14
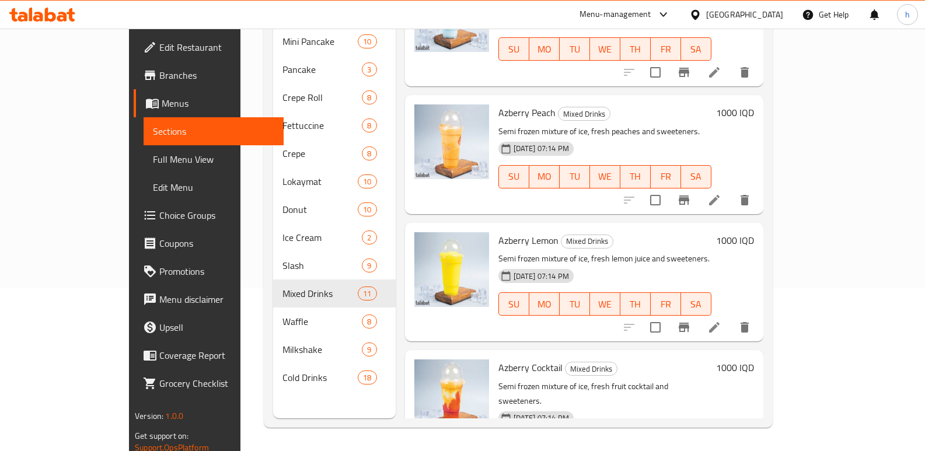
scroll to position [600, 0]
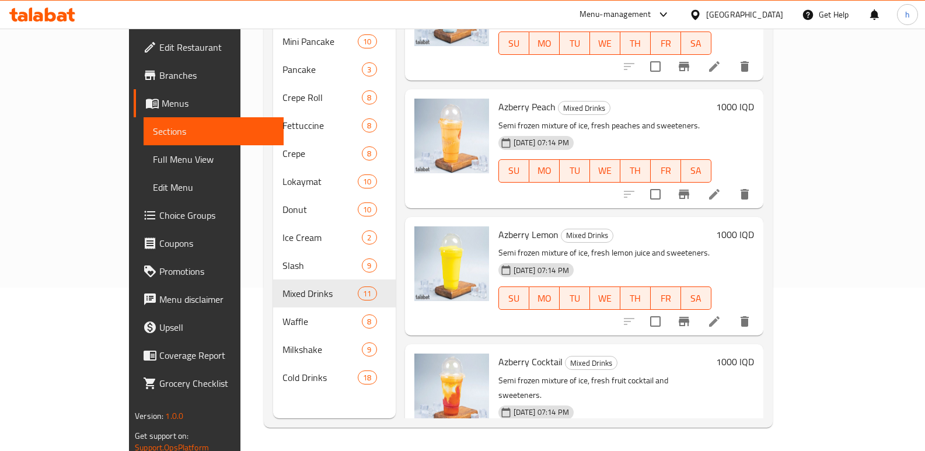
click at [144, 167] on link "Full Menu View" at bounding box center [214, 159] width 140 height 28
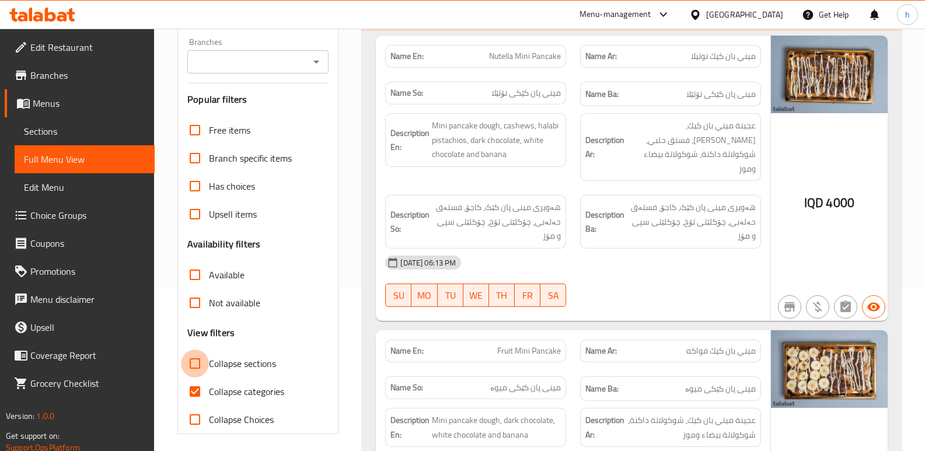
click at [197, 373] on input "Collapse sections" at bounding box center [195, 364] width 28 height 28
checkbox input "true"
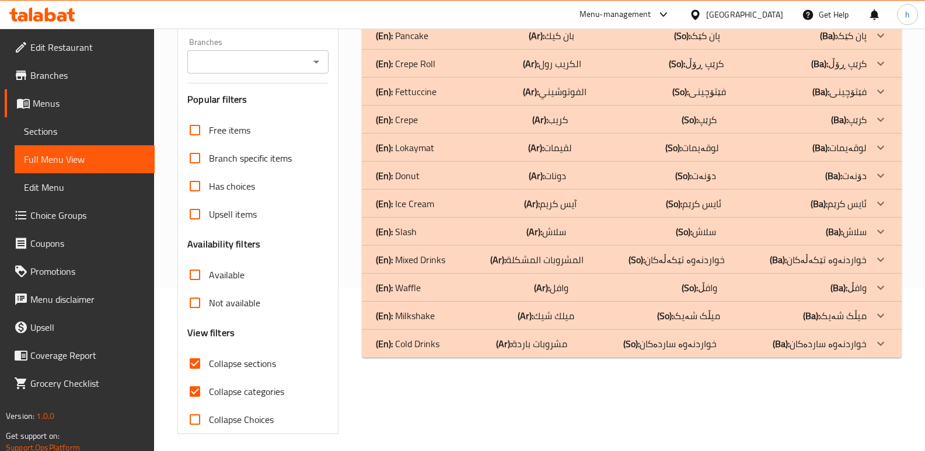
click at [195, 388] on input "Collapse categories" at bounding box center [195, 392] width 28 height 28
checkbox input "false"
click at [454, 256] on div "(En): Mixed Drinks (Ar): المشروبات المشكلة (So): خواردنەوە تێکەڵەکان (Ba): خوار…" at bounding box center [621, 260] width 491 height 14
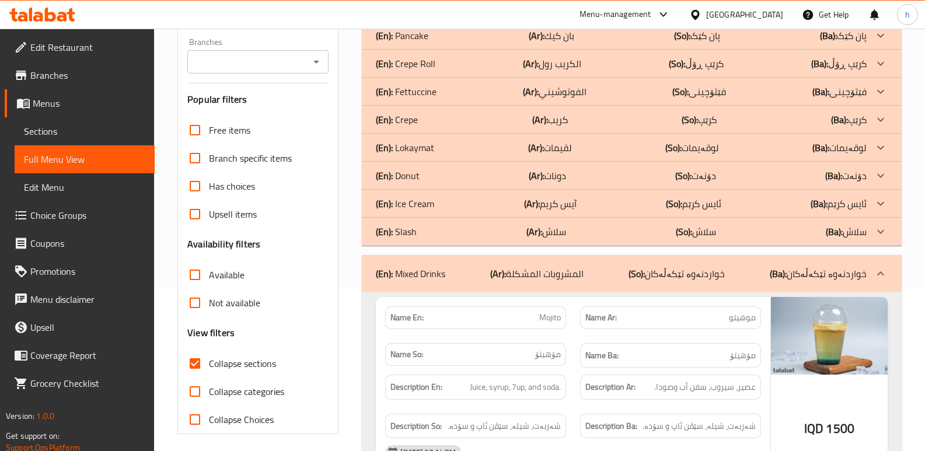
click at [447, 91] on div "(En): Fettuccine (Ar): الفوتوشيني (So): فێتۆچینی (Ba): فێتۆچینی" at bounding box center [621, 92] width 491 height 14
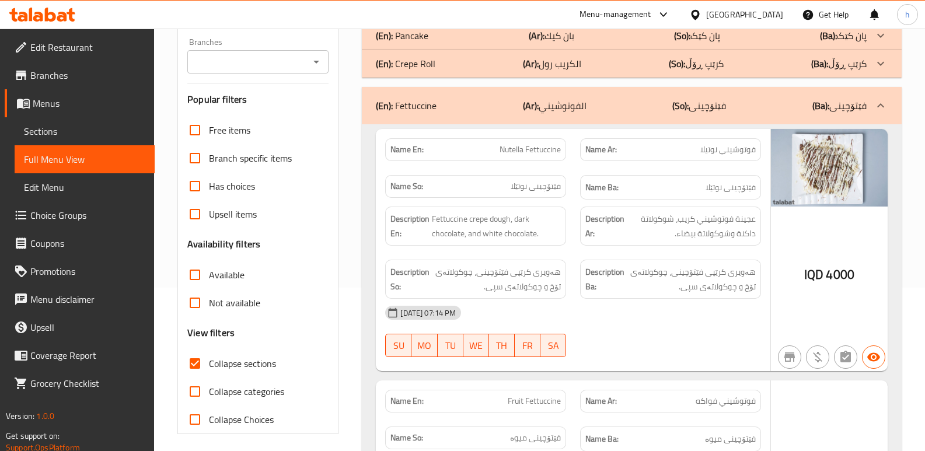
click at [450, 62] on div "(En): Crepe Roll (Ar): الكريب رول (So): کرێپ ڕۆڵ (Ba): کرێپ ڕۆڵ" at bounding box center [621, 64] width 491 height 14
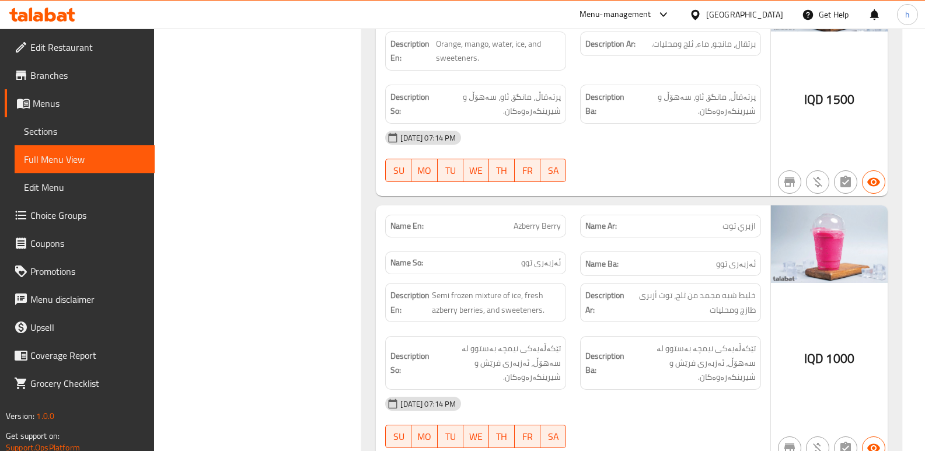
scroll to position [5246, 0]
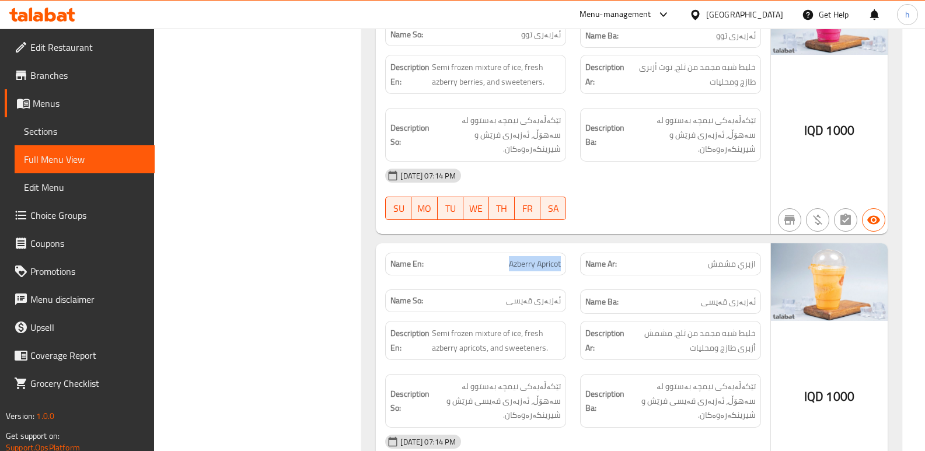
drag, startPoint x: 507, startPoint y: 203, endPoint x: 568, endPoint y: 207, distance: 60.9
click at [568, 246] on div "Name En: Azberry Apricot" at bounding box center [475, 264] width 195 height 37
copy span "Azberry Apricot"
click at [116, 137] on span "Sections" at bounding box center [84, 131] width 121 height 14
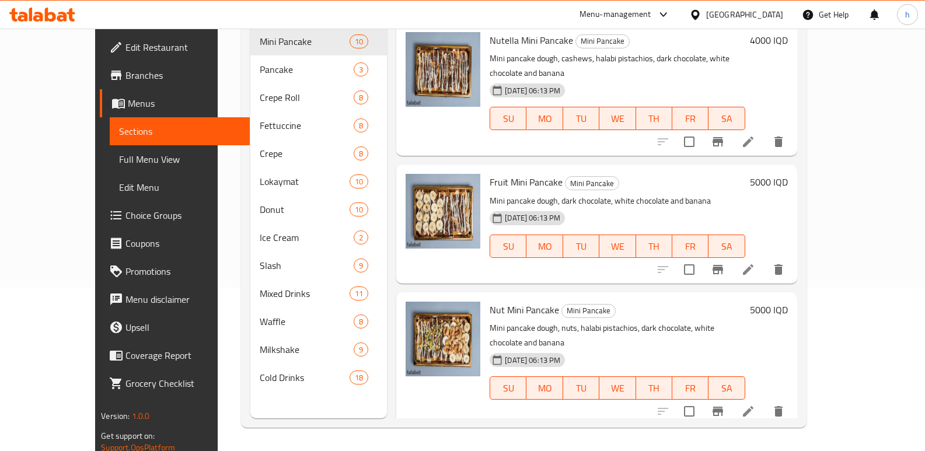
scroll to position [31, 0]
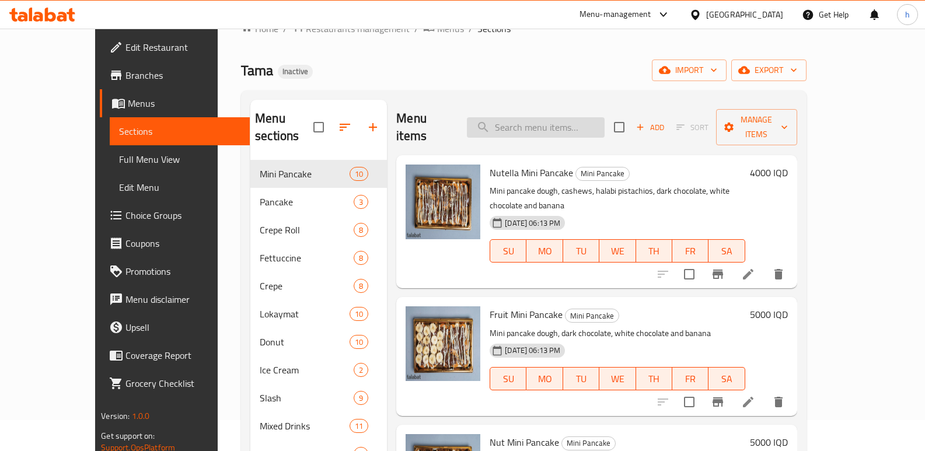
click at [577, 120] on input "search" at bounding box center [536, 127] width 138 height 20
paste input "Azberry Apricot"
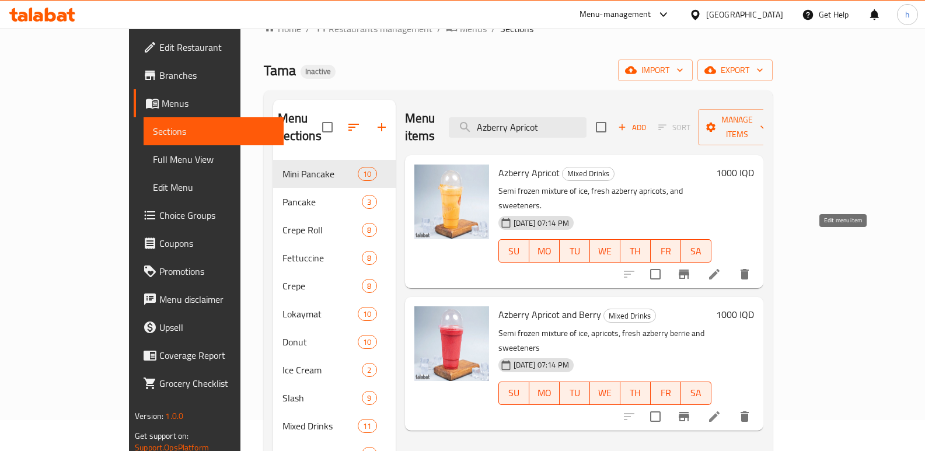
type input "Azberry Apricot"
click at [720, 269] on icon at bounding box center [714, 274] width 11 height 11
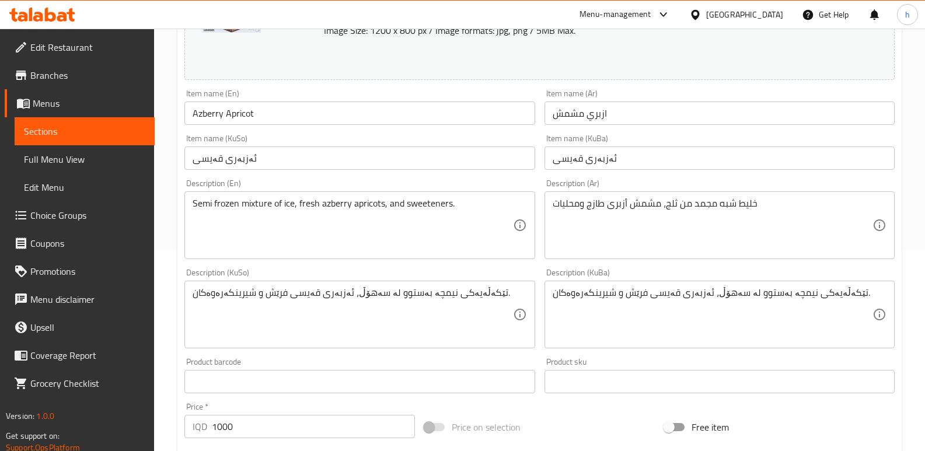
scroll to position [207, 0]
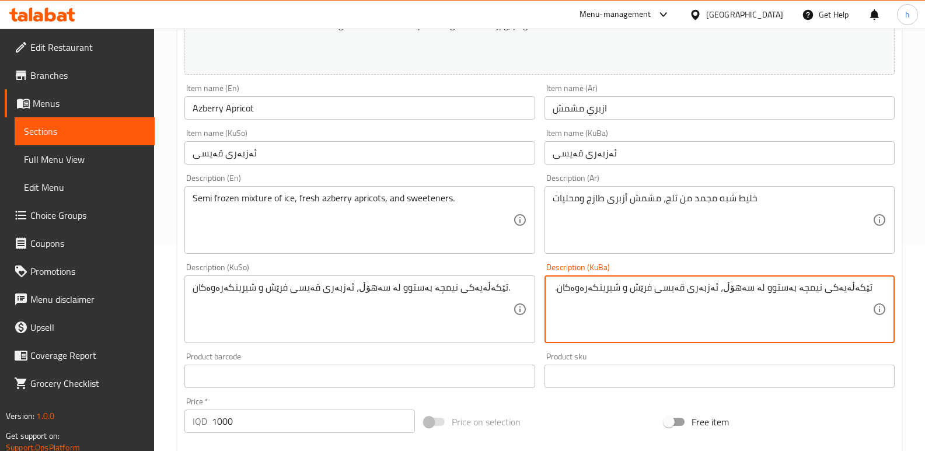
click at [99, 151] on link "Full Menu View" at bounding box center [85, 159] width 140 height 28
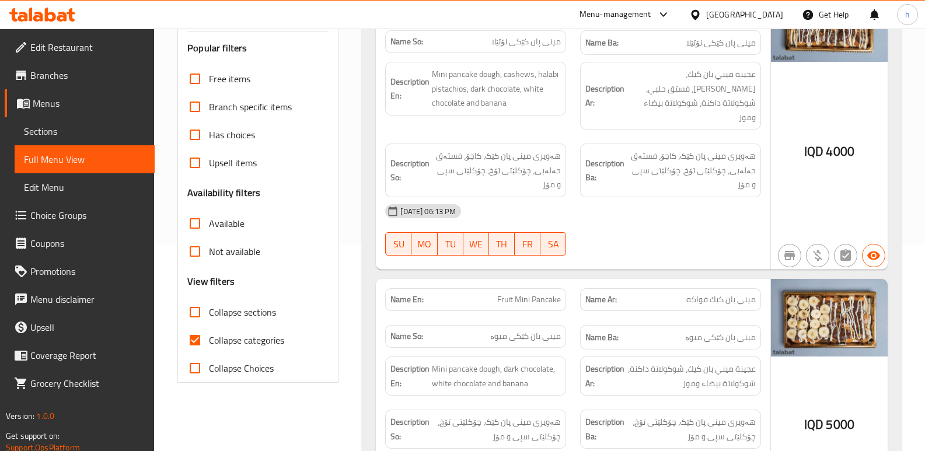
drag, startPoint x: 188, startPoint y: 305, endPoint x: 199, endPoint y: 326, distance: 23.8
click at [188, 305] on div "Free items Branch specific items Has choices Upsell items Availability filters …" at bounding box center [257, 224] width 141 height 318
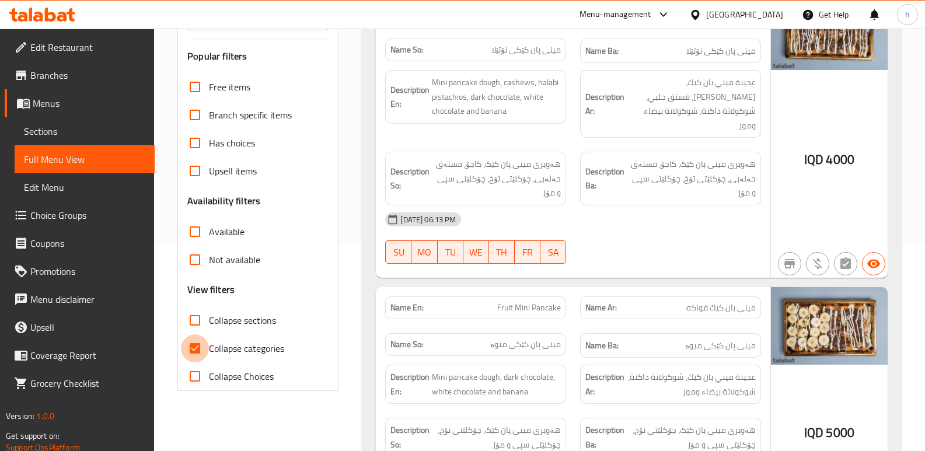
click at [194, 350] on input "Collapse categories" at bounding box center [195, 349] width 28 height 28
checkbox input "false"
click at [200, 316] on input "Collapse sections" at bounding box center [195, 321] width 28 height 28
checkbox input "true"
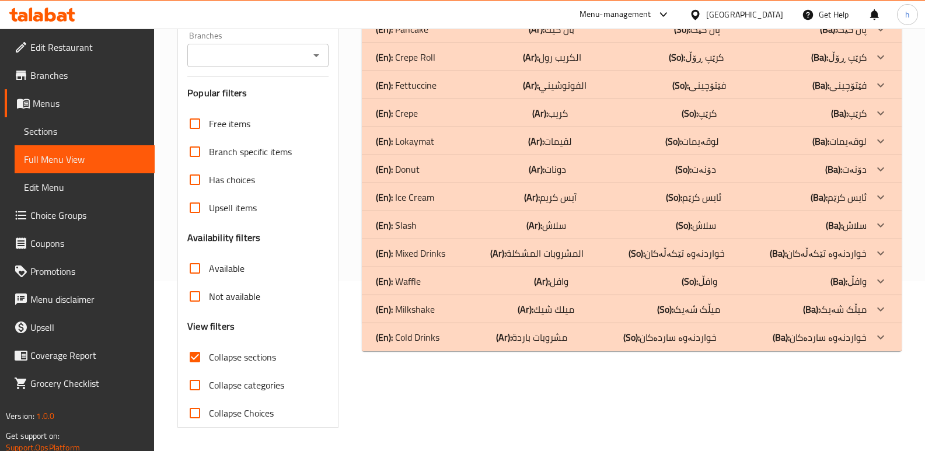
scroll to position [170, 0]
click at [430, 252] on p "(En): Mixed Drinks" at bounding box center [410, 253] width 69 height 14
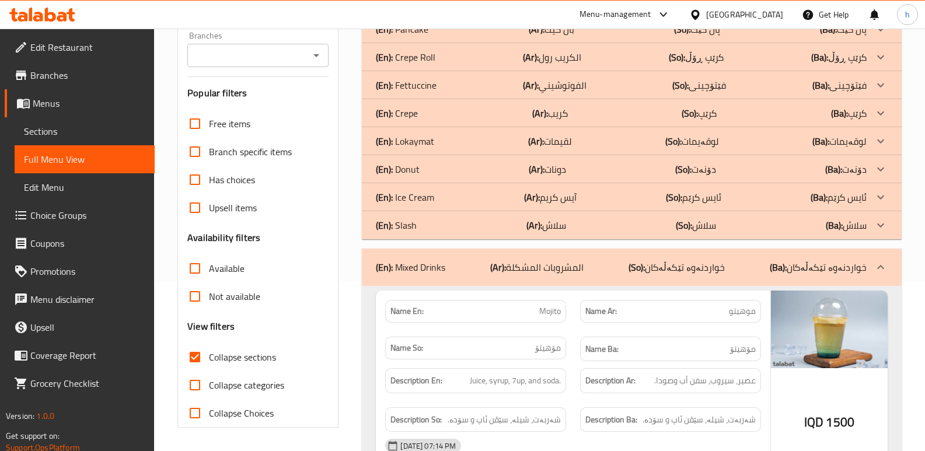
click at [441, 85] on div "(En): Fettuccine (Ar): الفوتوشيني (So): فێتۆچینی (Ba): فێتۆچینی" at bounding box center [621, 85] width 491 height 14
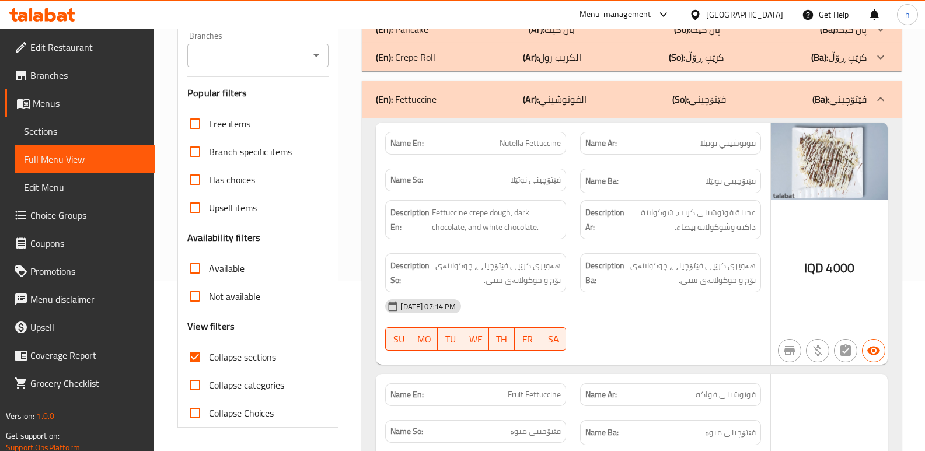
click at [442, 55] on div "(En): Crepe Roll (Ar): الكريب رول (So): کرێپ ڕۆڵ (Ba): کرێپ ڕۆڵ" at bounding box center [621, 57] width 491 height 14
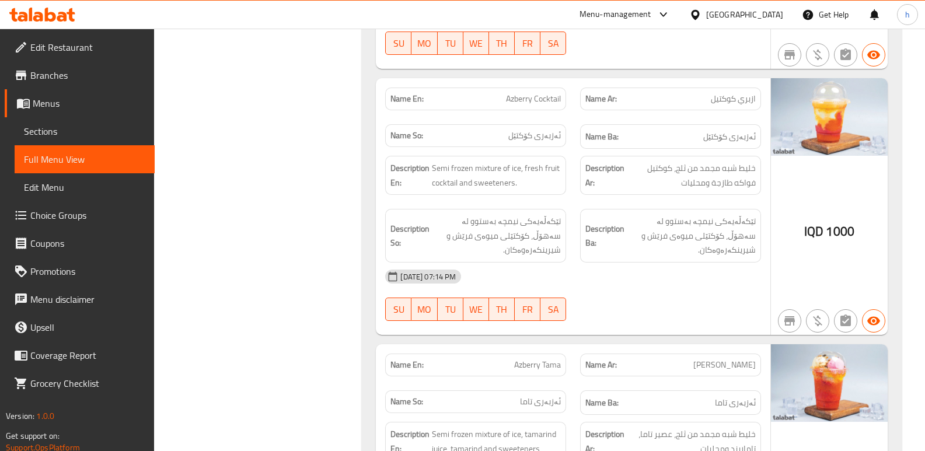
scroll to position [6507, 0]
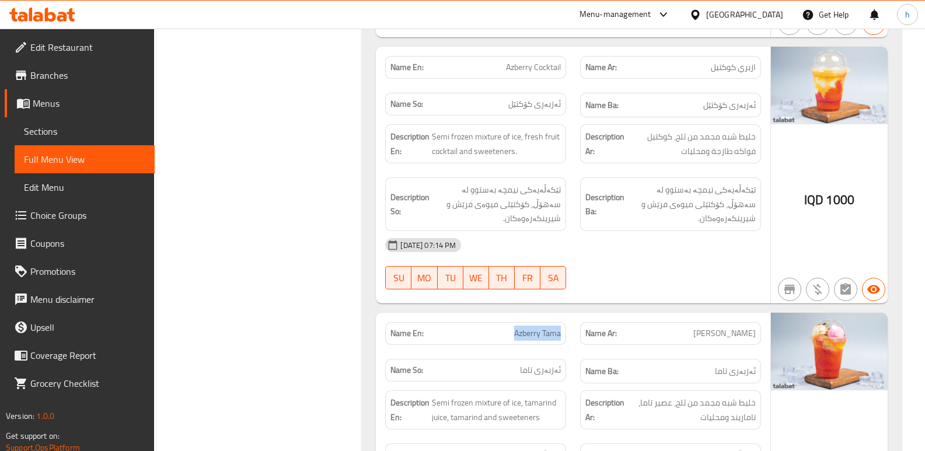
drag, startPoint x: 516, startPoint y: 248, endPoint x: 569, endPoint y: 247, distance: 53.1
click at [569, 315] on div "Name En: [PERSON_NAME]" at bounding box center [475, 333] width 195 height 37
copy span "Azberry Tama"
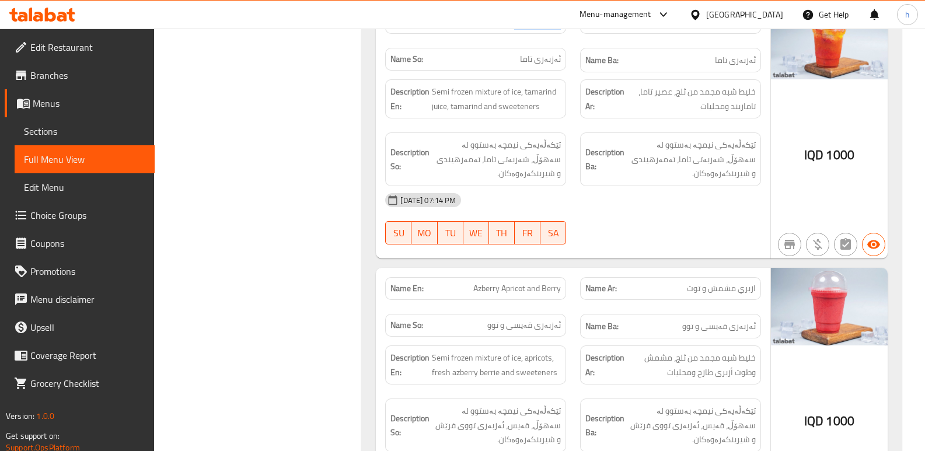
scroll to position [6850, 0]
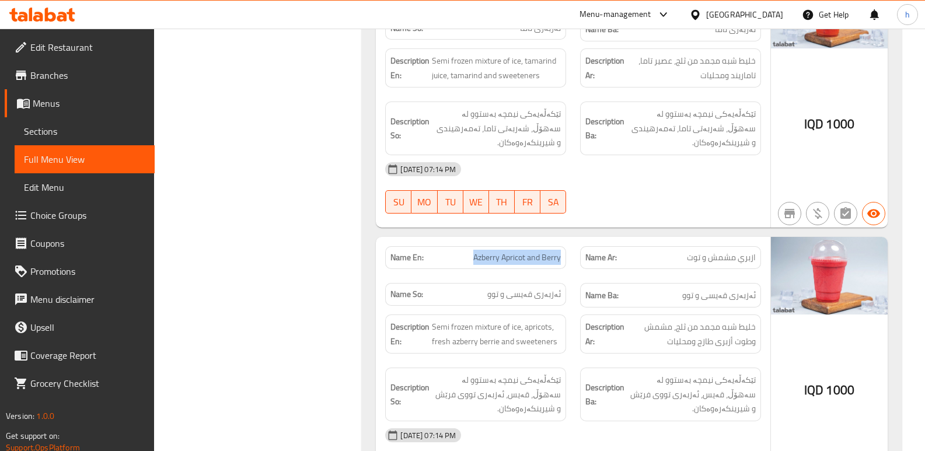
drag, startPoint x: 472, startPoint y: 171, endPoint x: 568, endPoint y: 179, distance: 96.6
click at [568, 239] on div "Name En: Azberry Apricot and [PERSON_NAME]" at bounding box center [475, 257] width 195 height 37
copy span "Azberry Apricot and Berry"
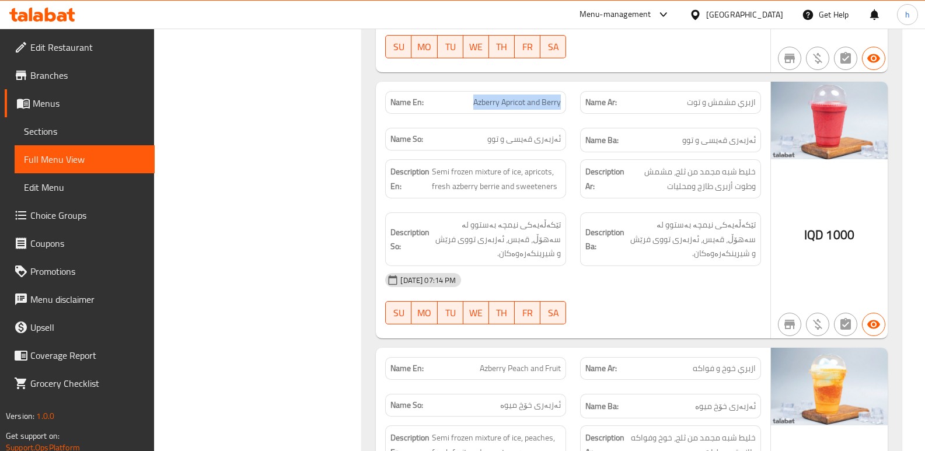
scroll to position [7088, 0]
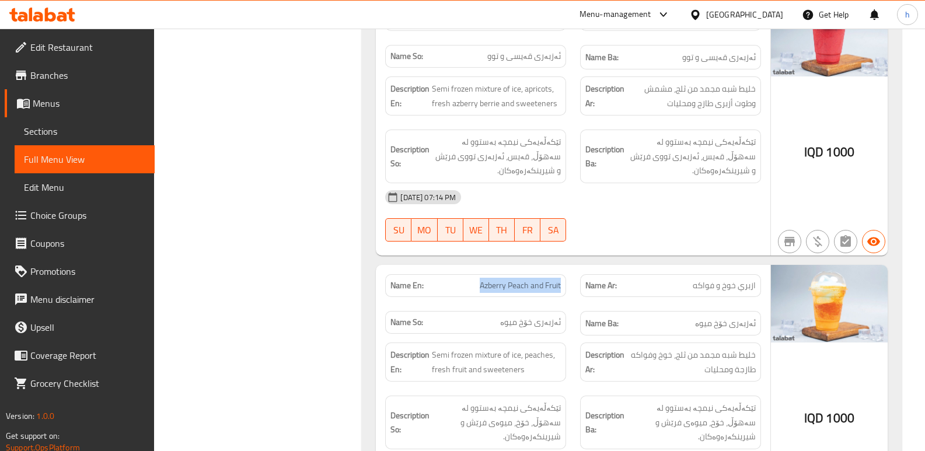
drag, startPoint x: 479, startPoint y: 200, endPoint x: 566, endPoint y: 199, distance: 87.0
click at [566, 274] on div "Name En: Azberry Peach and Fruit" at bounding box center [475, 285] width 181 height 23
copy span "Azberry Peach and Fruit"
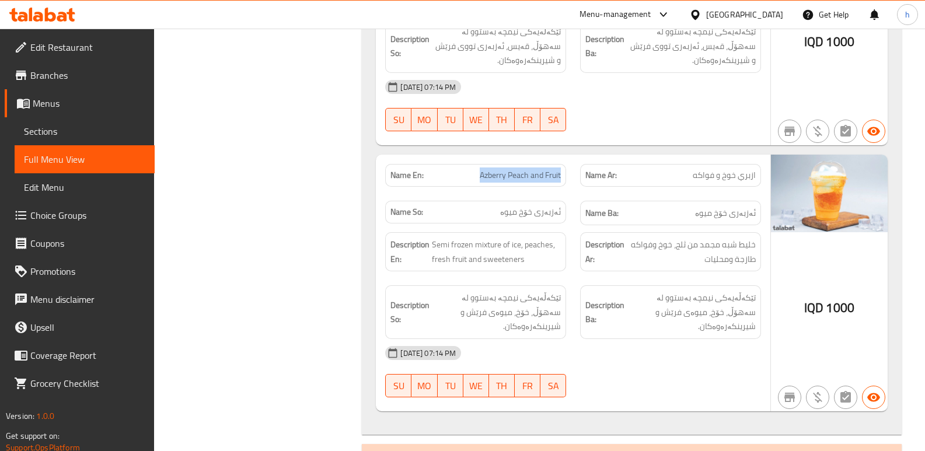
click at [41, 124] on span "Sections" at bounding box center [84, 131] width 121 height 14
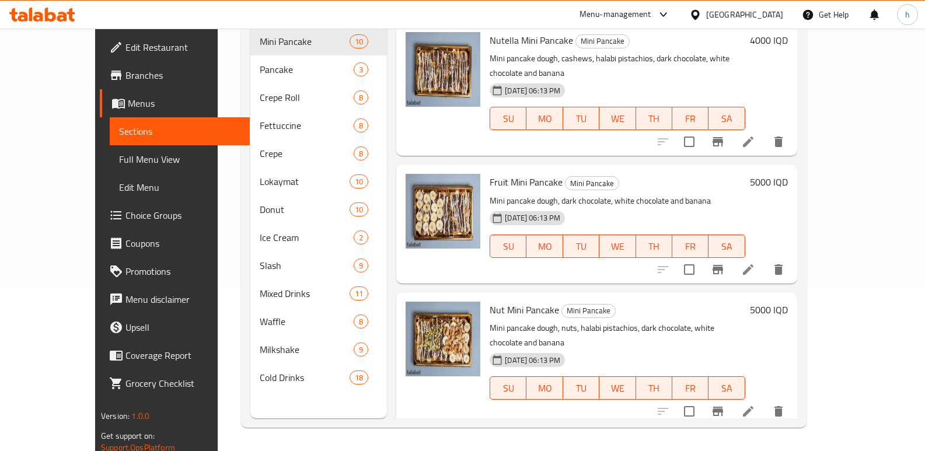
scroll to position [163, 0]
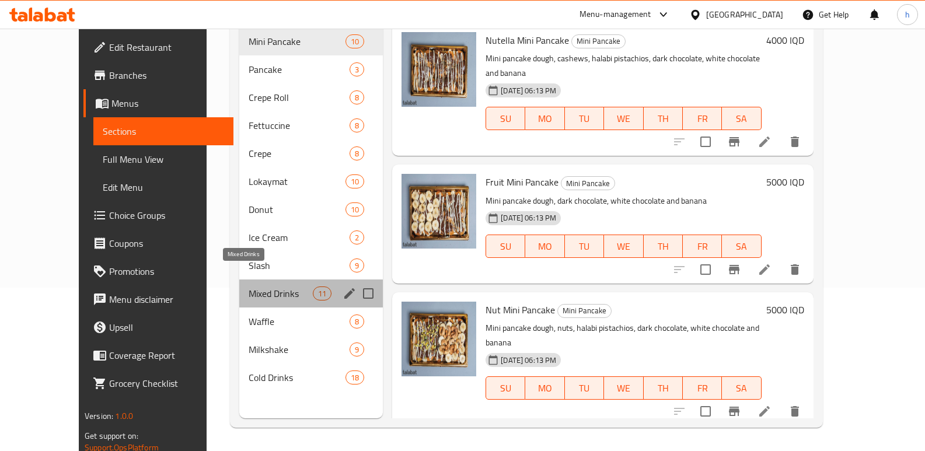
click at [249, 287] on span "Mixed Drinks" at bounding box center [281, 294] width 64 height 14
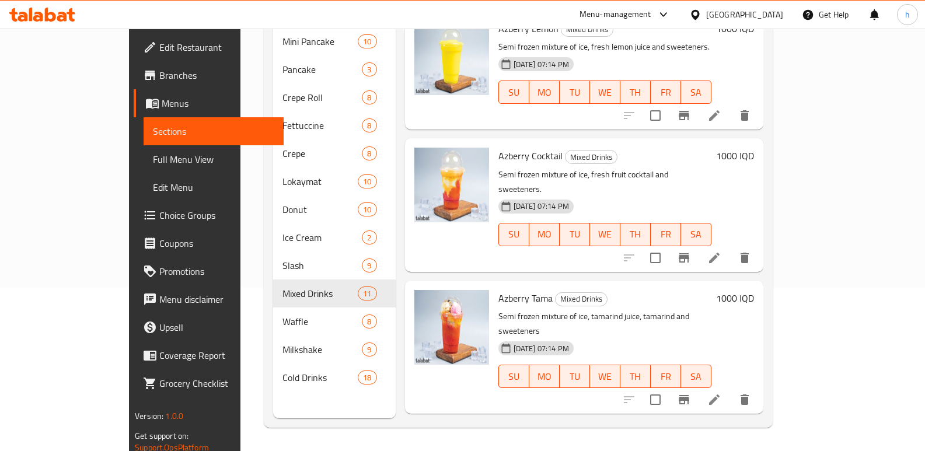
scroll to position [981, 0]
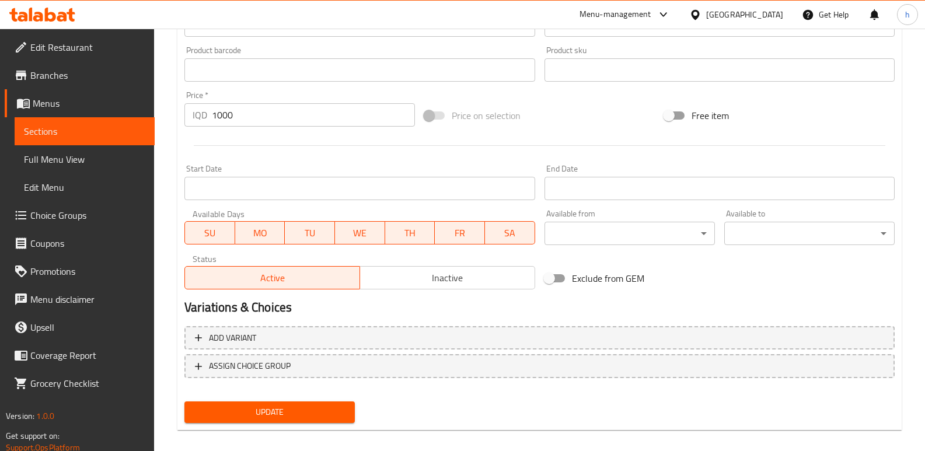
scroll to position [520, 0]
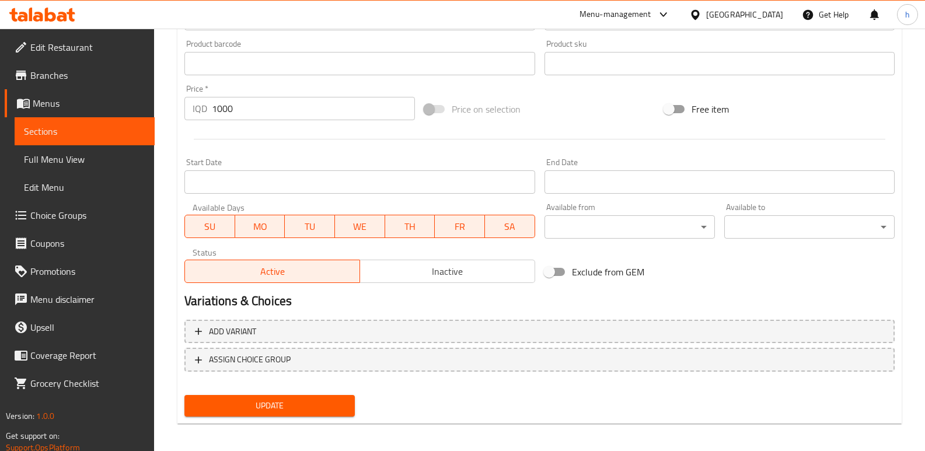
type textarea "خليط شبه مجمد من ثلج، خوخ، فواكه طازجة ومحليات"
click at [327, 400] on span "Update" at bounding box center [270, 406] width 152 height 15
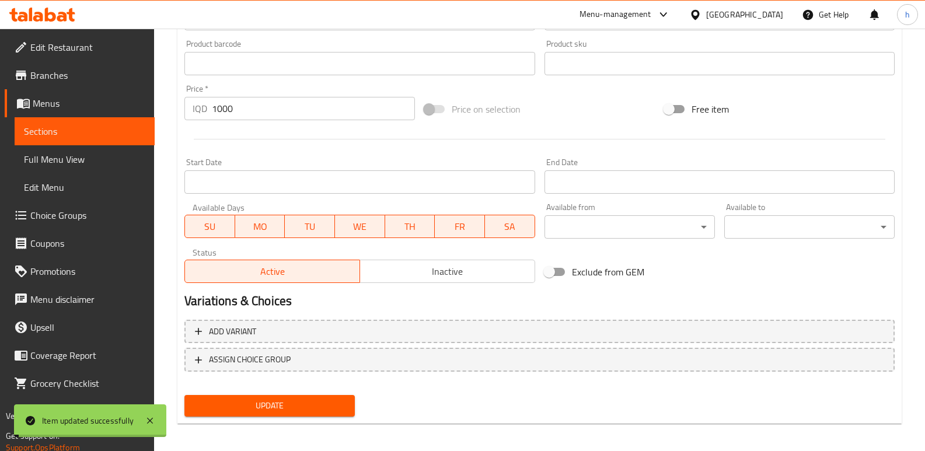
click at [106, 136] on span "Sections" at bounding box center [84, 131] width 121 height 14
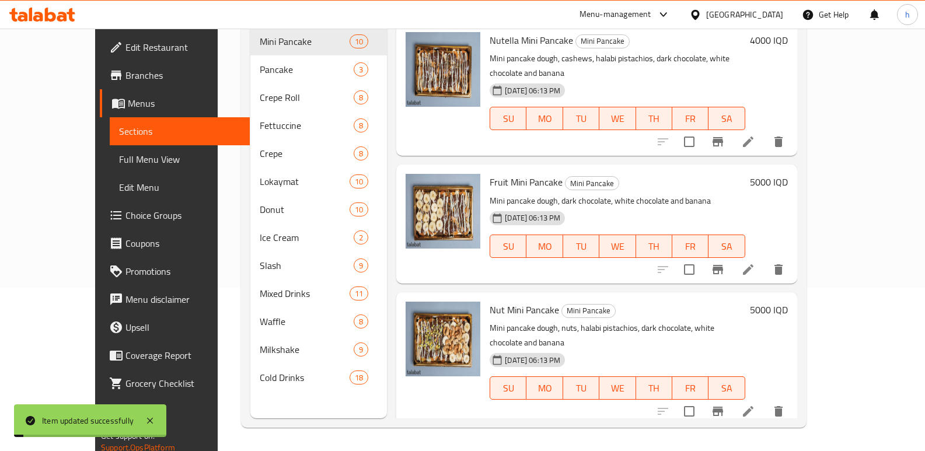
scroll to position [163, 0]
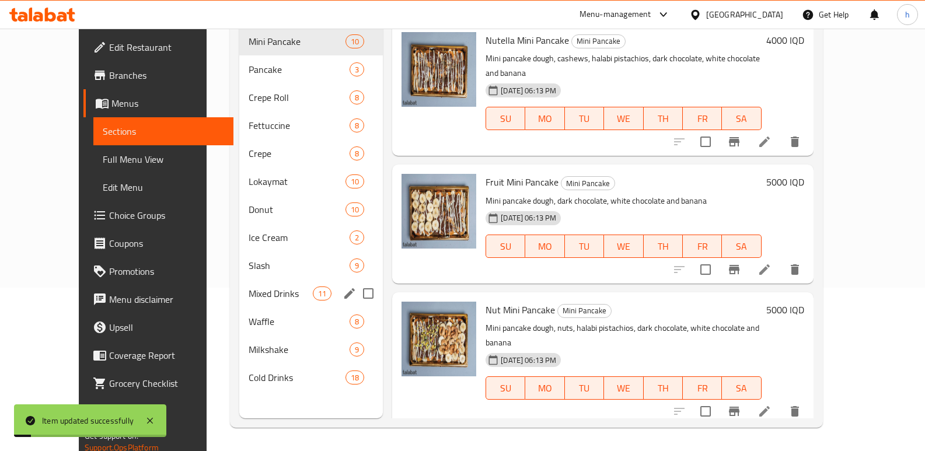
click at [249, 287] on span "Mixed Drinks" at bounding box center [281, 294] width 64 height 14
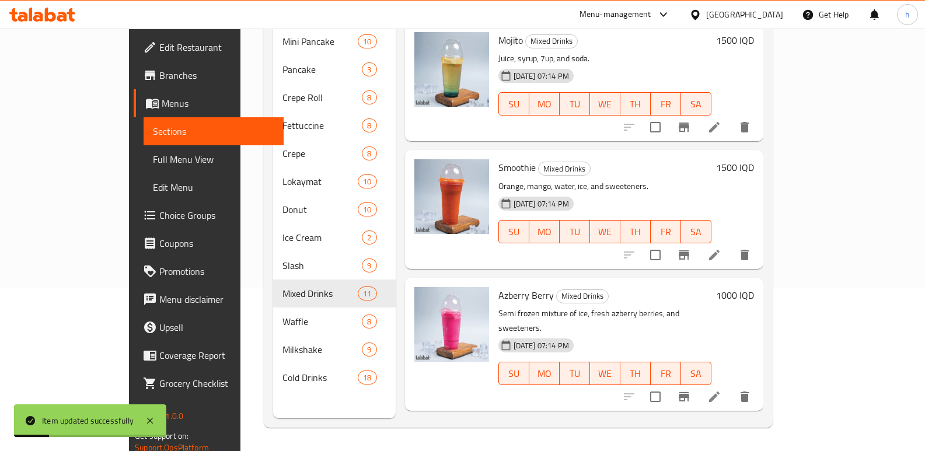
scroll to position [981, 0]
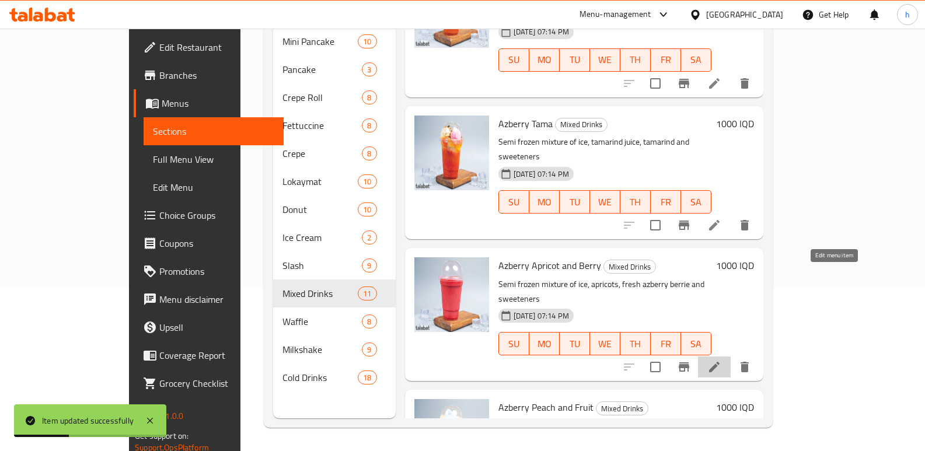
click at [720, 362] on icon at bounding box center [714, 367] width 11 height 11
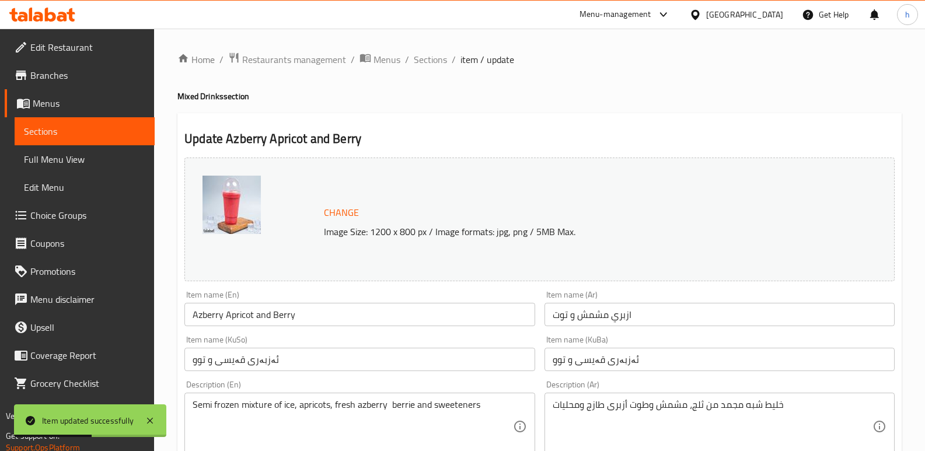
scroll to position [295, 0]
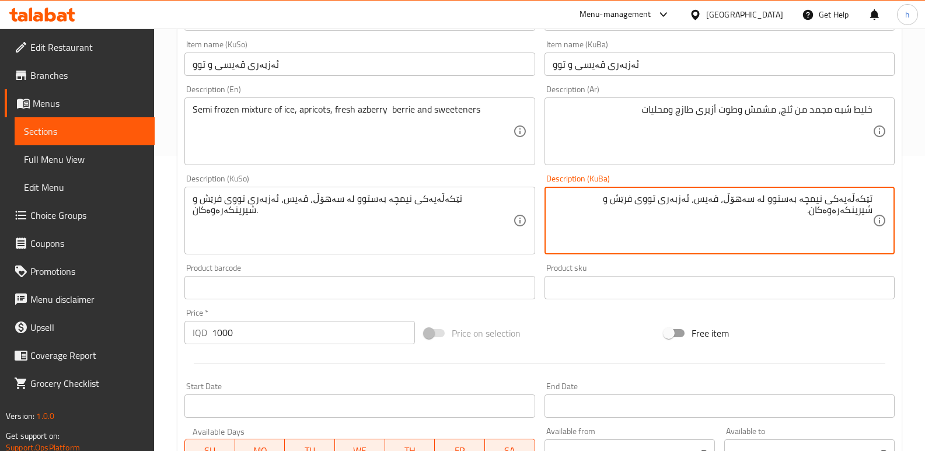
click at [715, 203] on textarea "تێکەڵەیەکی نیمچە بەستوو لە سەهۆڵ، قەیس، ئەزبەری تووی فرێش و شیرینکەرەوەکان." at bounding box center [713, 220] width 320 height 55
type textarea "تێکەڵەیەکی نیمچە بەستوو لە سەهۆڵ، قەیسی، ئەزبەری تووی فرێش و شیرینکەرەوەکان."
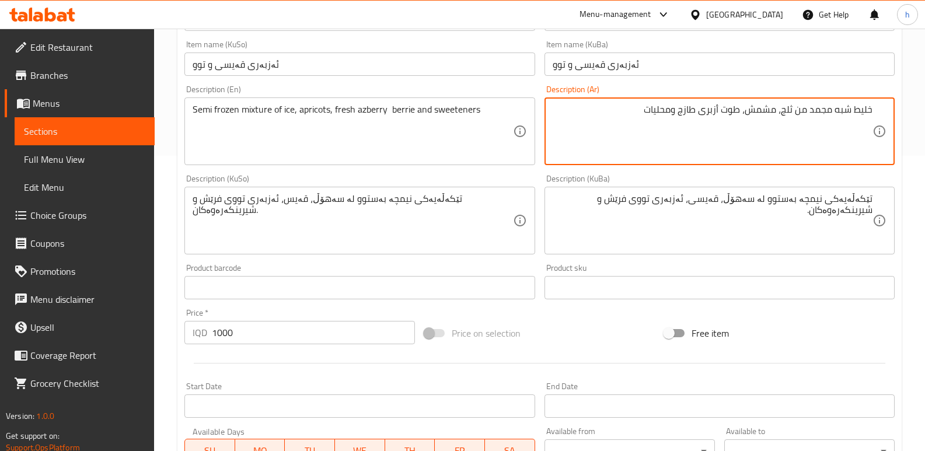
type textarea "خليط شبه مجمد من ثلج، مشمش، طوت أزبرى طازج ومحليات"
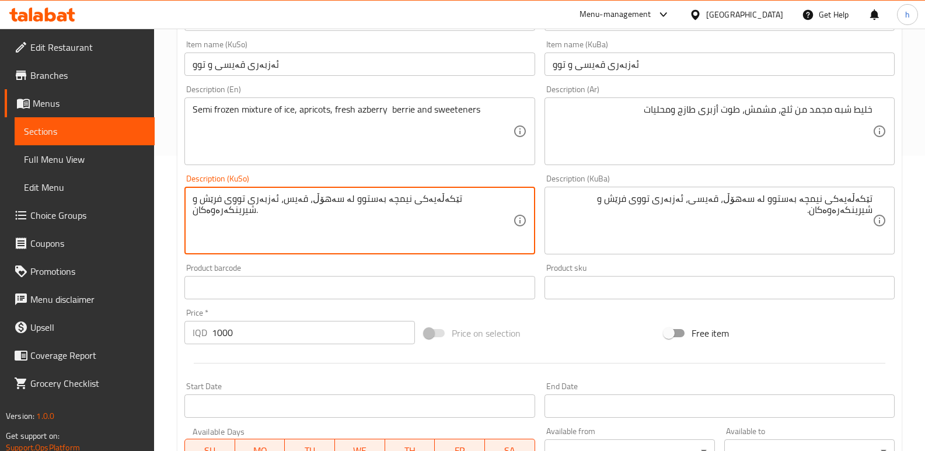
paste textarea "ی"
type textarea "تێکەڵەیەکی نیمچە بەستوو لە سەهۆڵ، قەیسی، ئەزبەری تووی فرێش و شیرینکەرەوەکان."
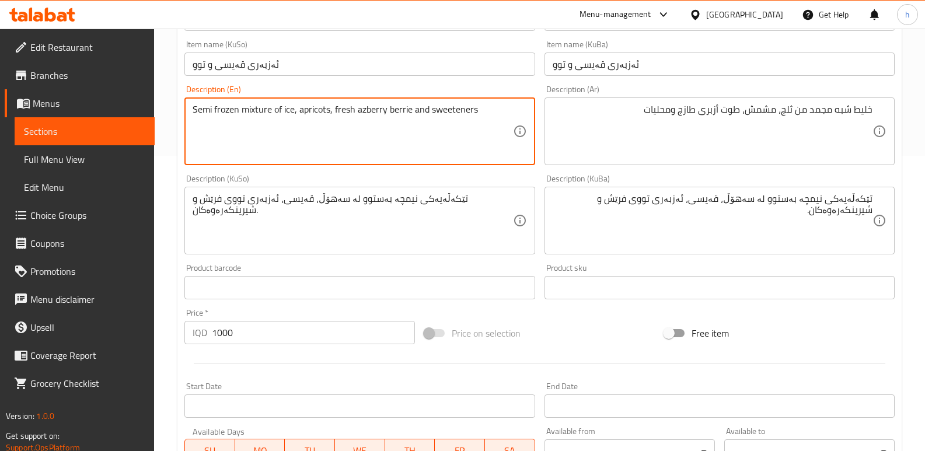
click at [412, 111] on textarea "Semi frozen mixture of ice, apricots, fresh azberry berrie and sweeteners" at bounding box center [353, 131] width 320 height 55
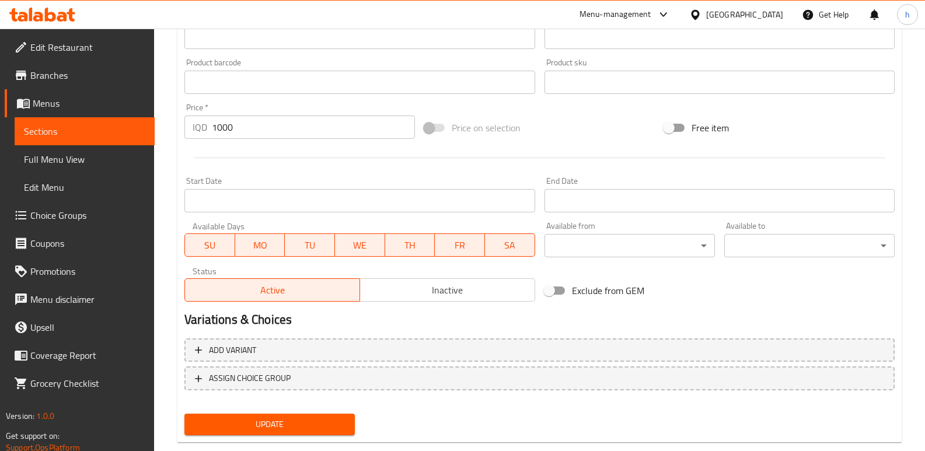
scroll to position [525, 0]
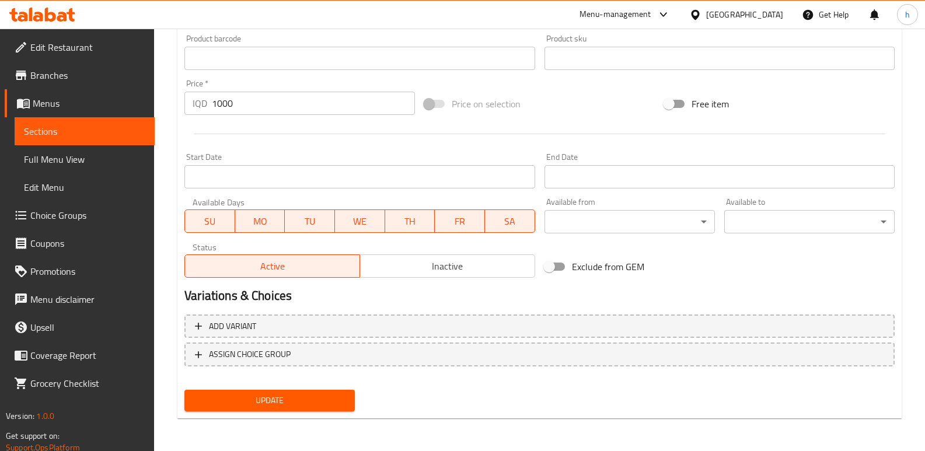
type textarea "Semi frozen mixture of ice, apricots, fresh azberry berries and sweeteners"
click at [346, 397] on button "Update" at bounding box center [270, 401] width 170 height 22
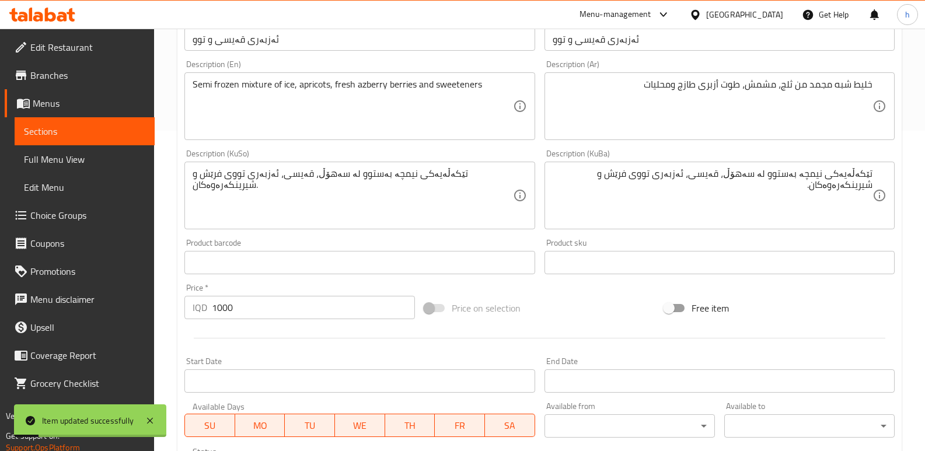
scroll to position [311, 0]
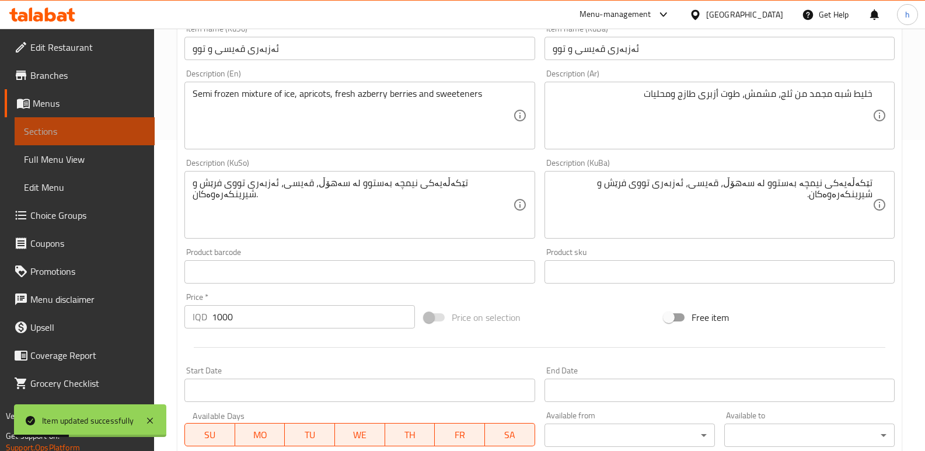
click at [60, 129] on span "Sections" at bounding box center [84, 131] width 121 height 14
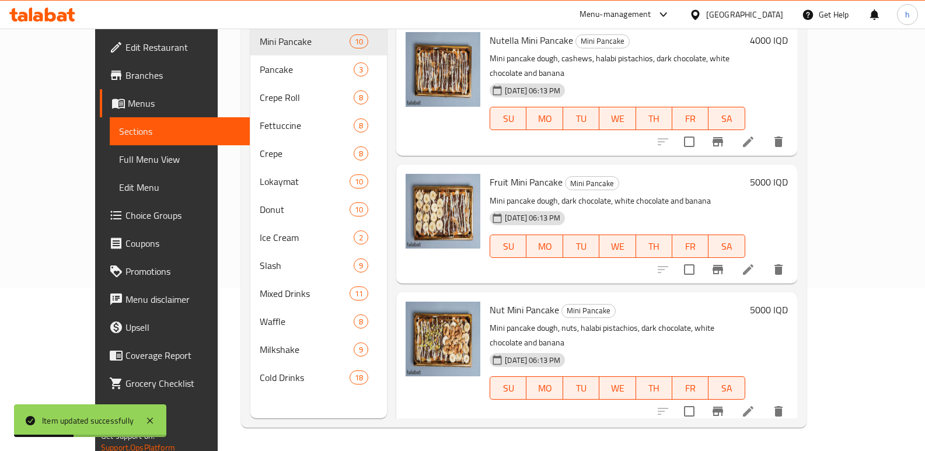
scroll to position [163, 0]
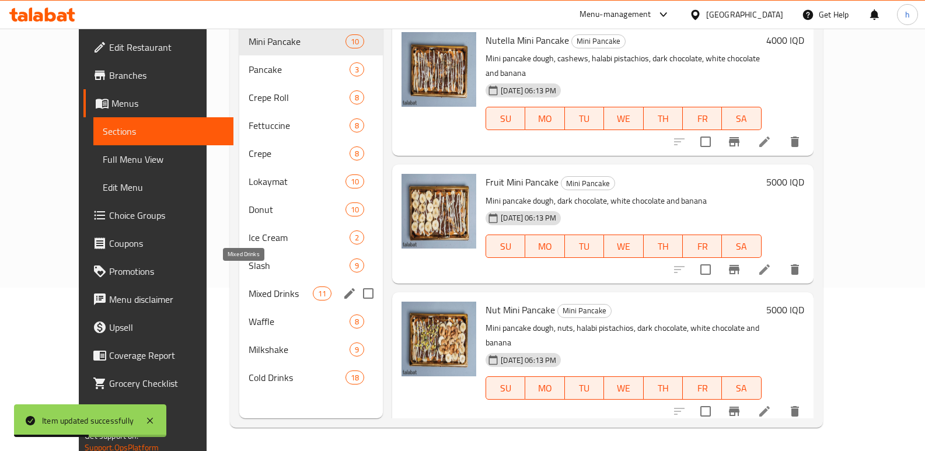
click at [249, 287] on span "Mixed Drinks" at bounding box center [281, 294] width 64 height 14
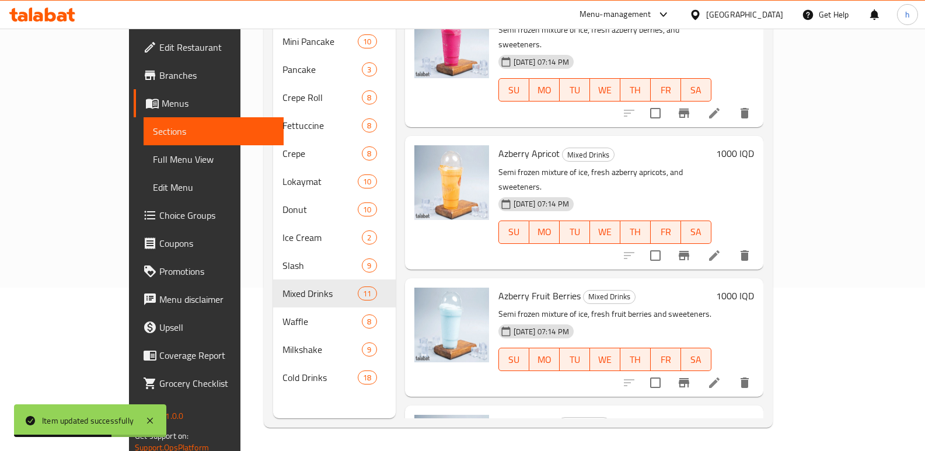
scroll to position [981, 0]
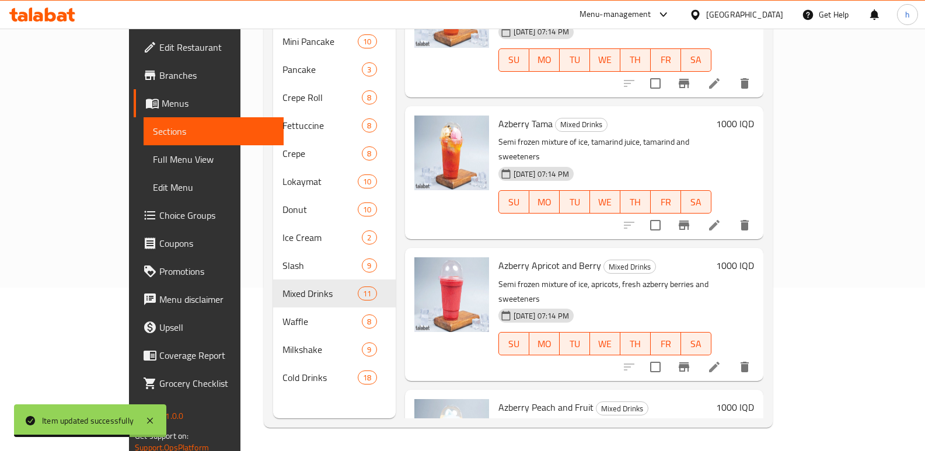
click at [722, 218] on icon at bounding box center [715, 225] width 14 height 14
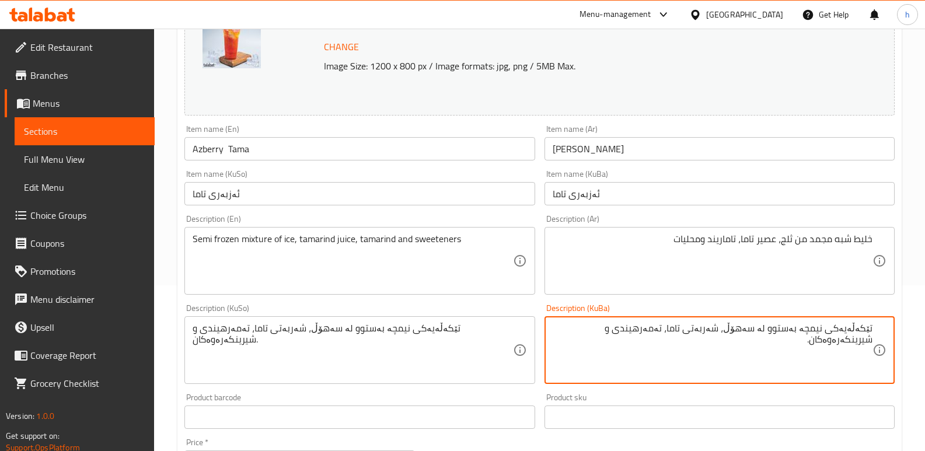
scroll to position [179, 0]
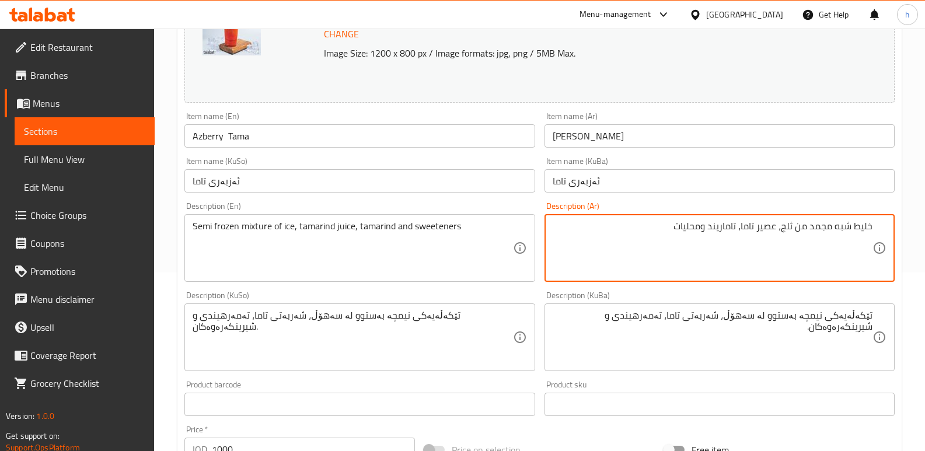
click at [723, 229] on textarea "خليط شبه مجمد من ثلج، عصير تاما، تاماريند ومحليات" at bounding box center [713, 248] width 320 height 55
drag, startPoint x: 675, startPoint y: 225, endPoint x: 898, endPoint y: 221, distance: 223.1
click at [898, 221] on div "Description (Ar) خليط شبه مجمد من ثلج، عصير تاما، تاماريند ومحليات Description …" at bounding box center [720, 241] width 360 height 89
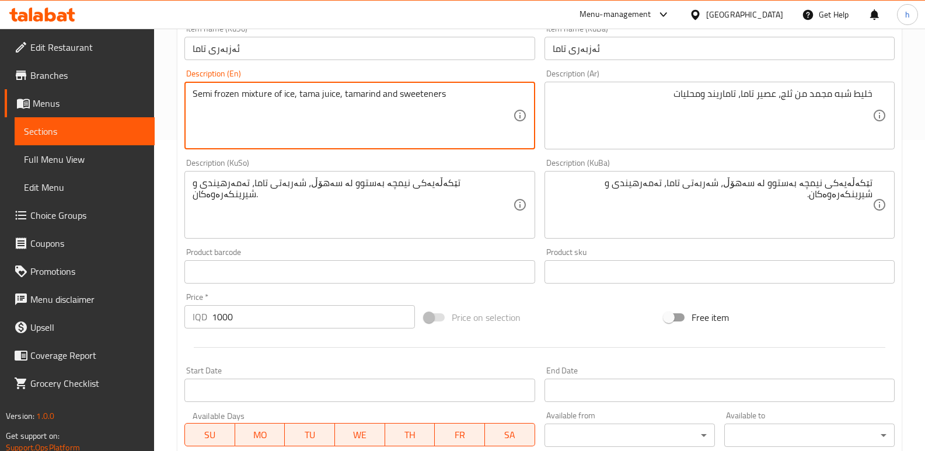
scroll to position [525, 0]
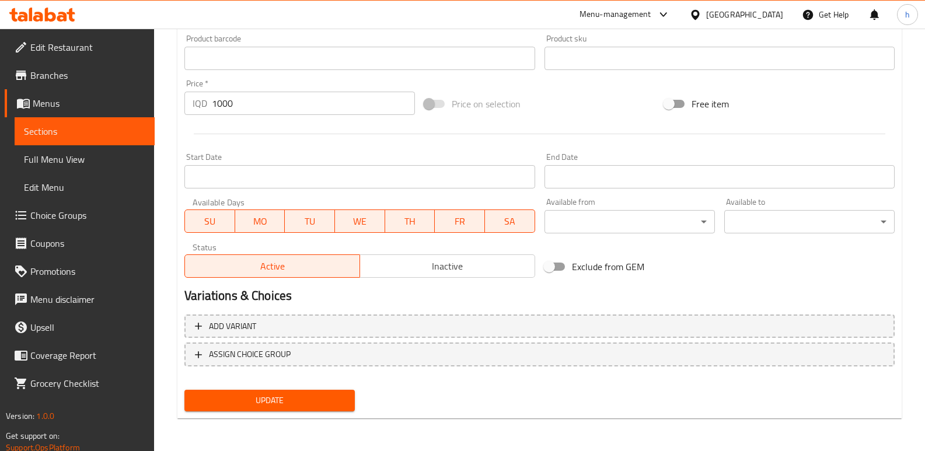
type textarea "Semi frozen mixture of ice, tama juice, tamarind and sweeteners"
click at [331, 402] on span "Update" at bounding box center [270, 401] width 152 height 15
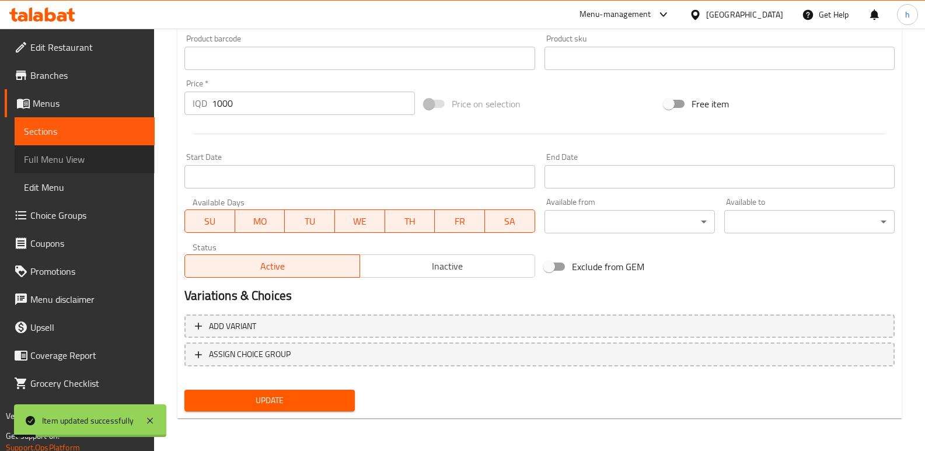
click at [69, 153] on span "Full Menu View" at bounding box center [84, 159] width 121 height 14
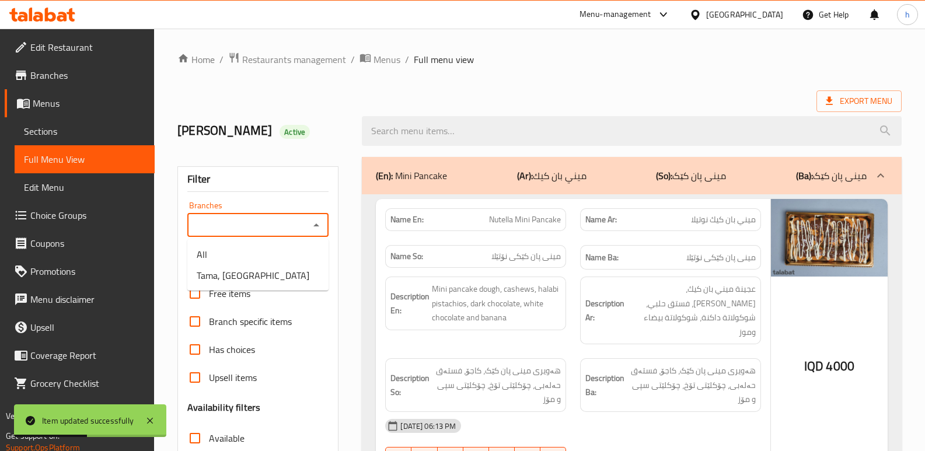
click at [246, 218] on input "Branches" at bounding box center [248, 225] width 115 height 16
click at [269, 272] on li "Tama, [GEOGRAPHIC_DATA]" at bounding box center [257, 275] width 141 height 21
type input "Tama, [GEOGRAPHIC_DATA]"
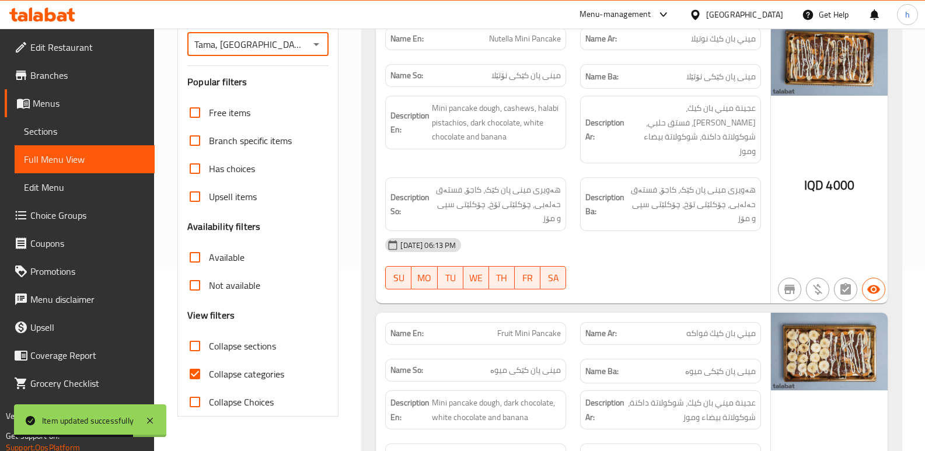
scroll to position [187, 0]
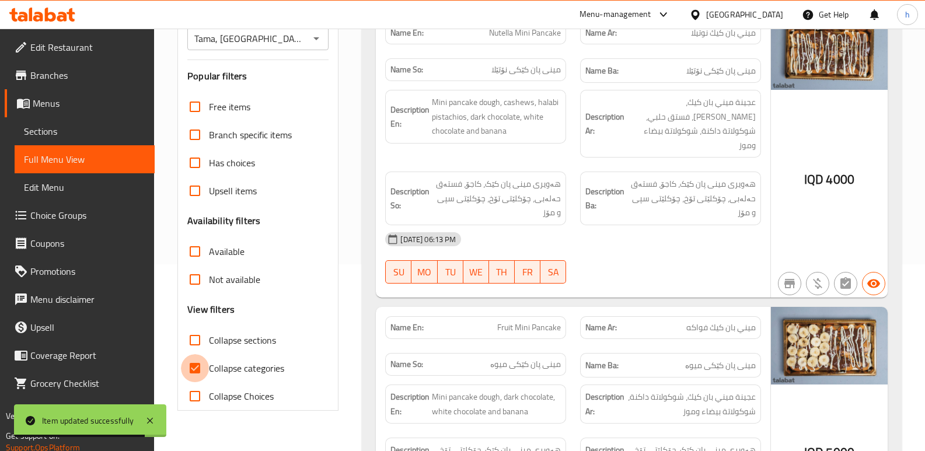
click at [193, 368] on input "Collapse categories" at bounding box center [195, 368] width 28 height 28
checkbox input "false"
click at [192, 335] on input "Collapse sections" at bounding box center [195, 340] width 28 height 28
checkbox input "true"
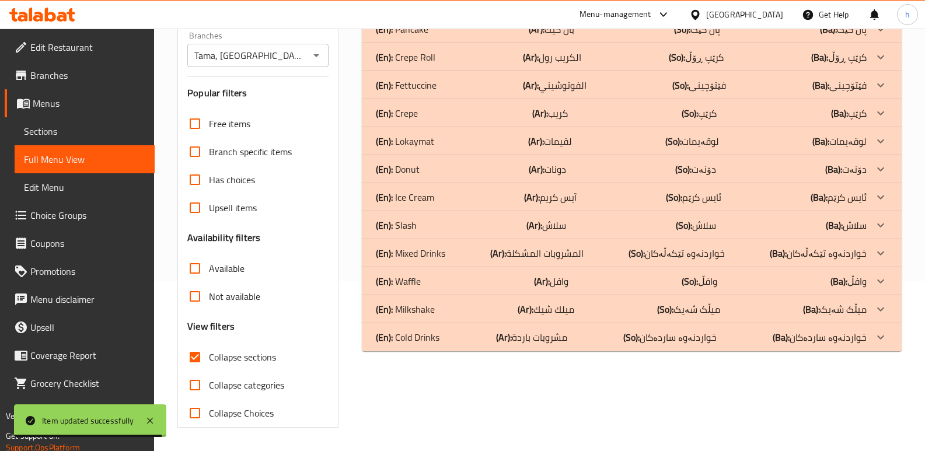
scroll to position [170, 0]
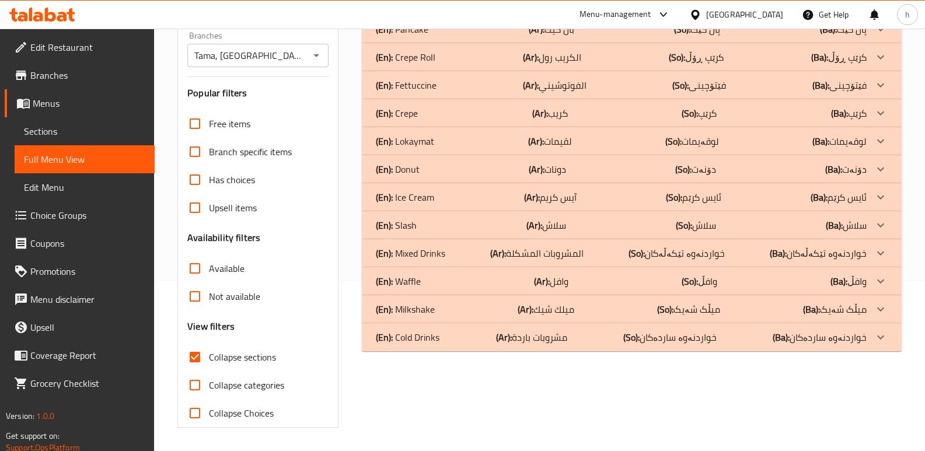
click at [440, 254] on p "(En): Mixed Drinks" at bounding box center [410, 253] width 69 height 14
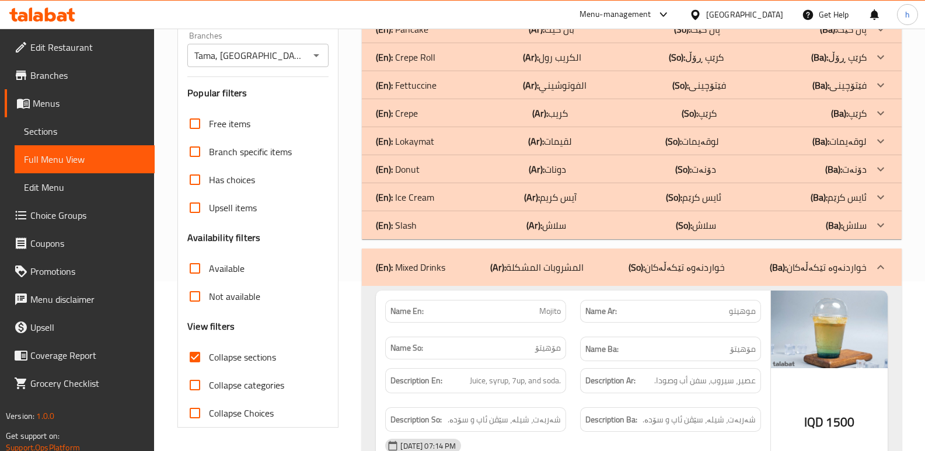
drag, startPoint x: 433, startPoint y: 83, endPoint x: 445, endPoint y: 60, distance: 26.1
click at [434, 83] on p "(En): Fettuccine" at bounding box center [406, 85] width 61 height 14
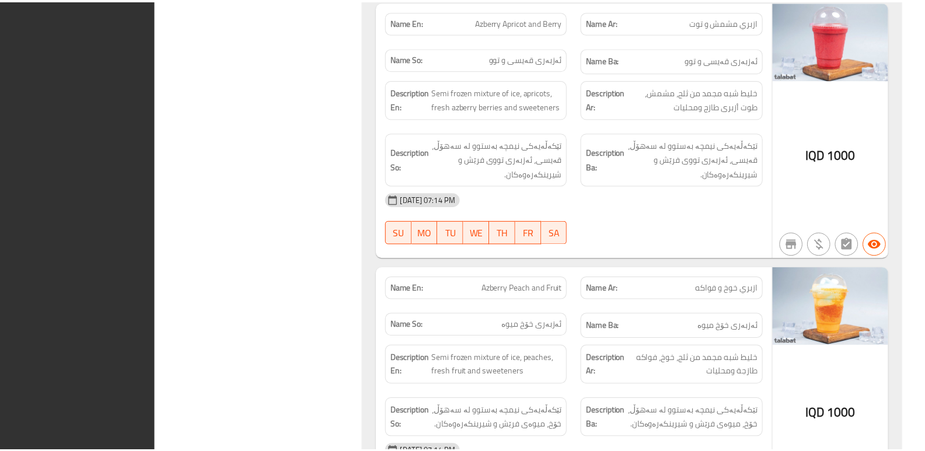
scroll to position [7184, 0]
